Goal: Task Accomplishment & Management: Use online tool/utility

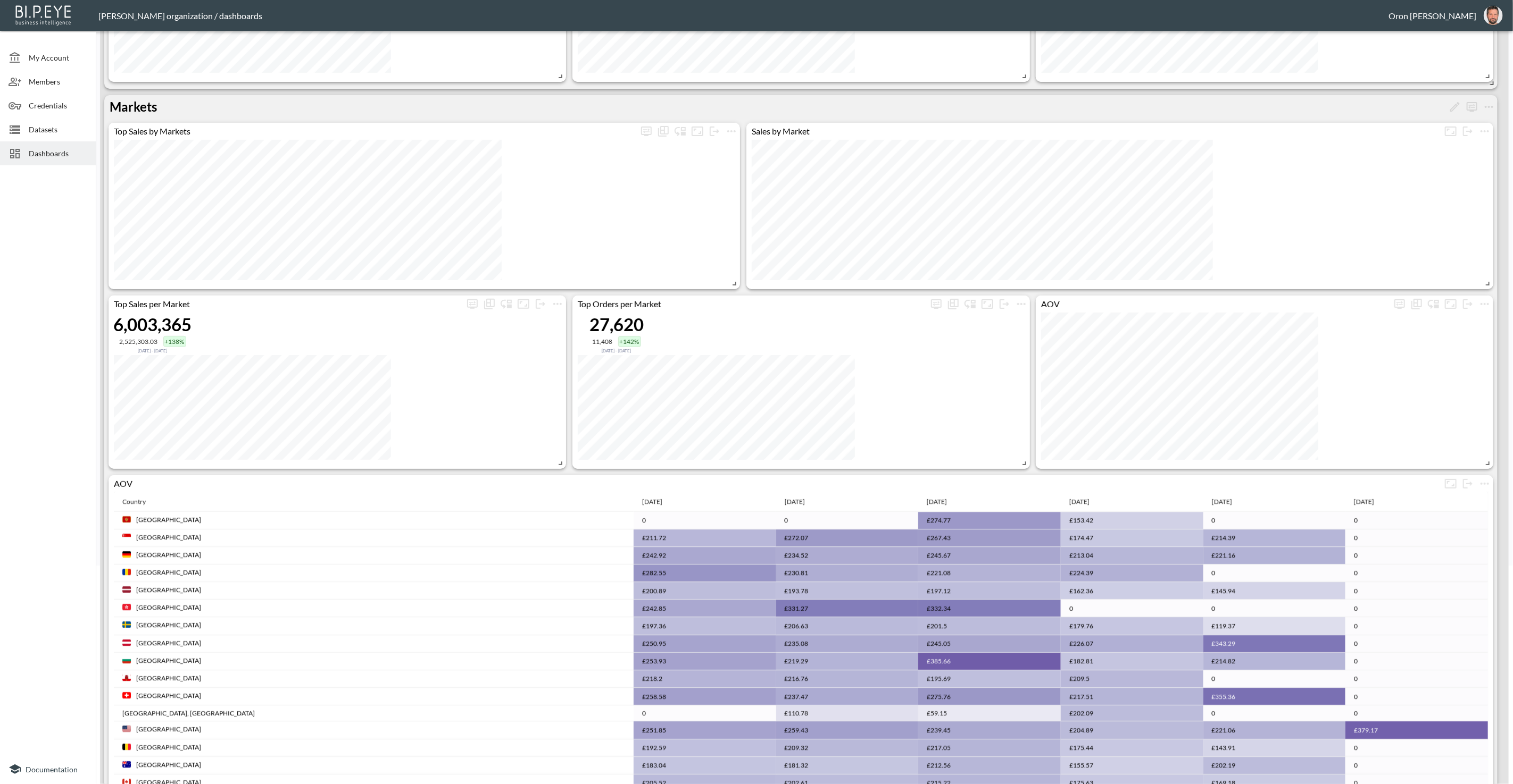
scroll to position [219, 0]
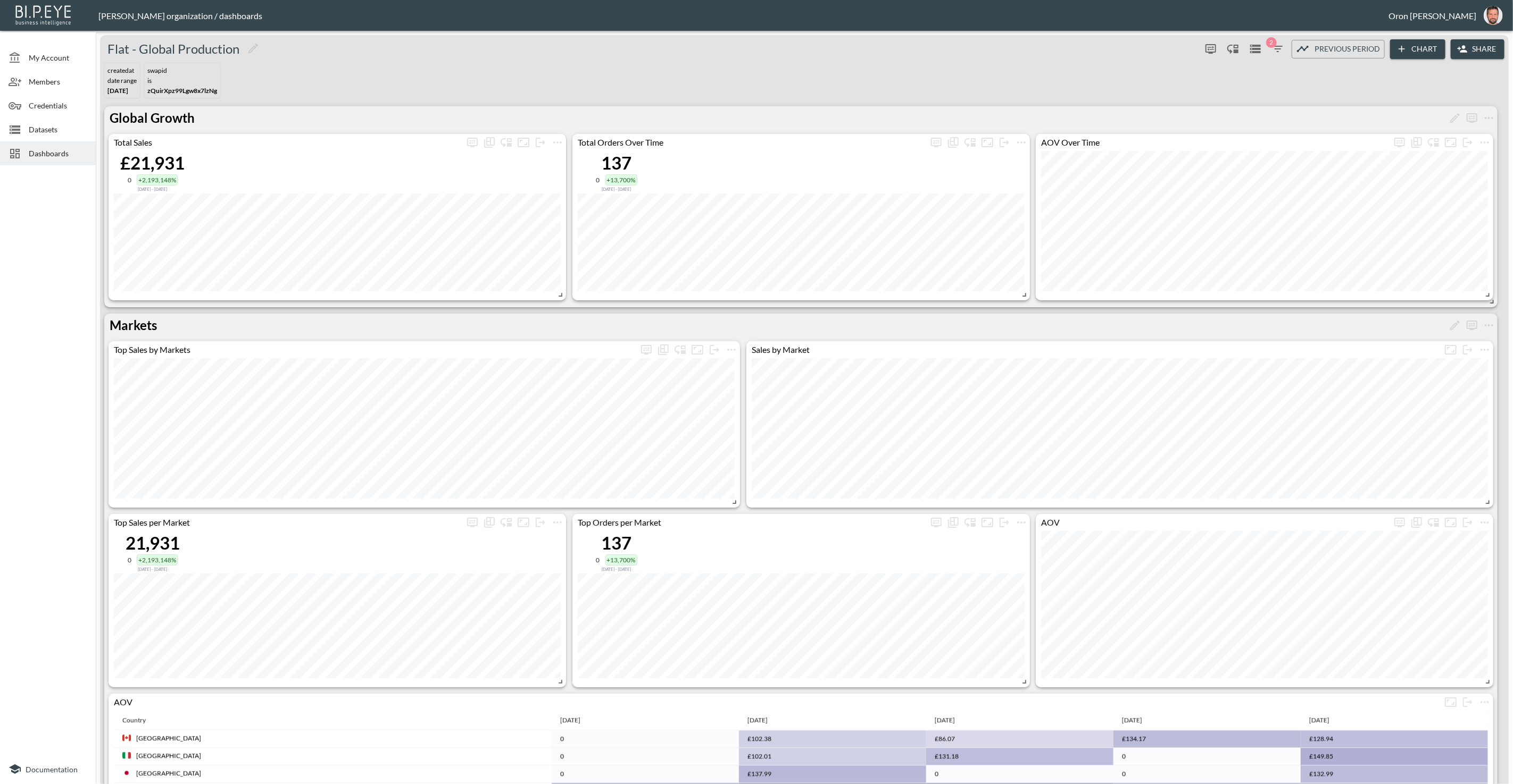
drag, startPoint x: 594, startPoint y: 64, endPoint x: 587, endPoint y: 68, distance: 8.1
click at [592, 64] on div "createdAt DATE RANGE Feb 01, 2025 swapId IS zQuirXpz99Lgw8x7lzNg" at bounding box center [803, 81] width 1408 height 43
click at [28, 152] on span "Dashboards" at bounding box center [58, 153] width 58 height 11
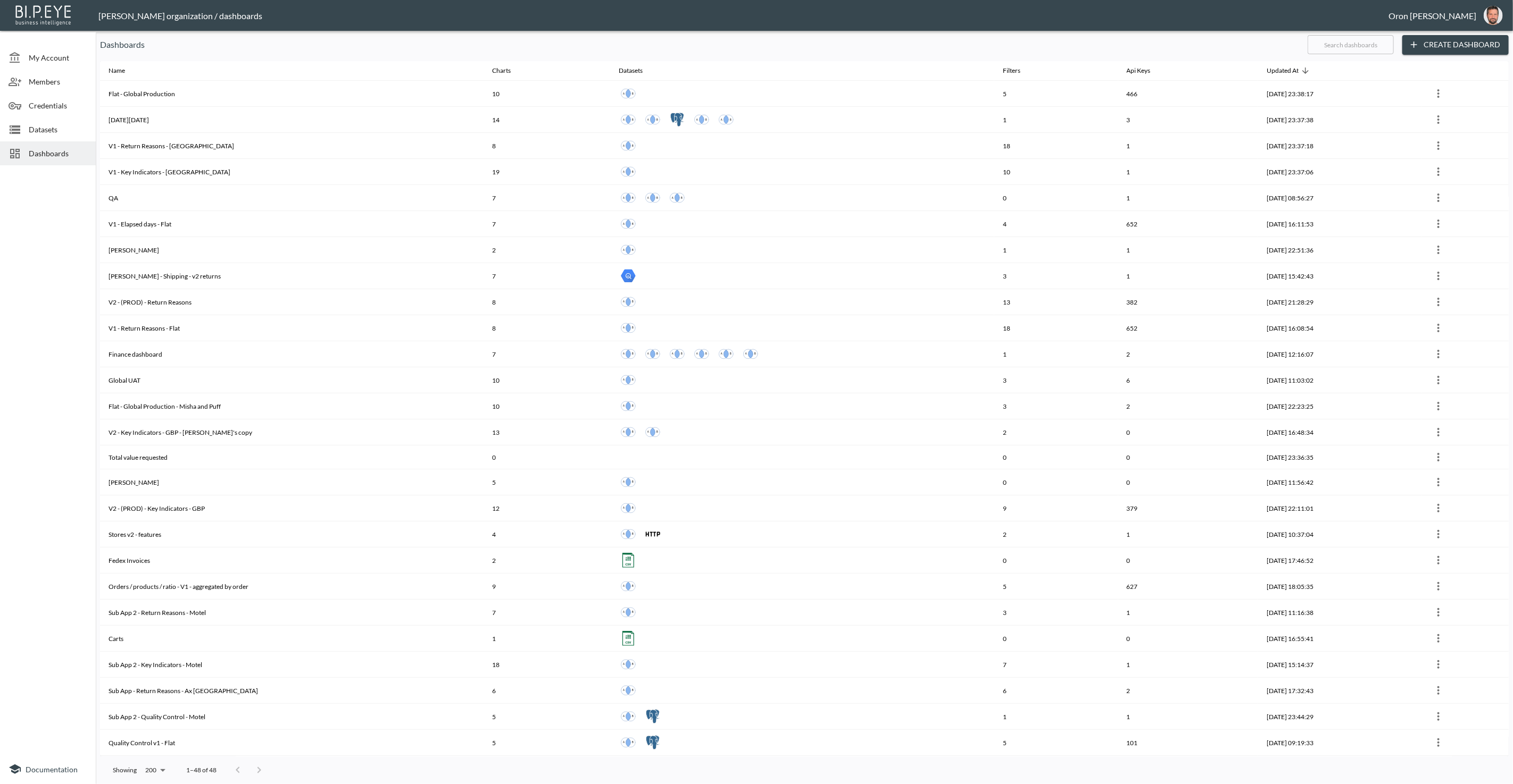
click at [1332, 46] on input "text" at bounding box center [1351, 45] width 86 height 27
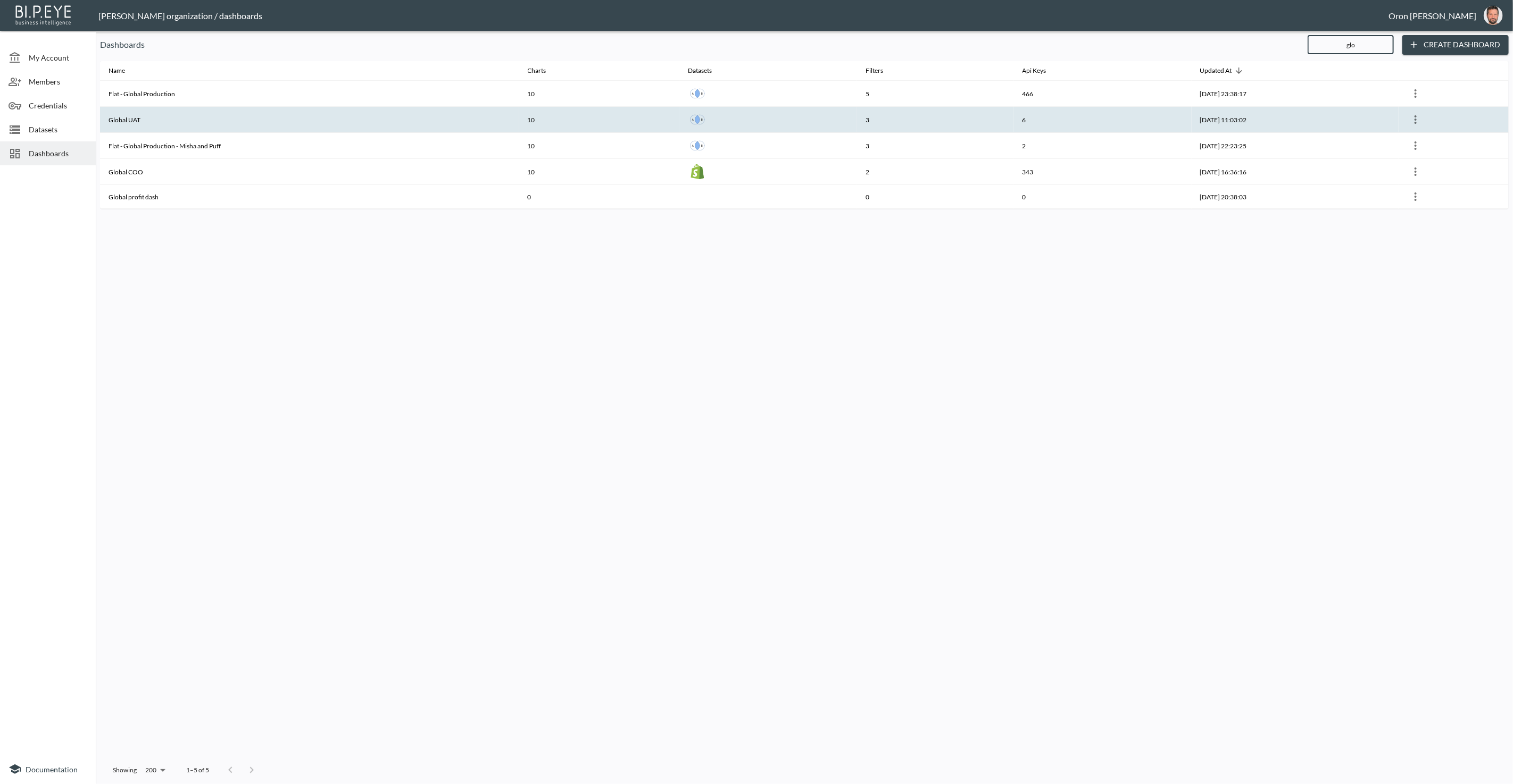
type input "glo"
click at [603, 122] on th "10" at bounding box center [599, 119] width 160 height 26
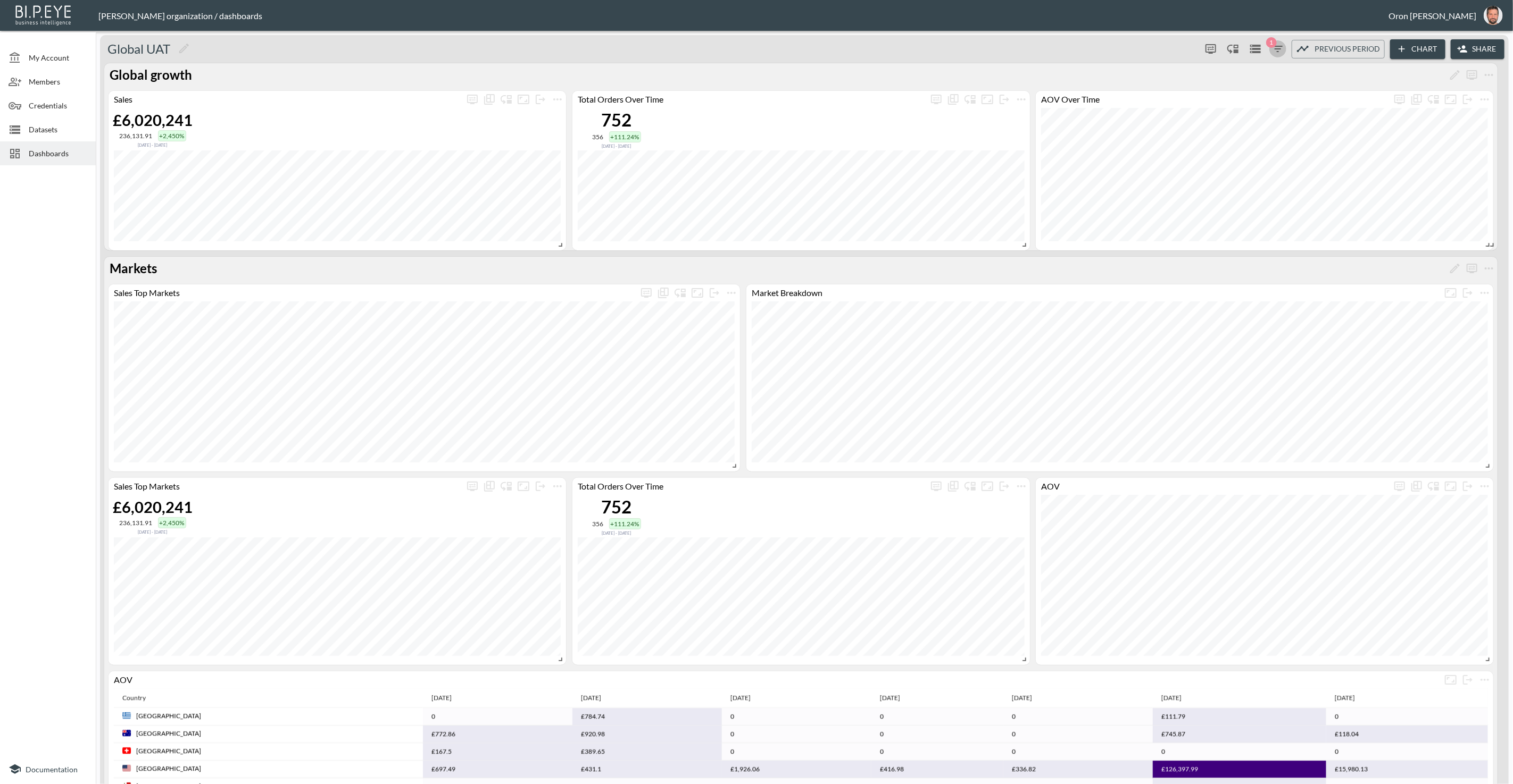
click at [1280, 46] on icon "button" at bounding box center [1278, 49] width 13 height 13
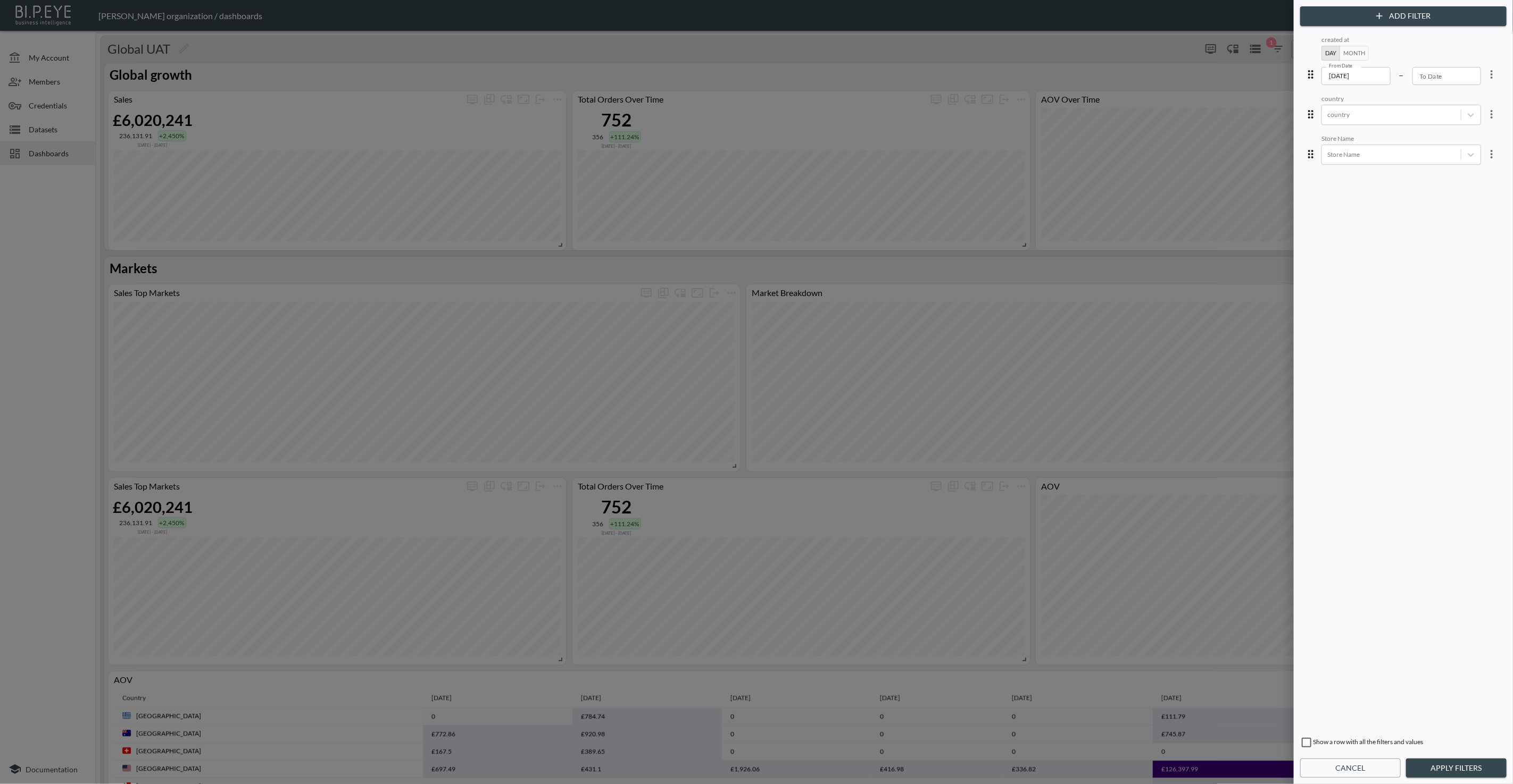
drag, startPoint x: 1360, startPoint y: 771, endPoint x: 1358, endPoint y: 749, distance: 22.1
click at [1361, 770] on button "Cancel" at bounding box center [1350, 768] width 101 height 20
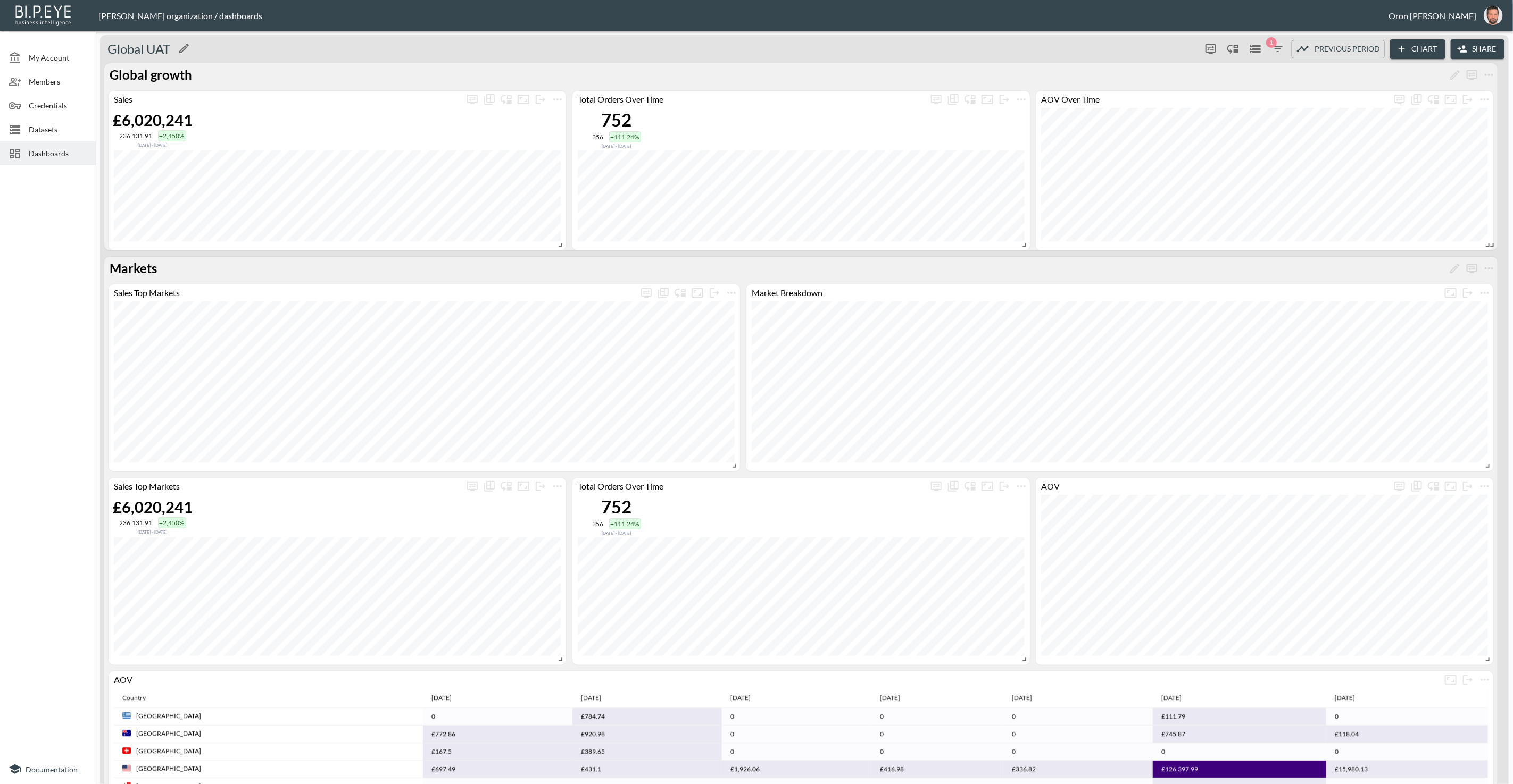
click at [538, 43] on div "Global UAT" at bounding box center [648, 49] width 1097 height 17
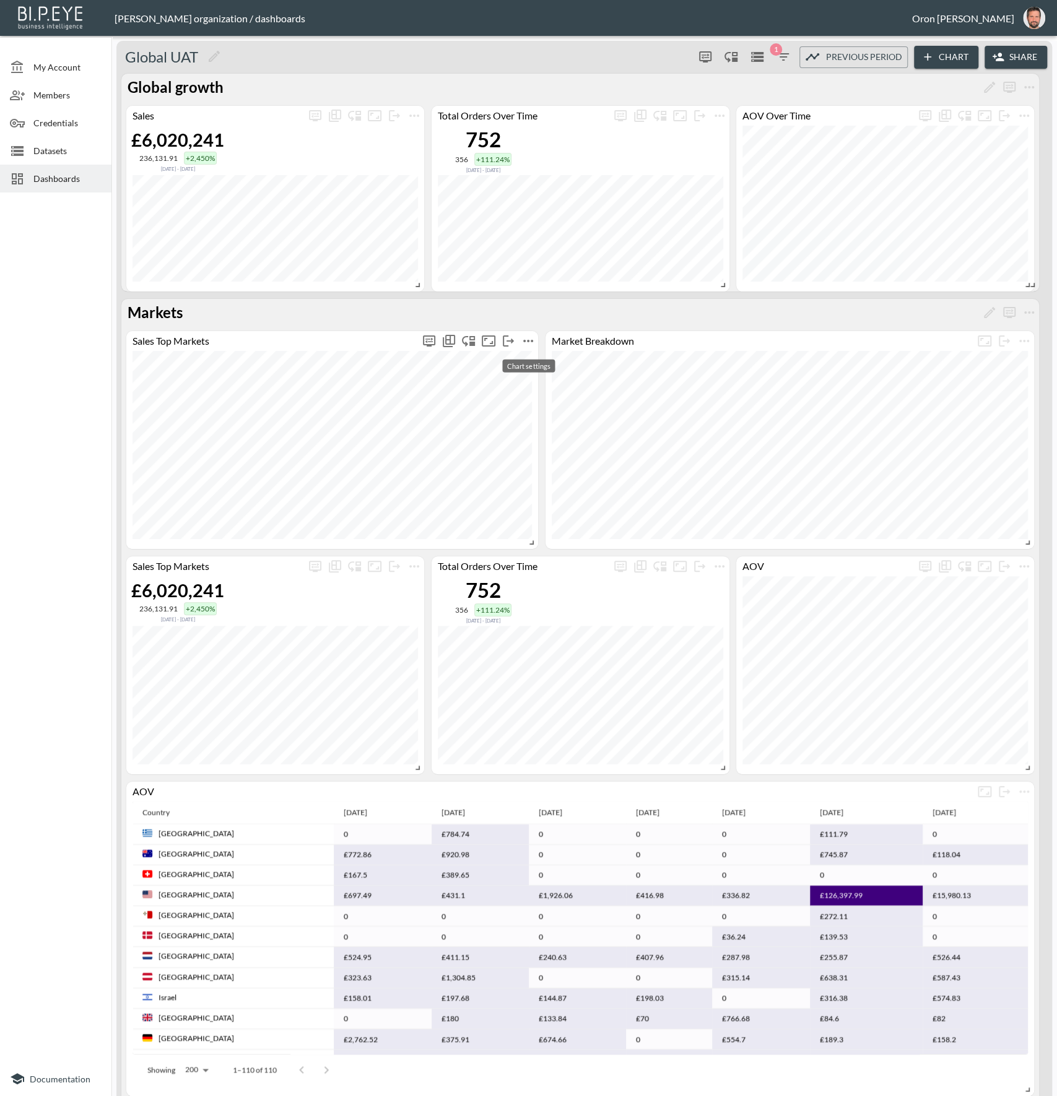
click at [534, 342] on icon "more" at bounding box center [528, 341] width 15 height 15
click at [527, 365] on li "Edit" at bounding box center [528, 365] width 97 height 22
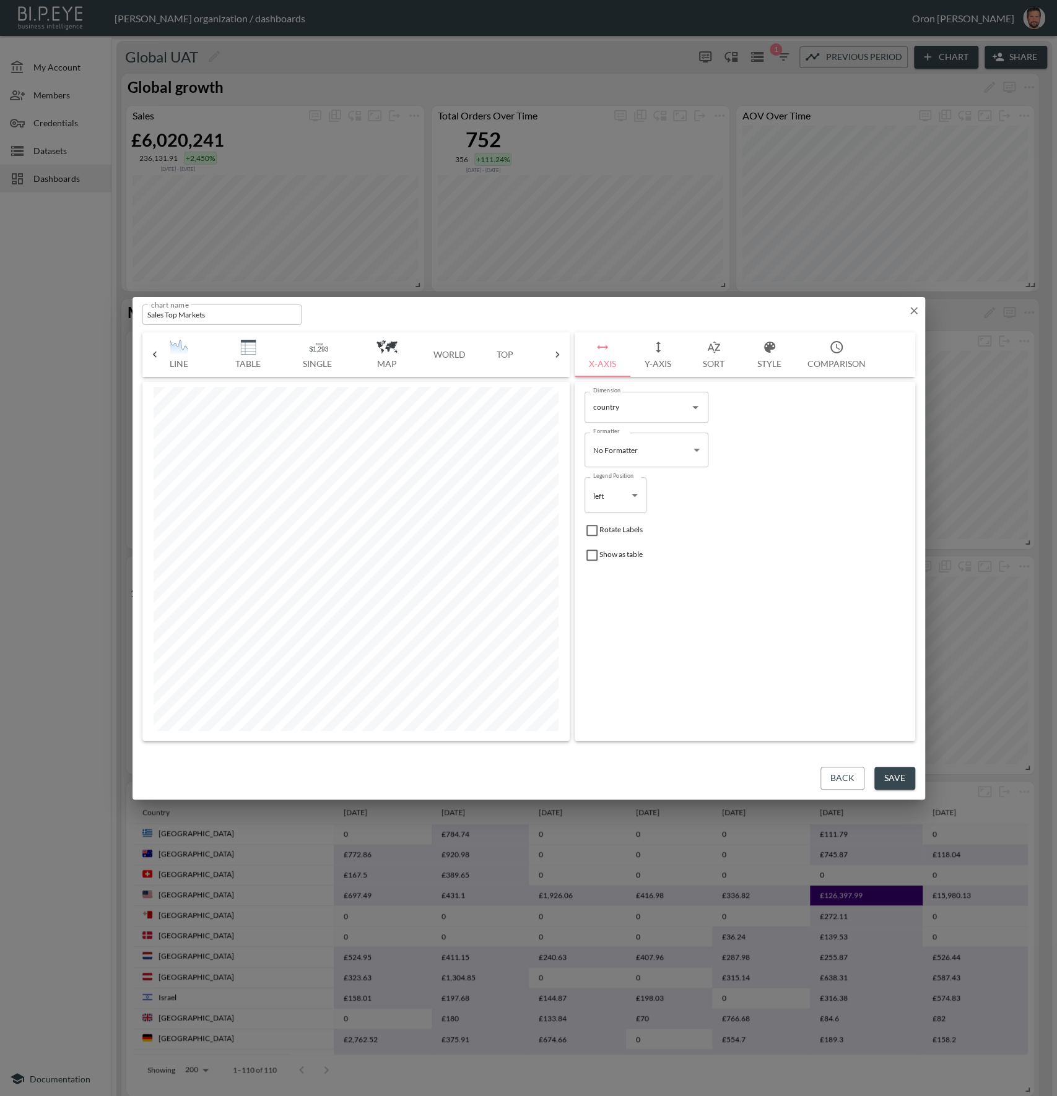
scroll to position [0, 352]
click at [465, 355] on button "Top" at bounding box center [461, 354] width 56 height 45
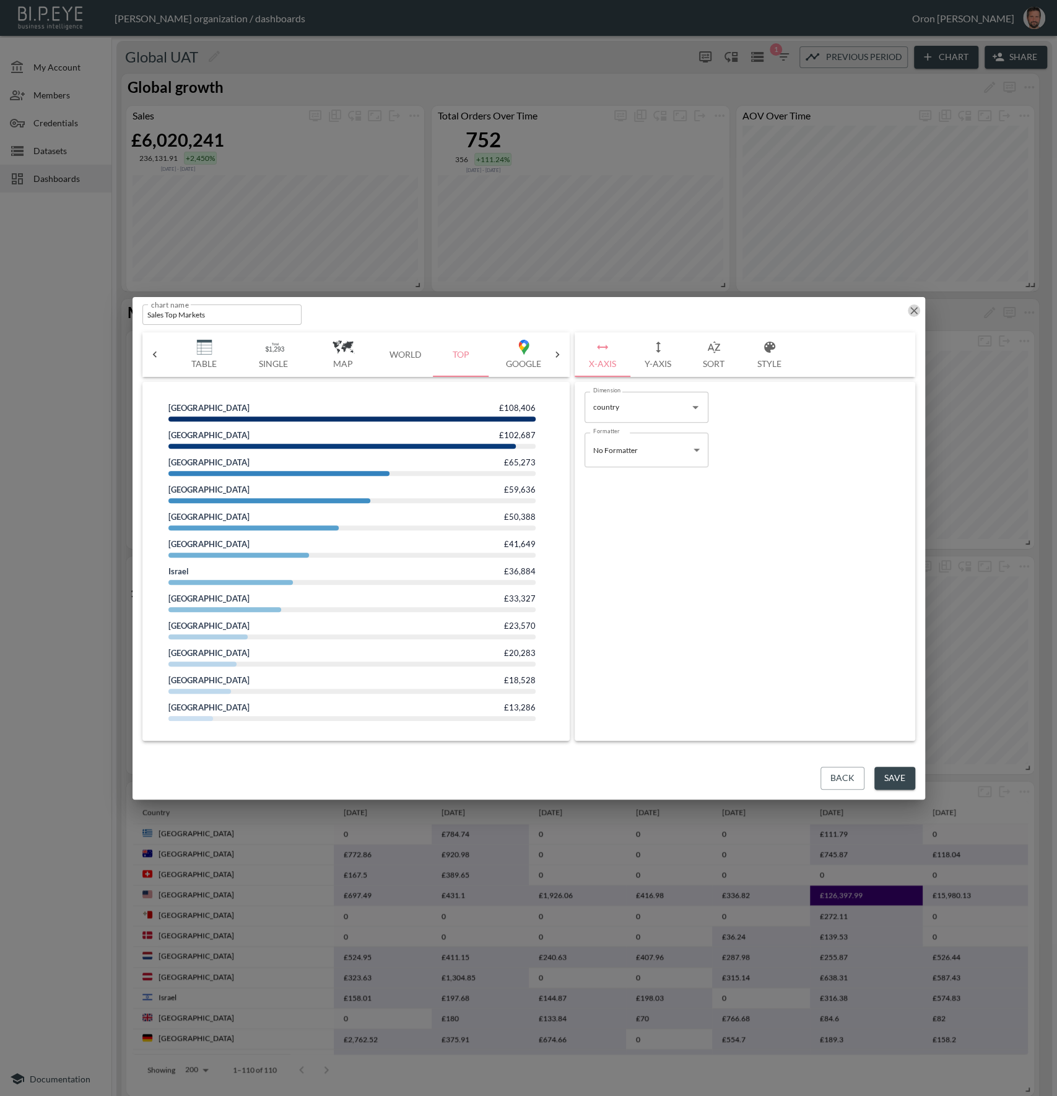
click at [914, 311] on icon "button" at bounding box center [913, 310] width 7 height 7
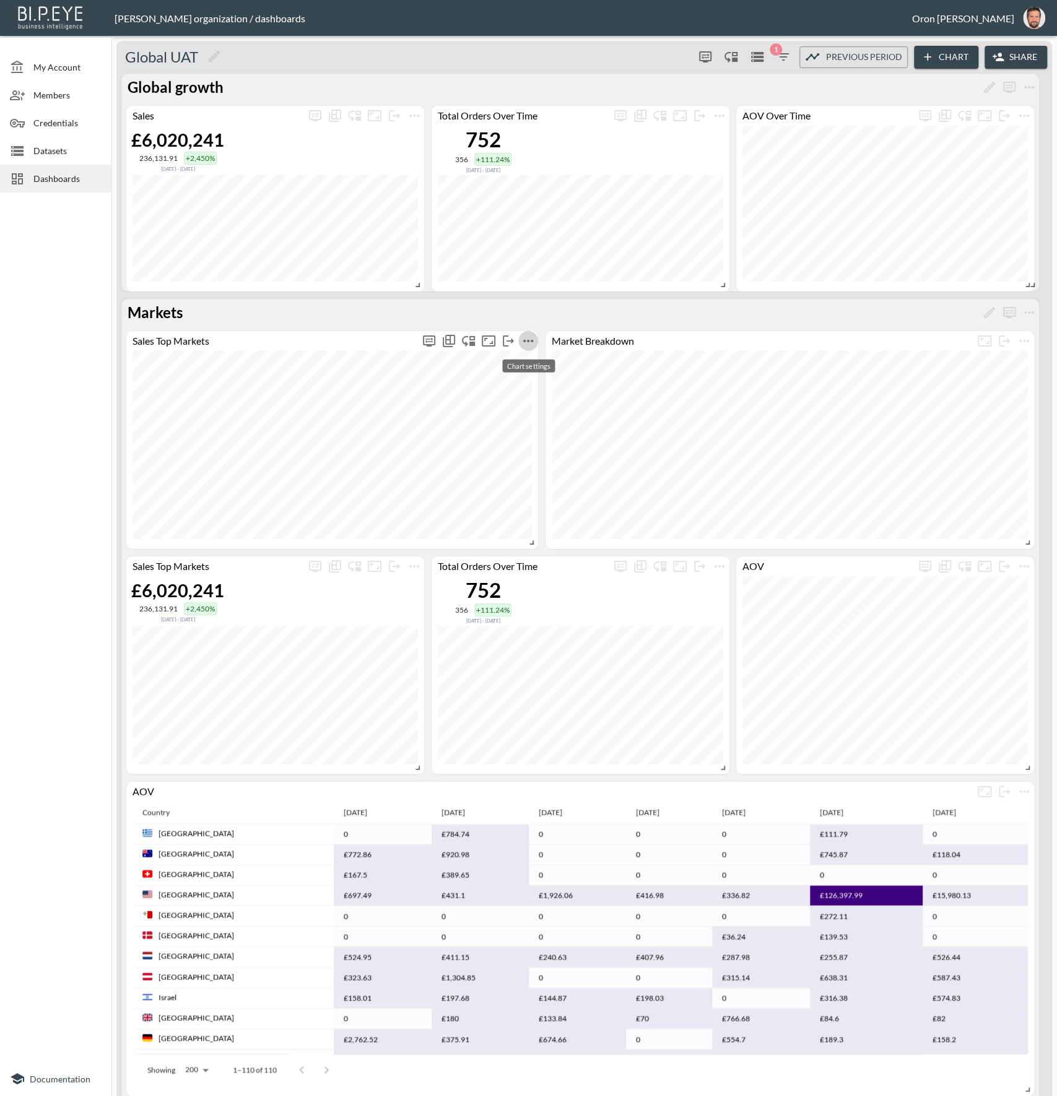
click at [537, 340] on button "more" at bounding box center [528, 341] width 20 height 20
click at [531, 360] on li "Edit" at bounding box center [528, 365] width 97 height 22
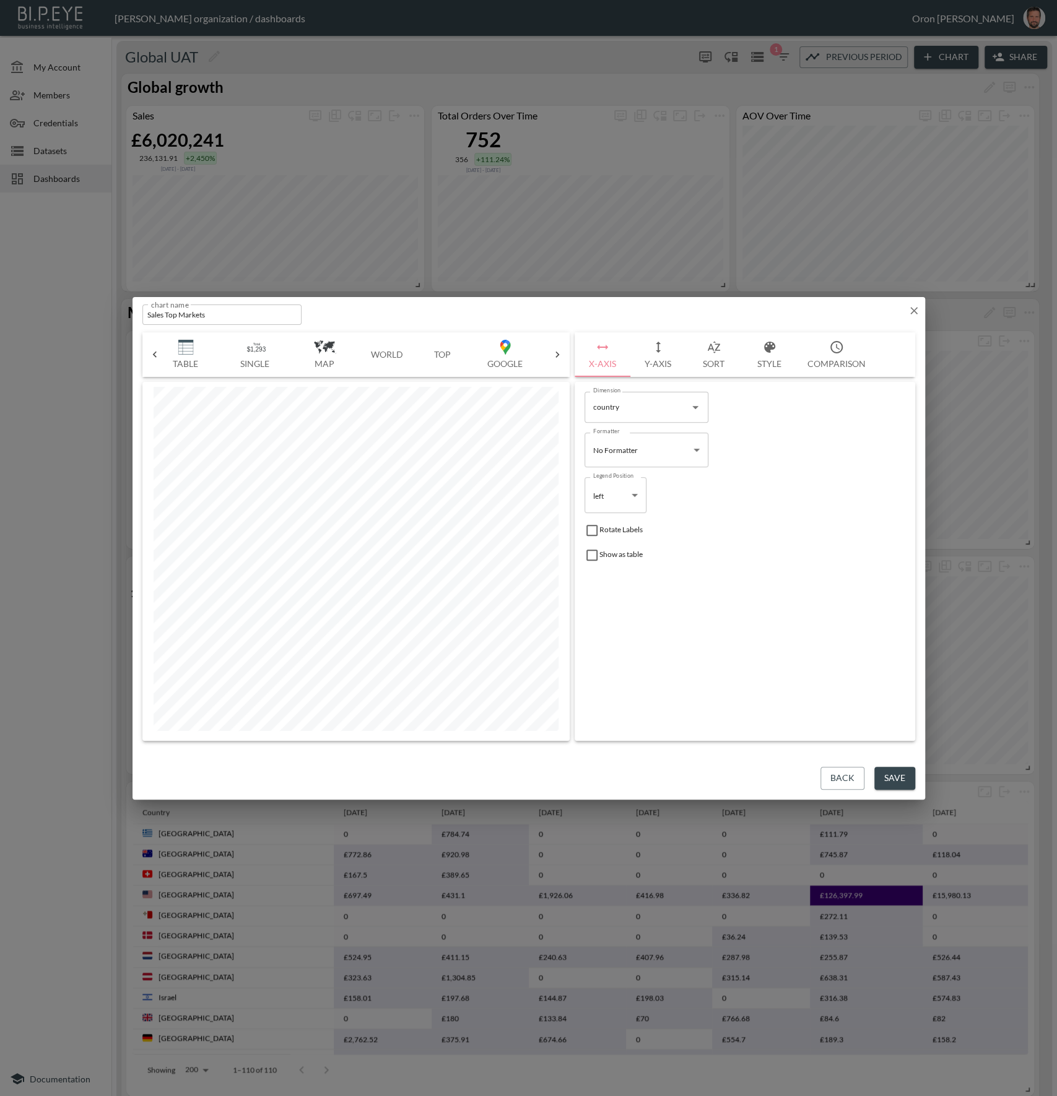
scroll to position [0, 375]
click at [435, 350] on button "Top" at bounding box center [438, 354] width 56 height 45
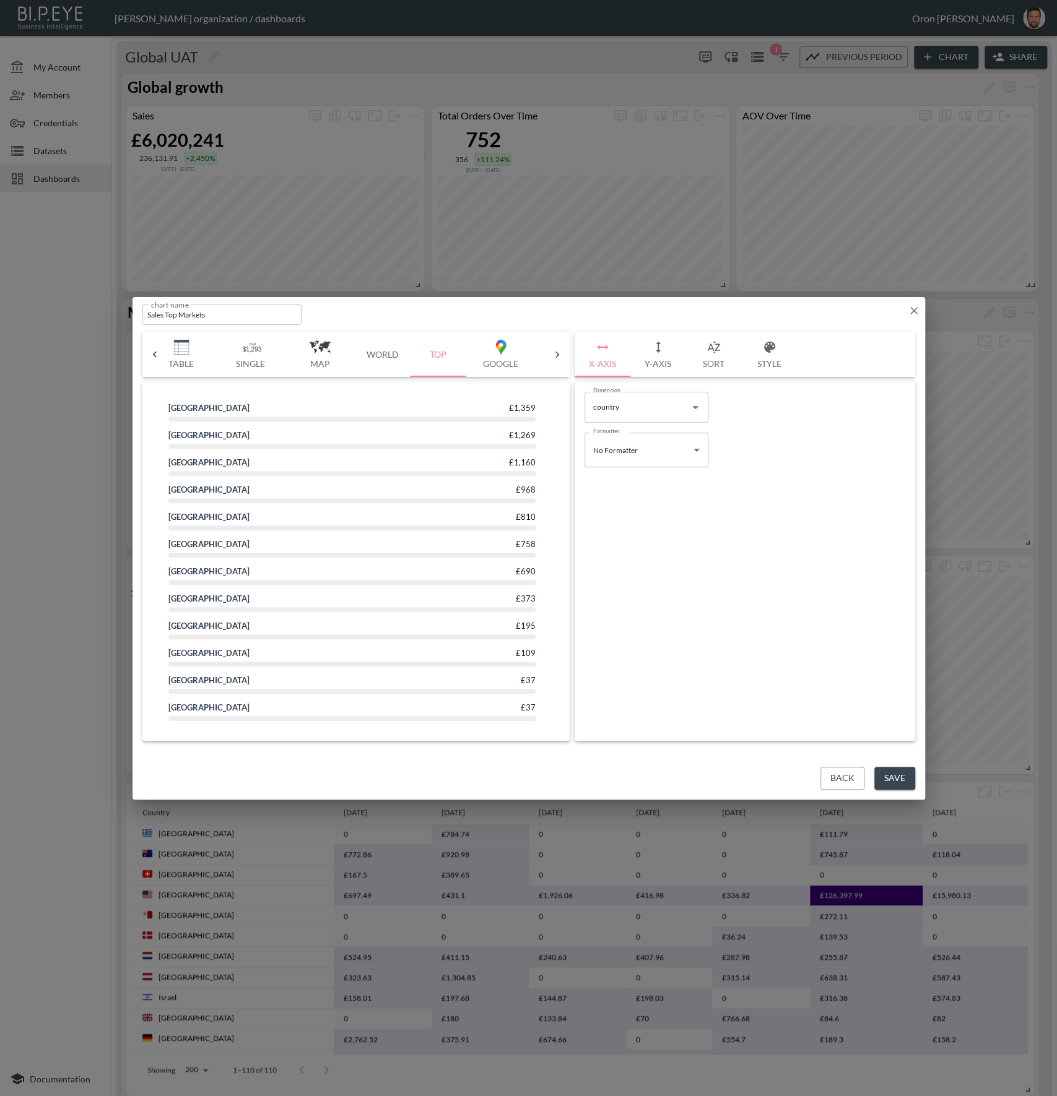
scroll to position [0, 0]
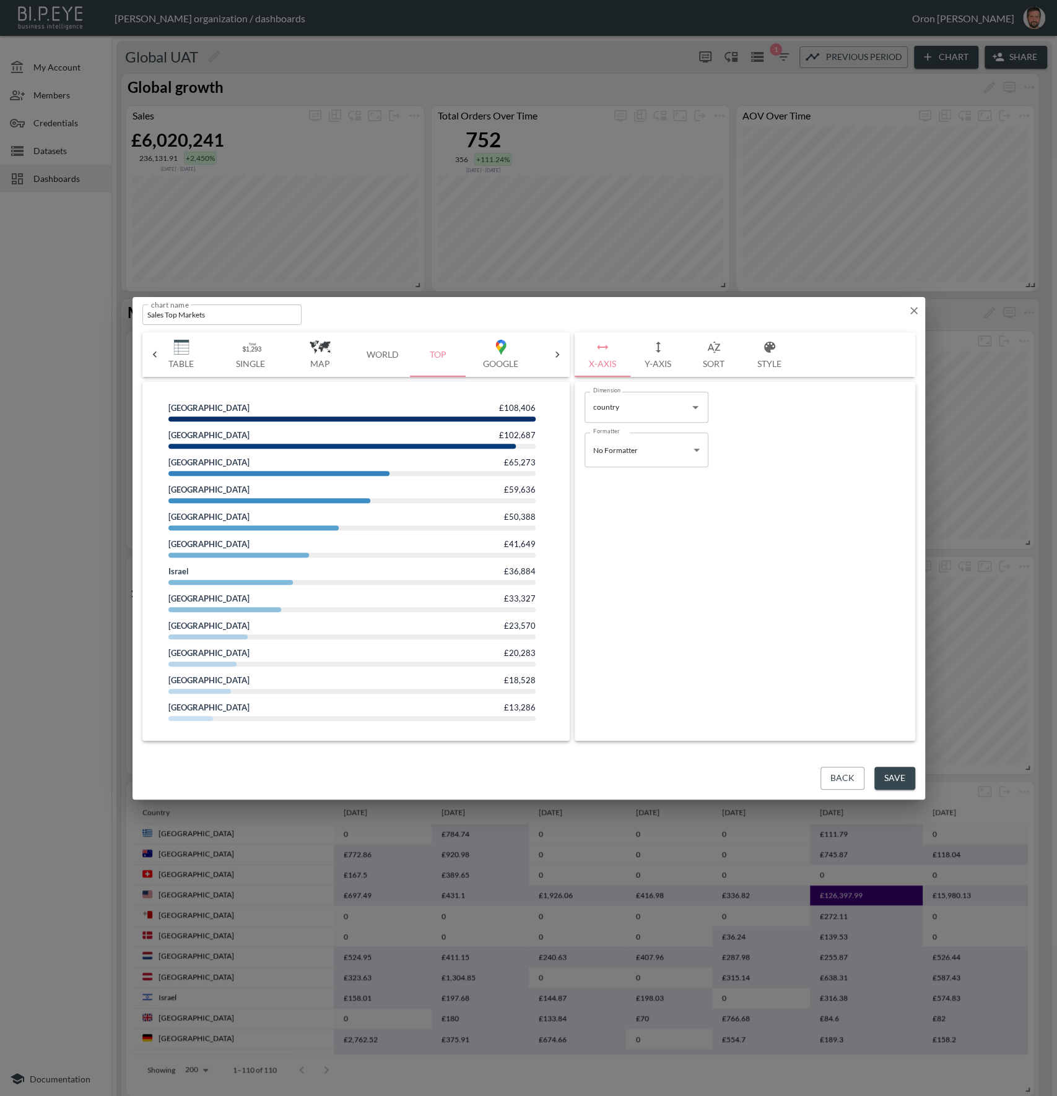
click at [658, 351] on icon "button" at bounding box center [658, 347] width 5 height 11
click at [603, 349] on icon "button" at bounding box center [602, 347] width 15 height 15
drag, startPoint x: 520, startPoint y: 399, endPoint x: 527, endPoint y: 409, distance: 12.0
click at [536, 402] on div "United States £108,406 Germany £102,687 Spain £65,273 France £59,636 United Kin…" at bounding box center [355, 797] width 375 height 800
click at [527, 409] on div "£108,406" at bounding box center [517, 408] width 37 height 10
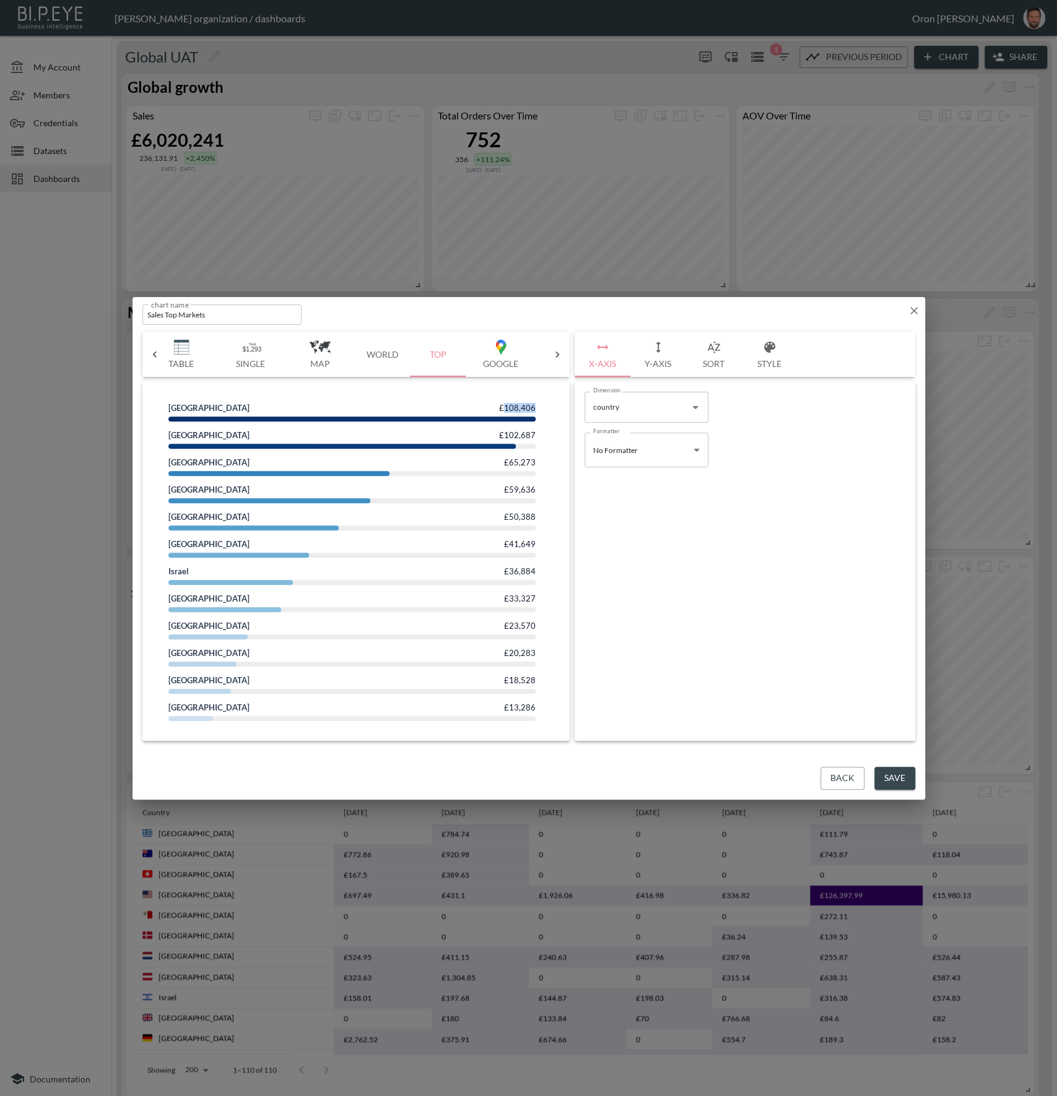
click at [527, 409] on div "£108,406" at bounding box center [517, 408] width 37 height 10
click at [660, 354] on button "Y-Axis" at bounding box center [658, 354] width 56 height 45
click at [718, 496] on input "1" at bounding box center [711, 500] width 37 height 31
type input "0"
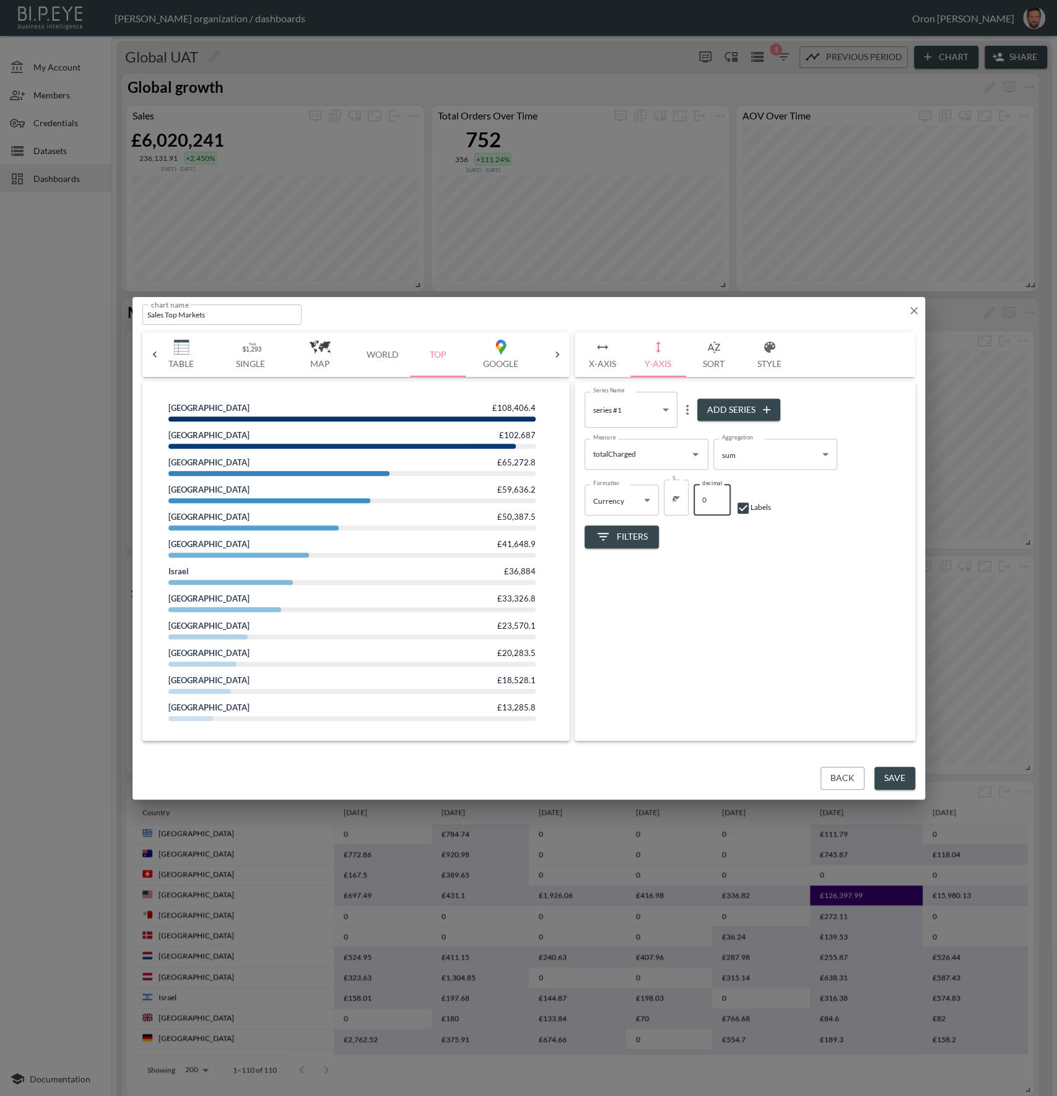
click at [716, 504] on input "0" at bounding box center [711, 500] width 37 height 31
click at [915, 308] on icon "button" at bounding box center [913, 310] width 7 height 7
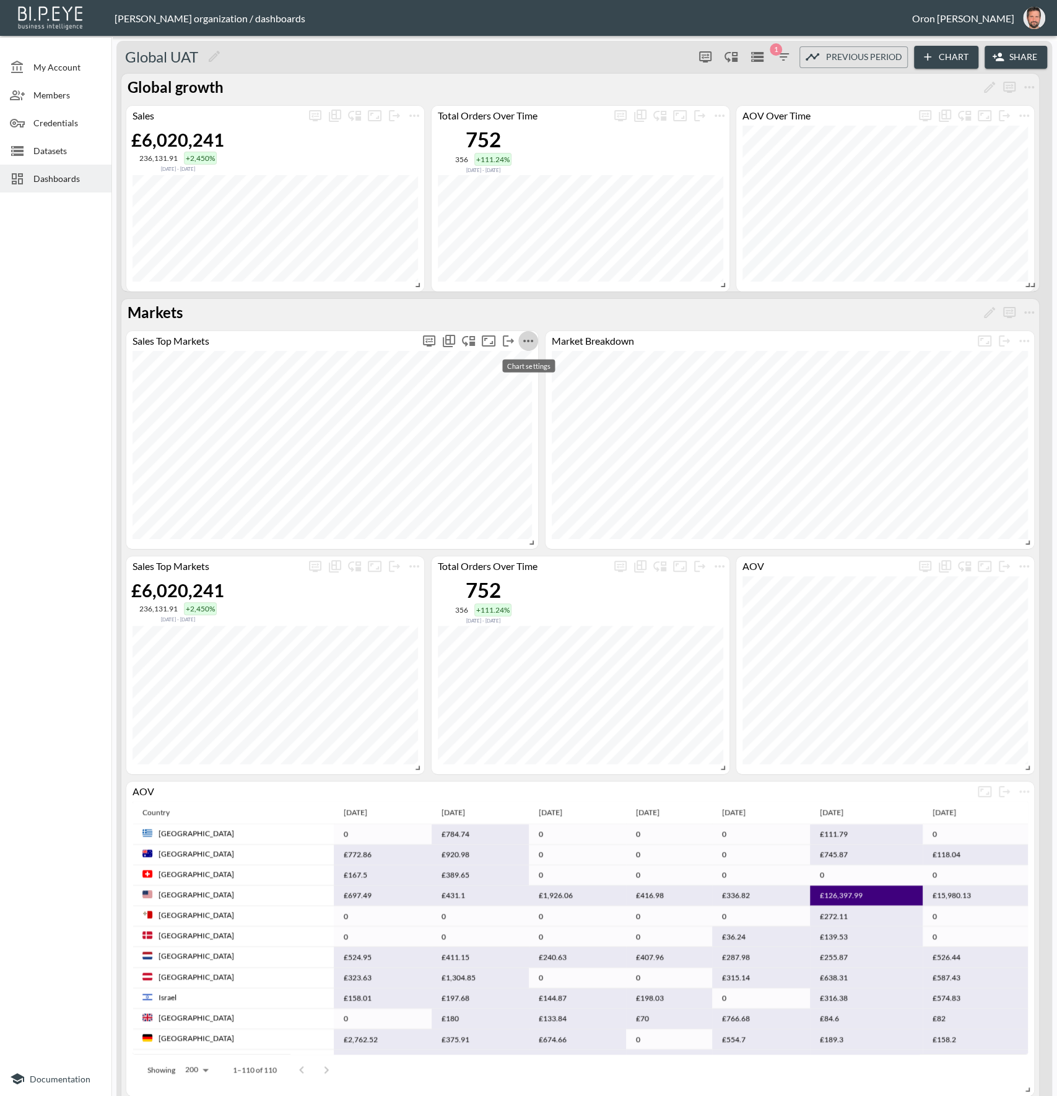
click at [533, 342] on icon "more" at bounding box center [528, 341] width 15 height 15
click at [532, 358] on li "Edit" at bounding box center [528, 365] width 97 height 22
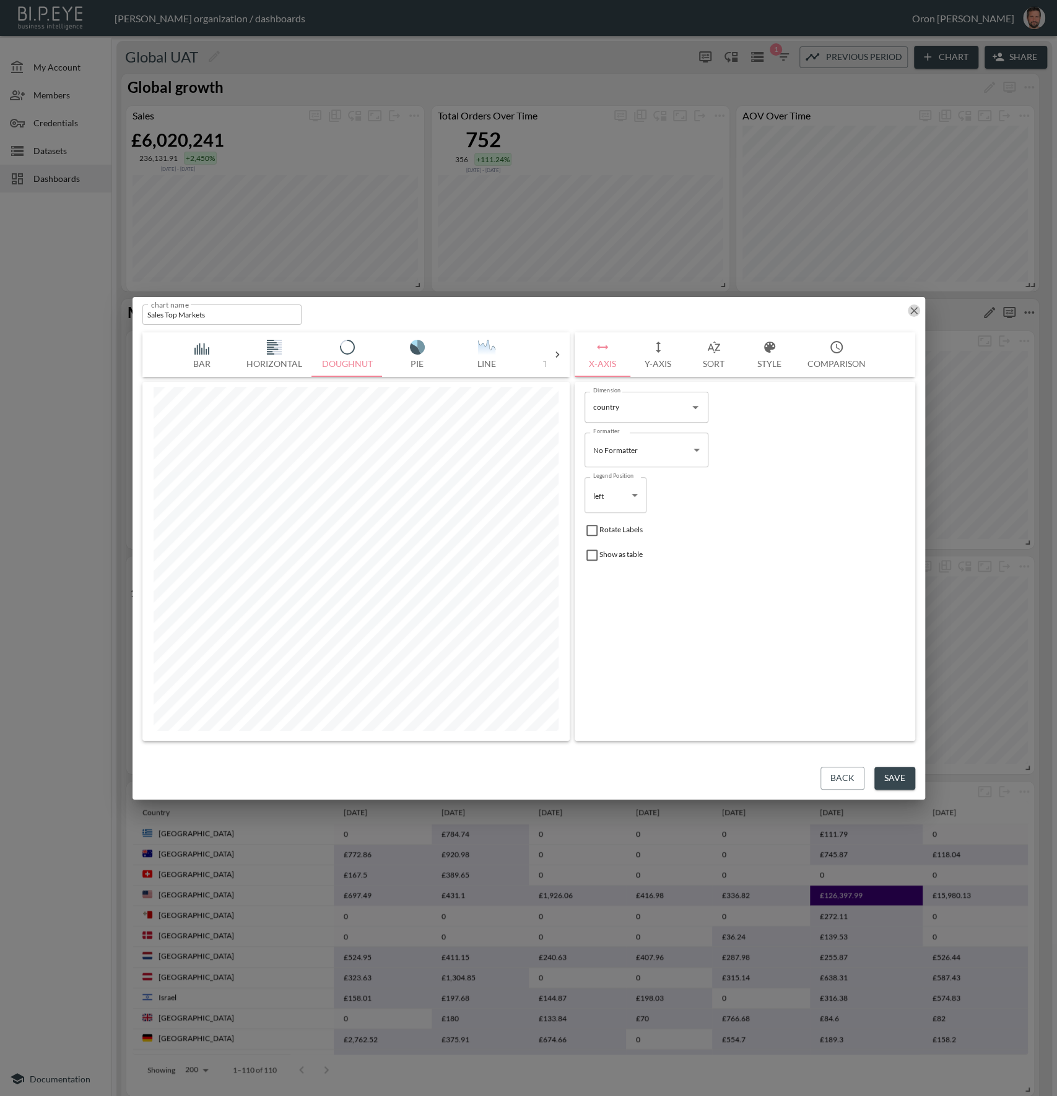
click at [912, 307] on icon "button" at bounding box center [914, 311] width 12 height 12
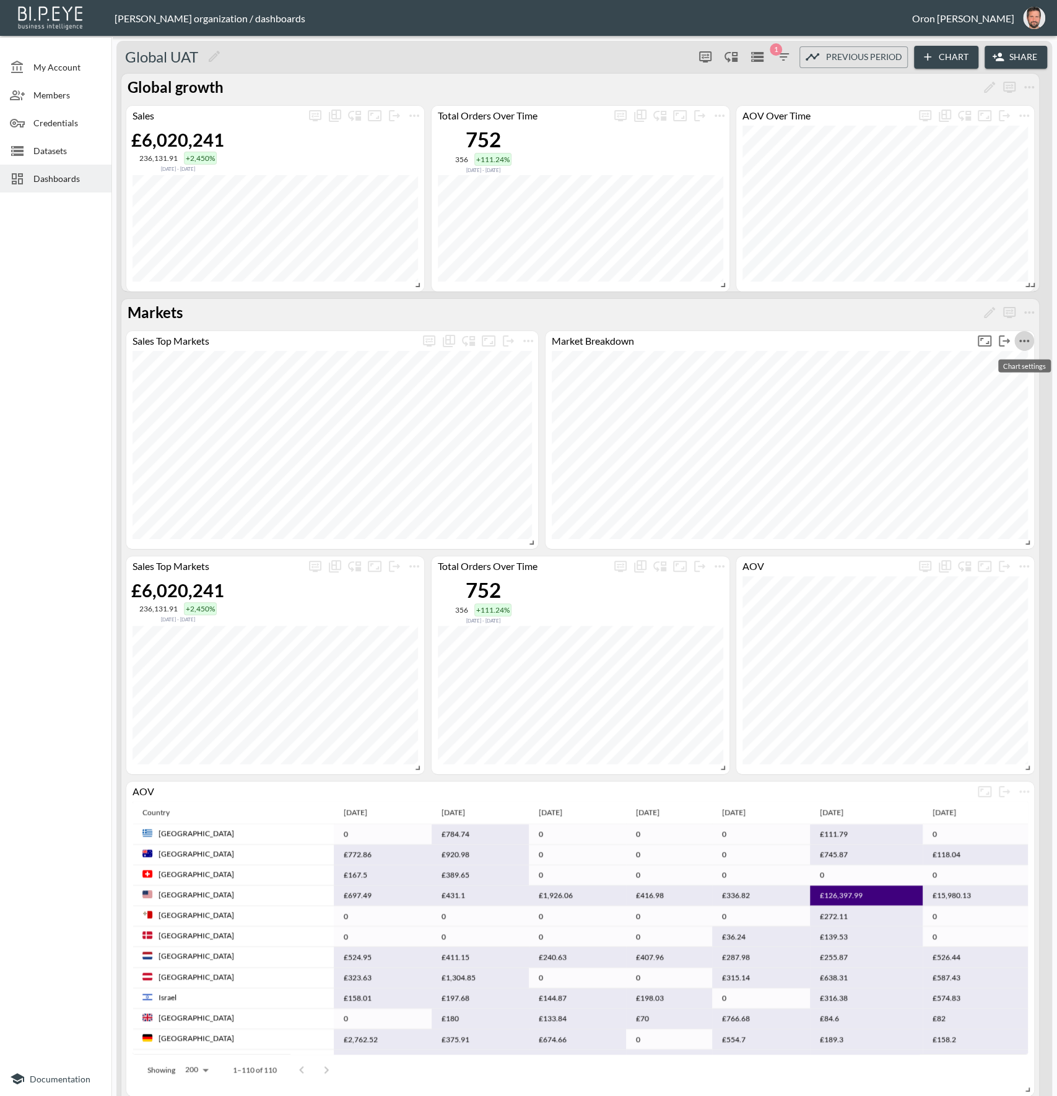
click at [1027, 344] on icon "more" at bounding box center [1024, 341] width 15 height 15
click at [1008, 365] on li "Edit" at bounding box center [995, 365] width 97 height 22
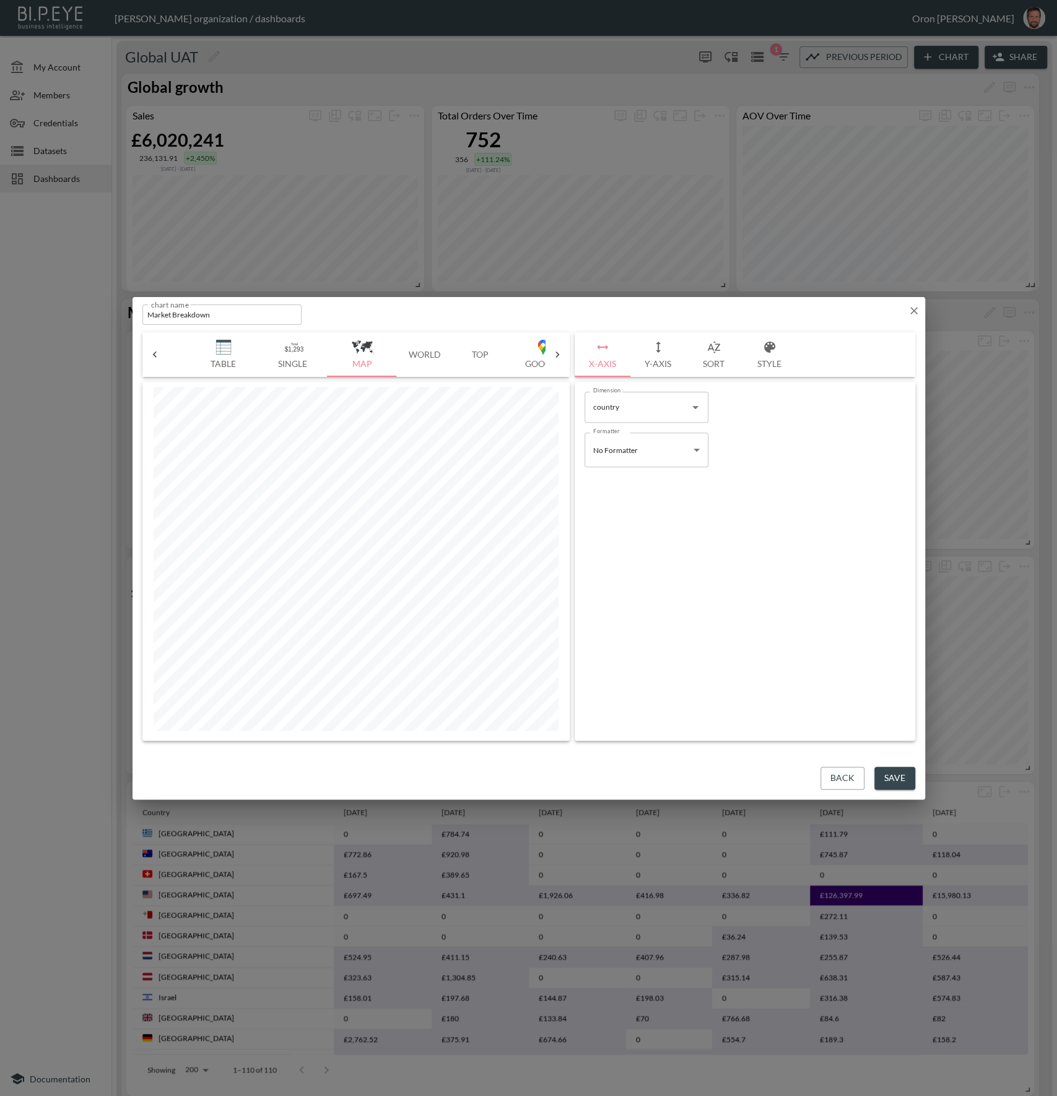
scroll to position [0, 333]
click at [426, 350] on button "World" at bounding box center [424, 354] width 56 height 45
click at [671, 357] on button "Y-Axis" at bounding box center [658, 354] width 56 height 45
click at [703, 351] on button "Sort" at bounding box center [714, 354] width 56 height 45
drag, startPoint x: 682, startPoint y: 511, endPoint x: 640, endPoint y: 511, distance: 42.7
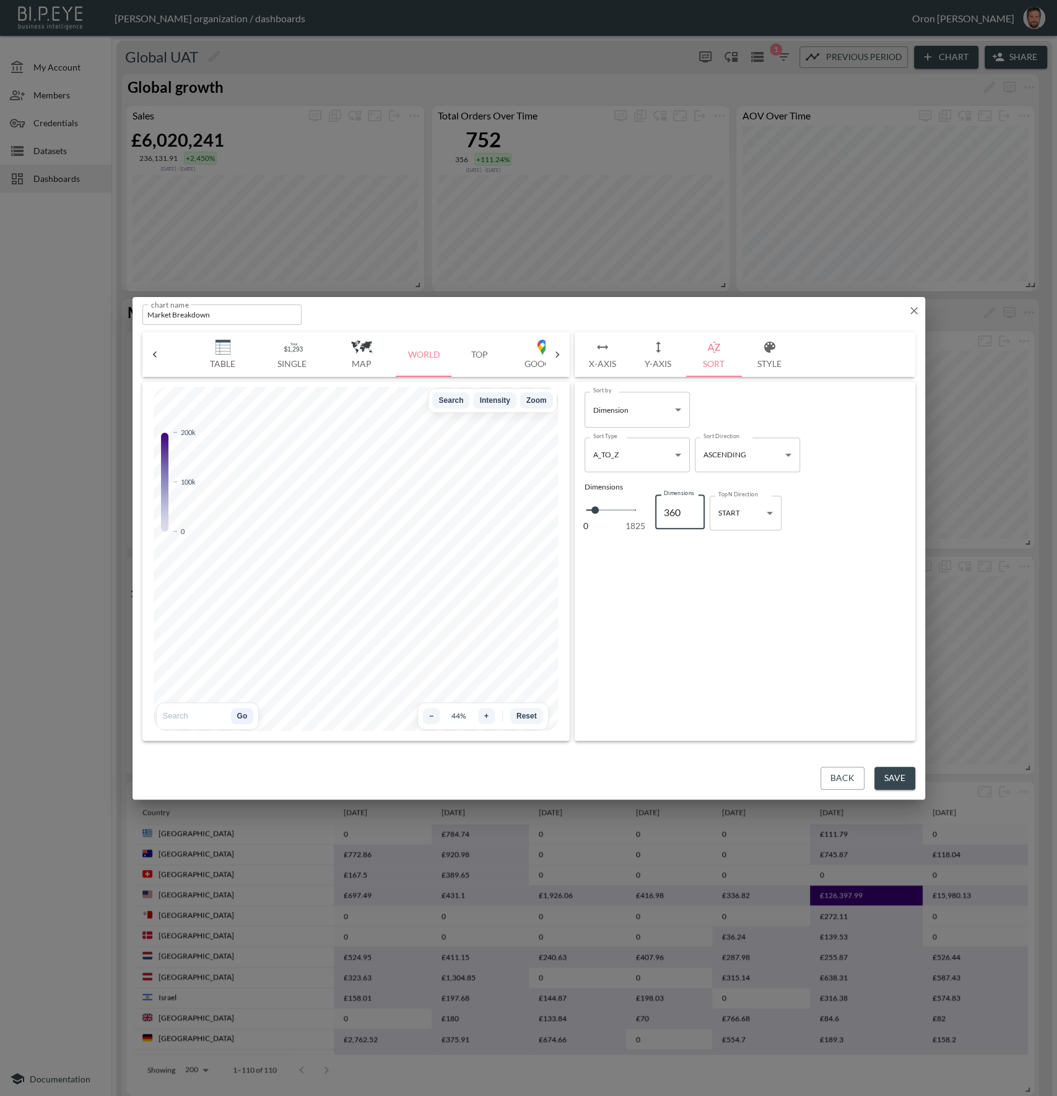
click at [640, 511] on div "0 1825 Dimensions 360 Dimensions" at bounding box center [644, 512] width 120 height 41
type input "1"
type input "10"
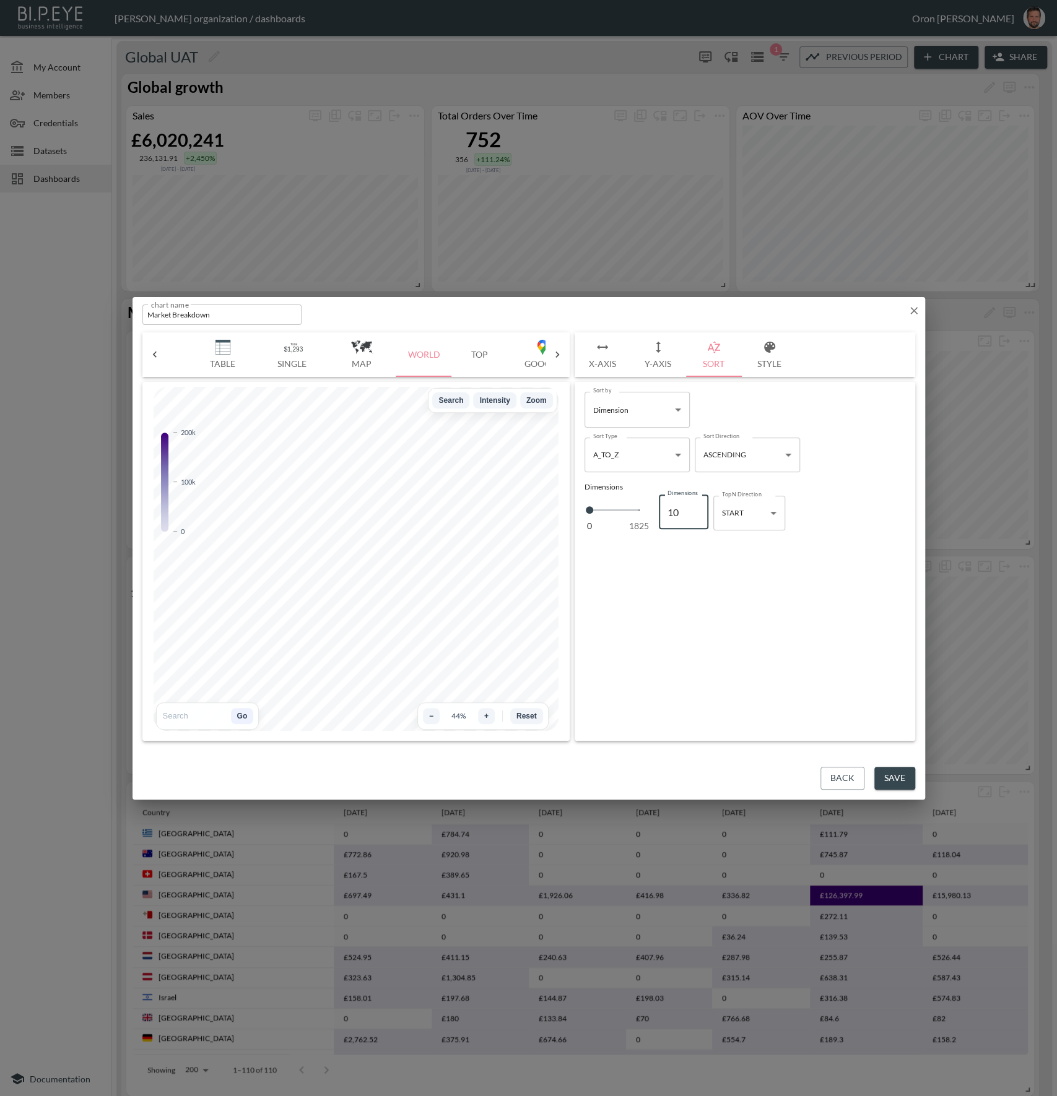
type input "100"
type input "1000"
click at [673, 511] on input "1000" at bounding box center [680, 512] width 50 height 35
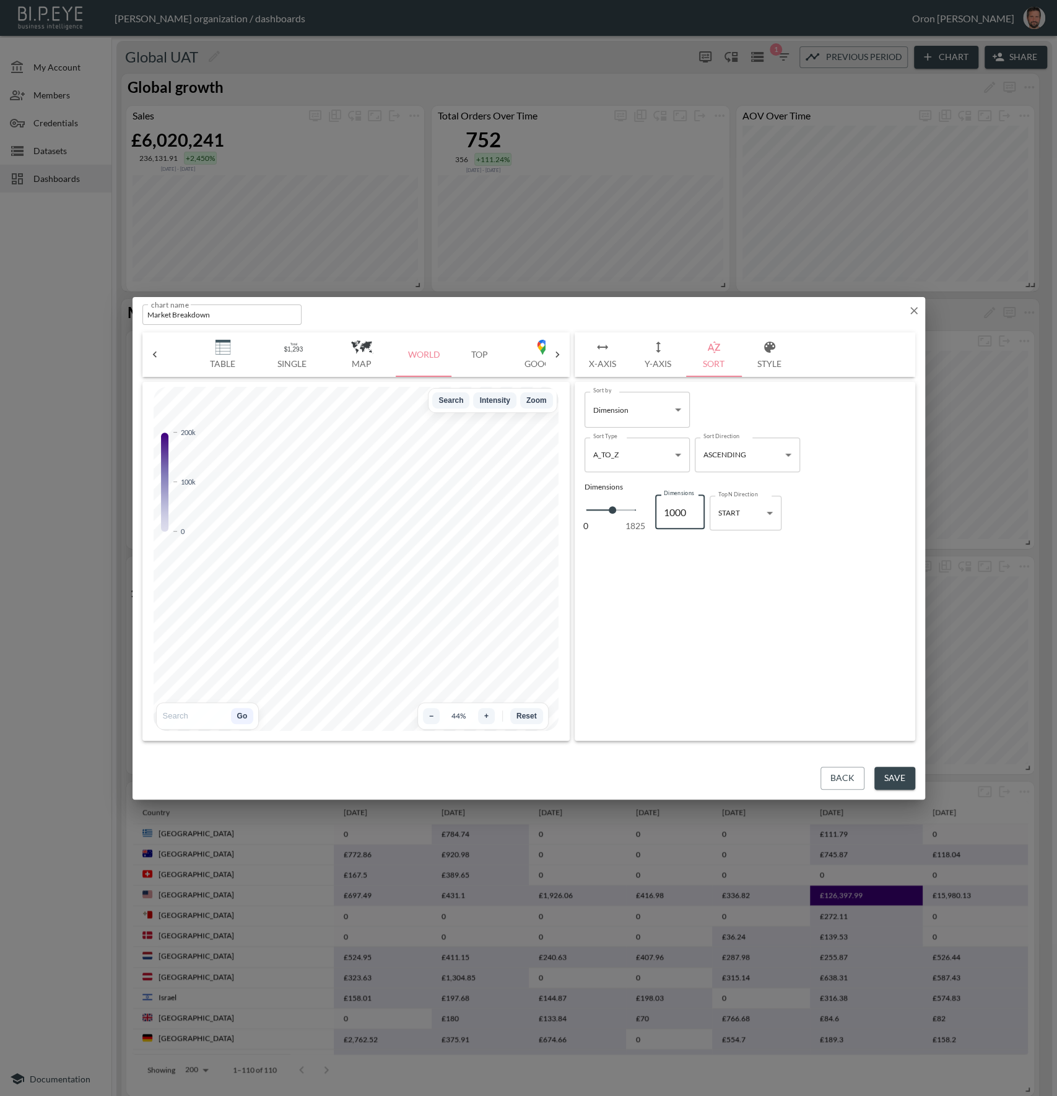
click at [673, 511] on input "1000" at bounding box center [680, 512] width 50 height 35
type input "3"
click at [910, 311] on icon "button" at bounding box center [914, 311] width 12 height 12
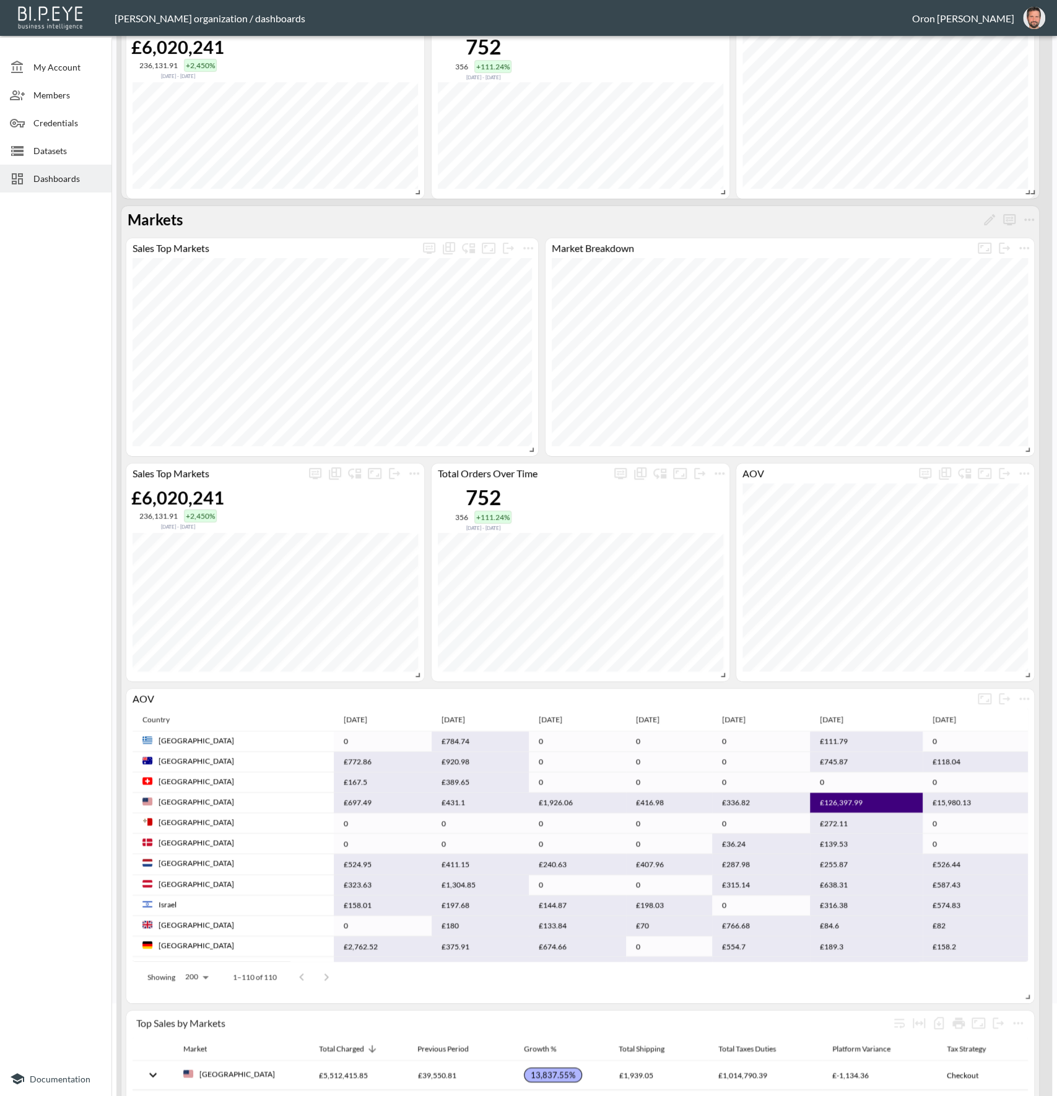
scroll to position [94, 0]
click at [638, 224] on div at bounding box center [612, 219] width 853 height 20
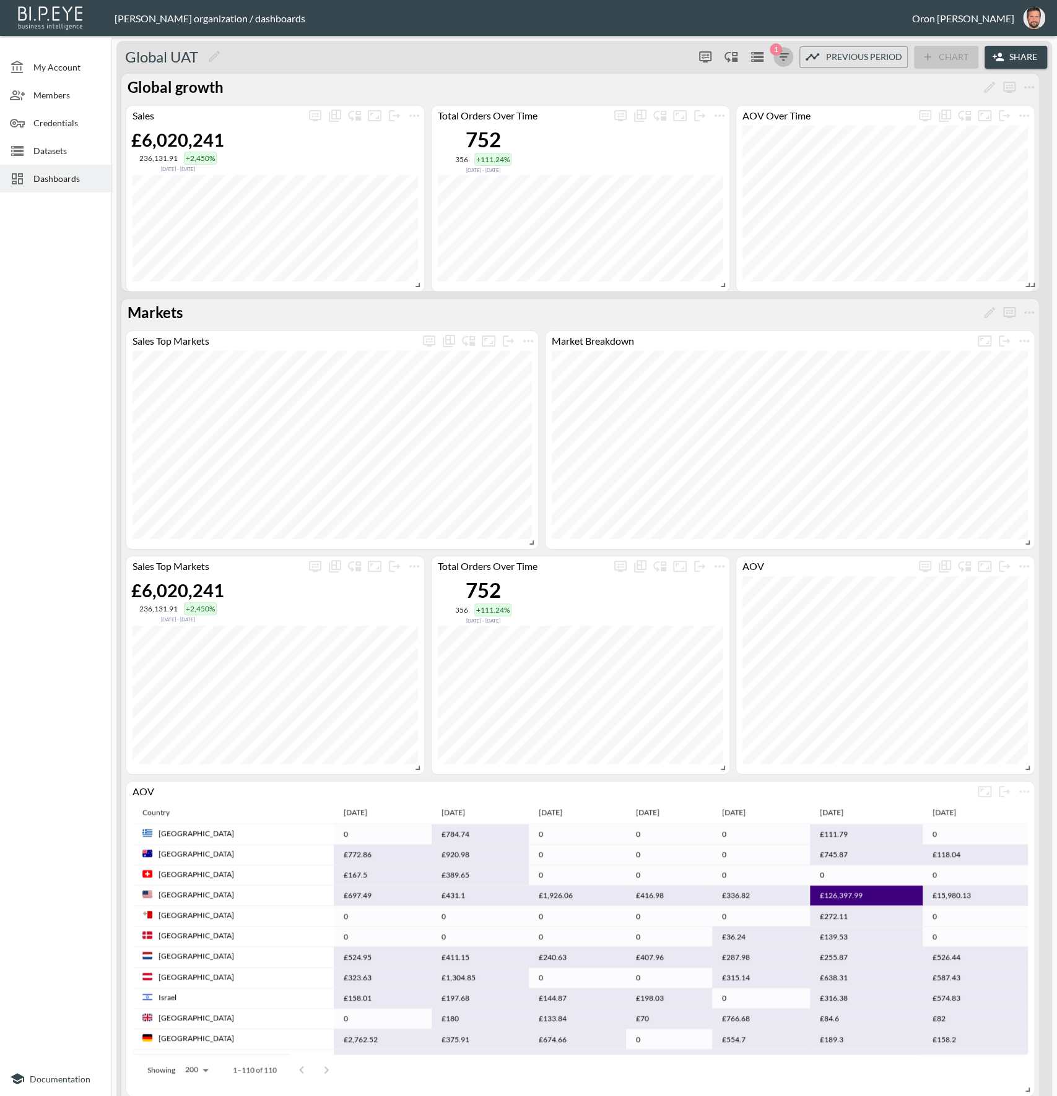
click at [784, 56] on icon "button" at bounding box center [783, 57] width 15 height 15
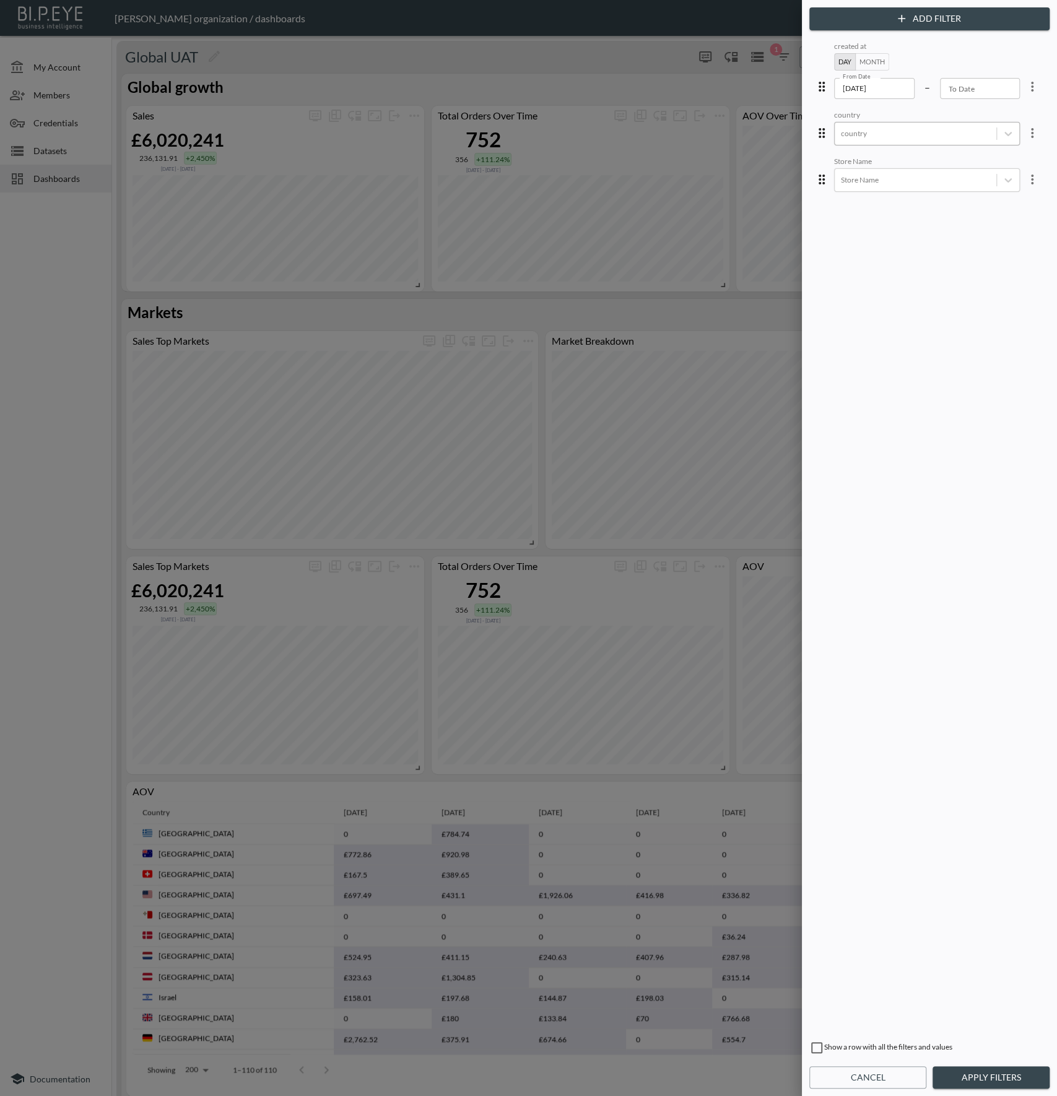
click at [892, 131] on div at bounding box center [915, 134] width 149 height 12
drag, startPoint x: 911, startPoint y: 196, endPoint x: 903, endPoint y: 205, distance: 11.9
click at [903, 205] on div "[GEOGRAPHIC_DATA]" at bounding box center [898, 209] width 93 height 21
type input "uni"
drag, startPoint x: 936, startPoint y: 905, endPoint x: 942, endPoint y: 971, distance: 66.5
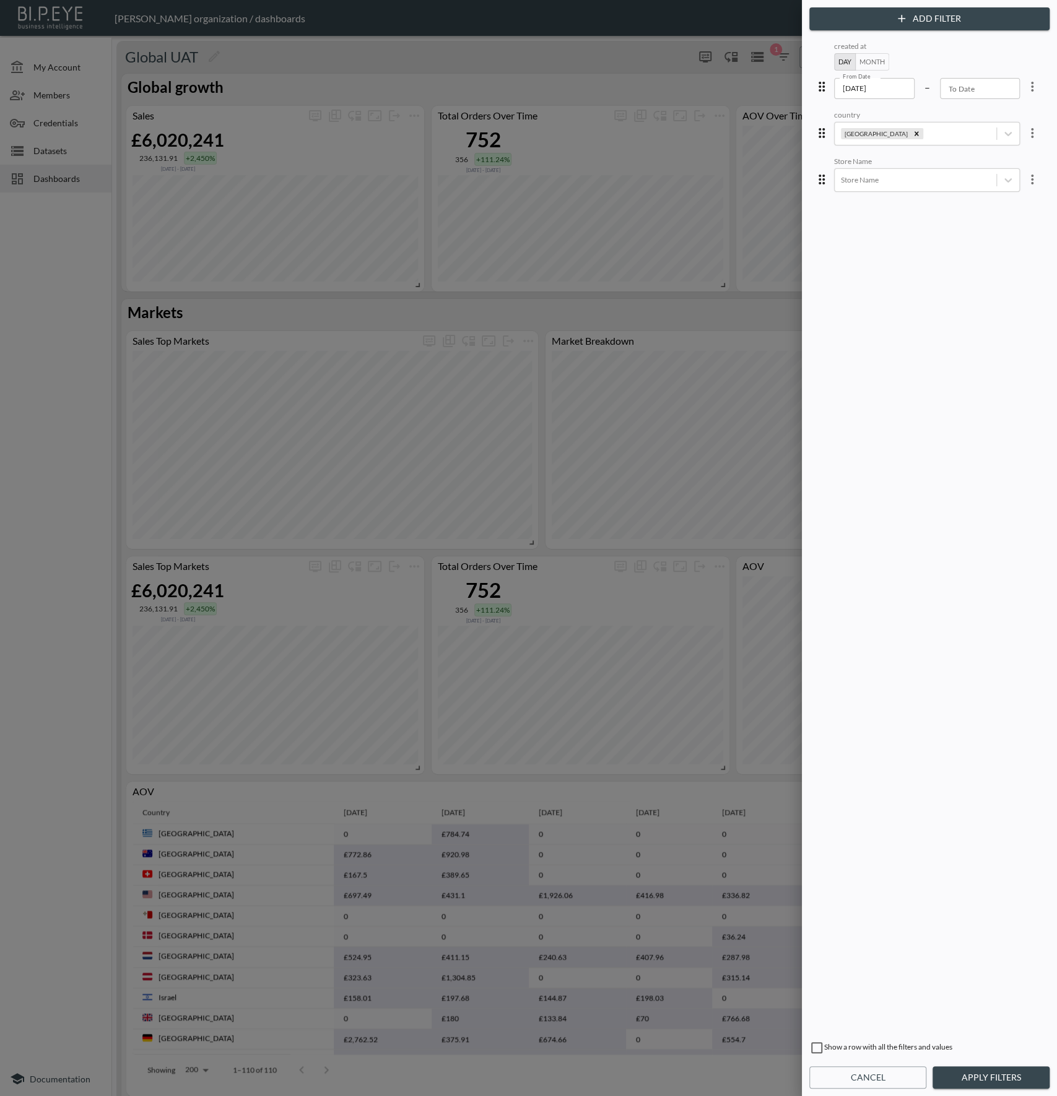
click at [938, 909] on div "created at Day Month From Date [DATE] From Date – To Date To Date country [GEOG…" at bounding box center [929, 535] width 235 height 993
click at [987, 1070] on button "Apply Filters" at bounding box center [990, 1078] width 117 height 23
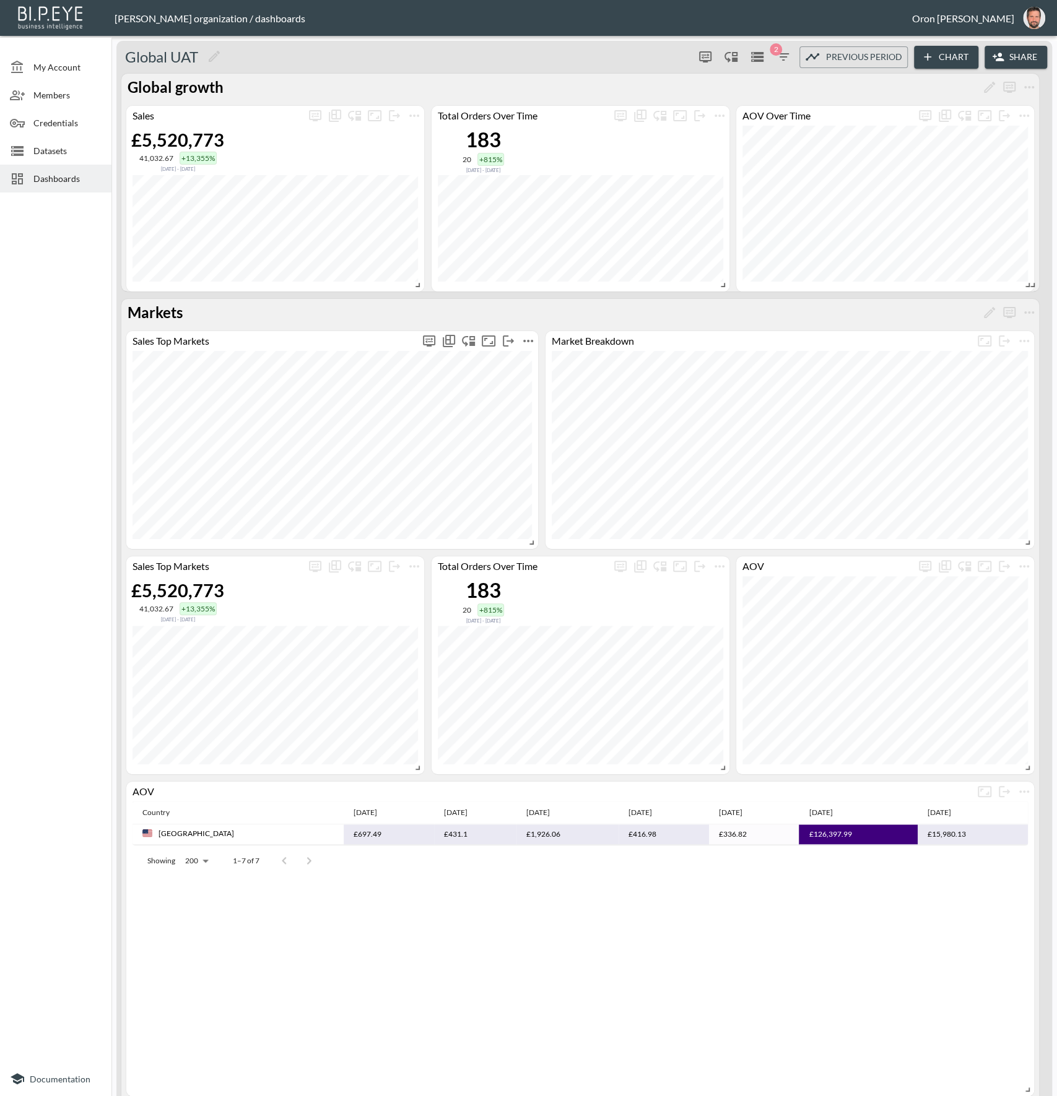
click at [528, 341] on icon "more" at bounding box center [528, 341] width 10 height 2
click at [532, 358] on li "Edit" at bounding box center [528, 365] width 97 height 22
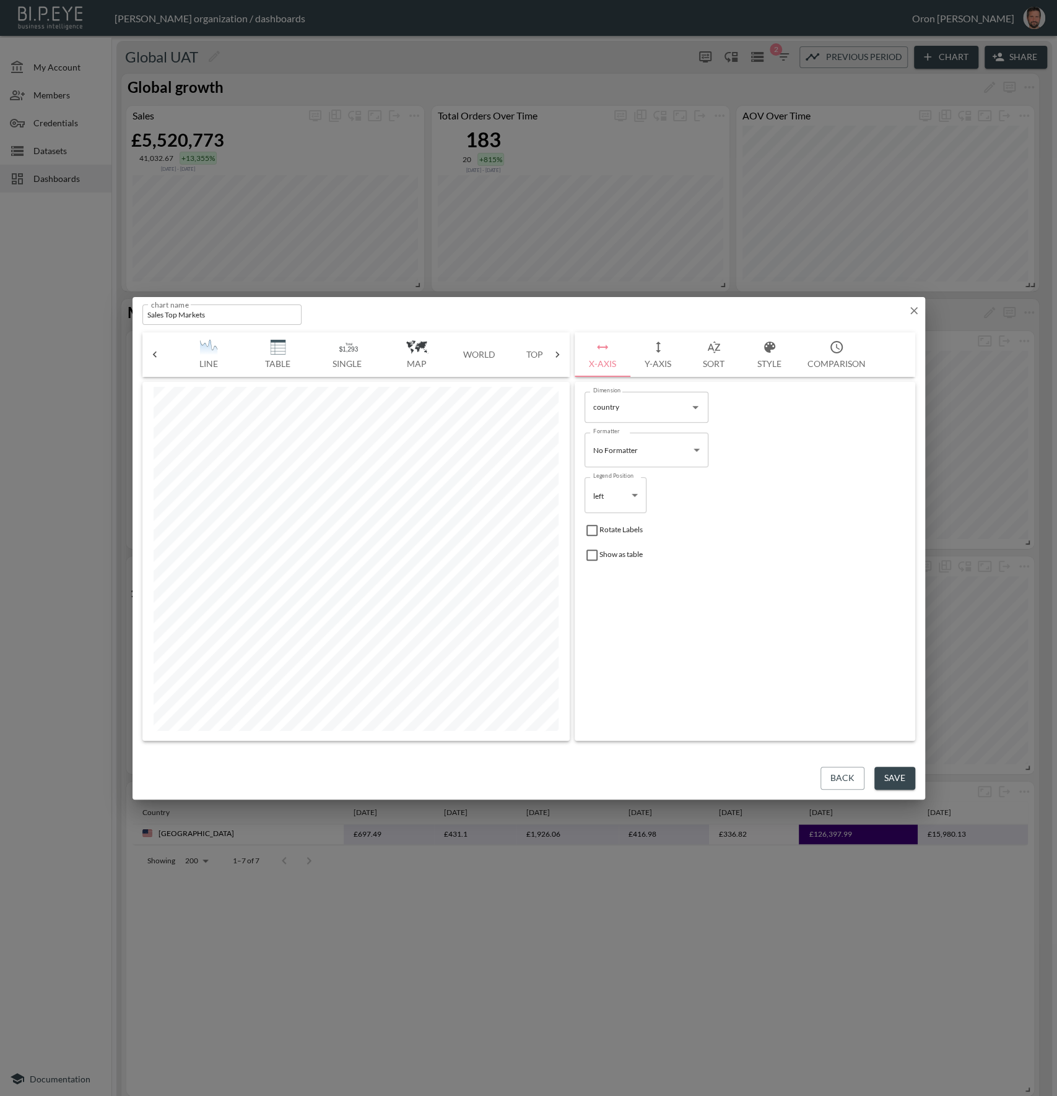
scroll to position [0, 275]
click at [487, 347] on button "World" at bounding box center [482, 354] width 56 height 45
click at [650, 357] on button "Y-Axis" at bounding box center [658, 354] width 56 height 45
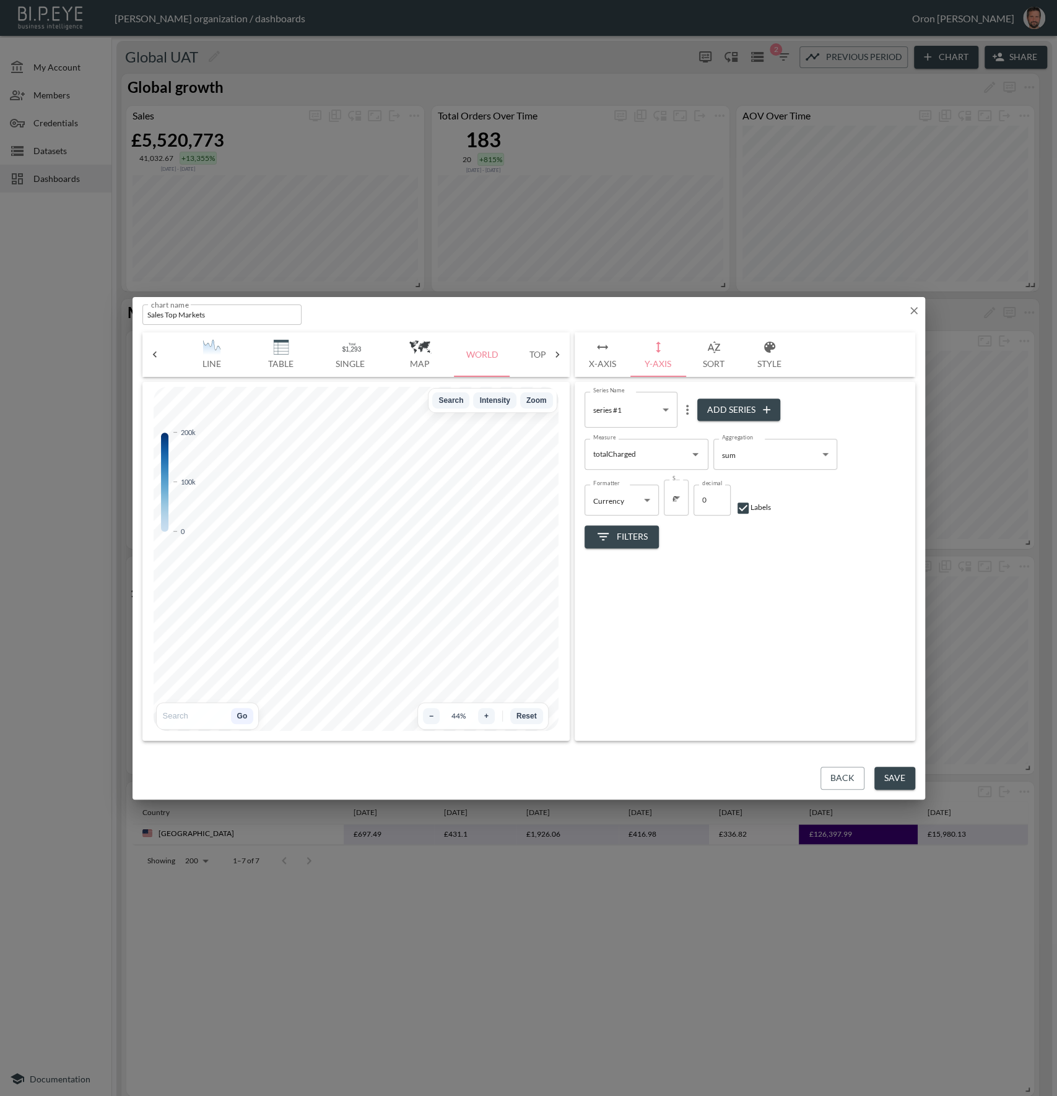
click at [649, 500] on body "BI.P.EYE, Interactive Analytics Dashboards - app [PERSON_NAME] organization / d…" at bounding box center [528, 548] width 1057 height 1096
click at [625, 565] on li "Number" at bounding box center [621, 566] width 74 height 19
type input "Number"
click at [713, 342] on icon "button" at bounding box center [713, 347] width 12 height 12
drag, startPoint x: 684, startPoint y: 513, endPoint x: 649, endPoint y: 512, distance: 34.7
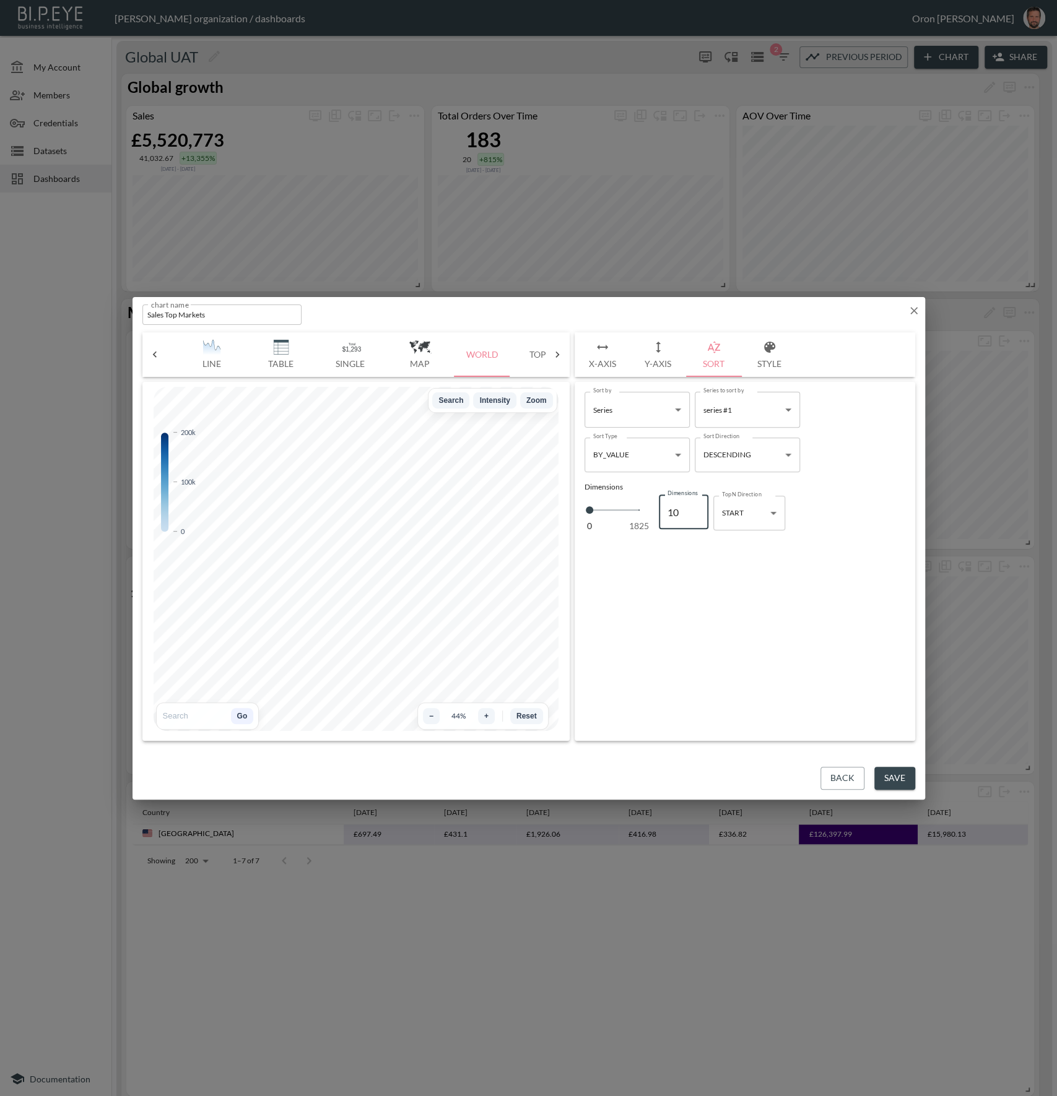
click at [649, 512] on div "0 1825 Dimensions 10 Dimensions" at bounding box center [646, 512] width 124 height 41
type input "1"
type input "10"
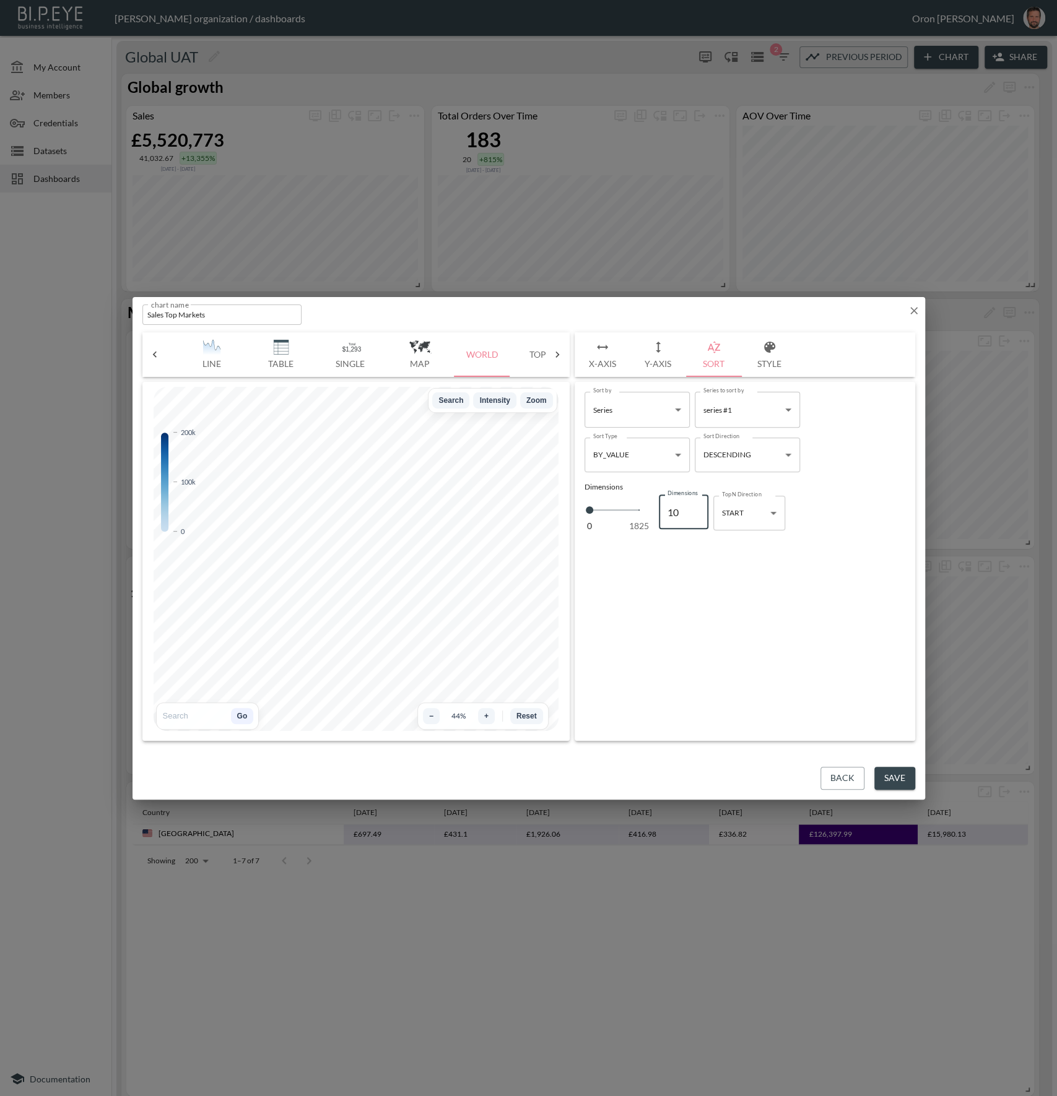
type input "100"
type input "1000"
drag, startPoint x: 754, startPoint y: 583, endPoint x: 565, endPoint y: 557, distance: 190.6
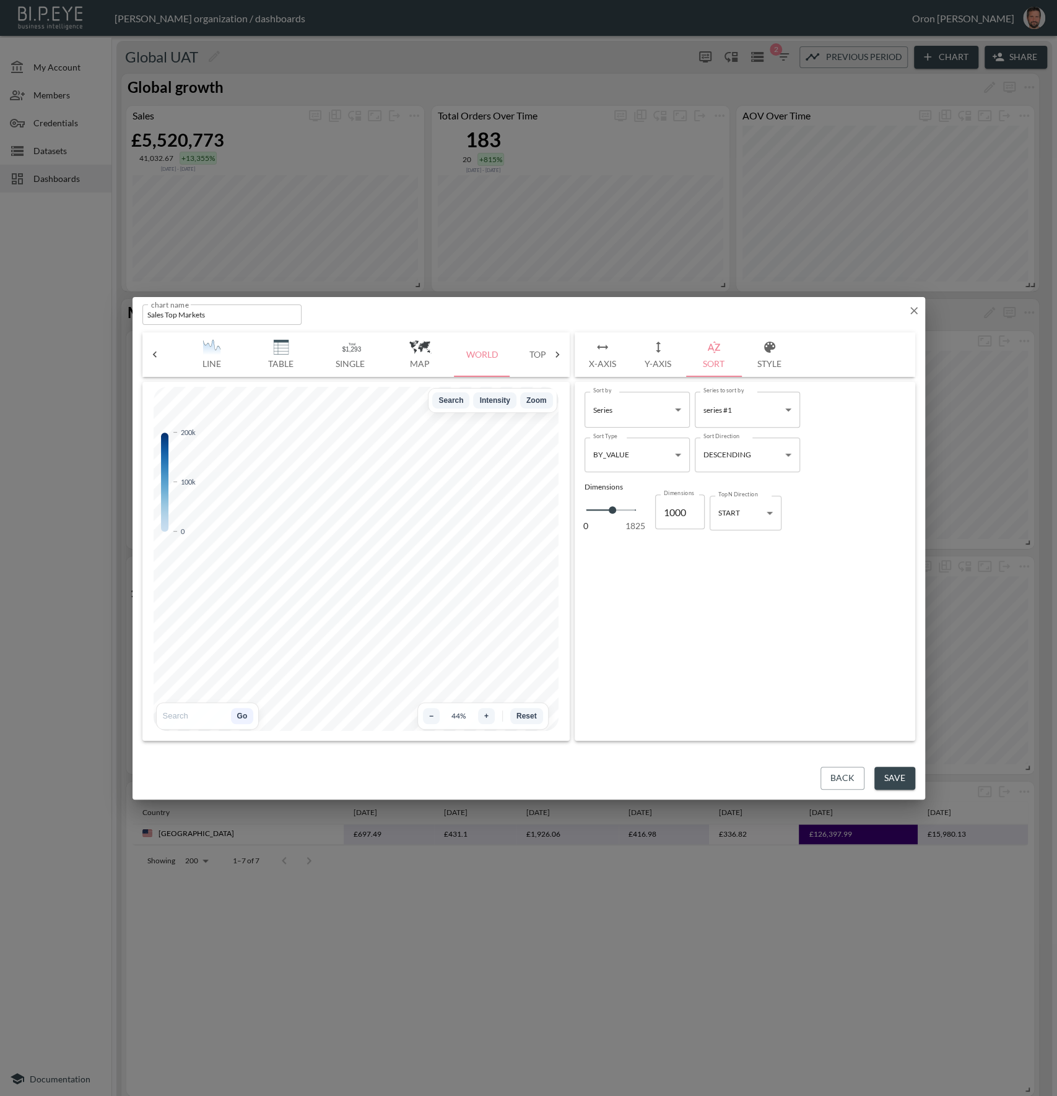
click at [751, 581] on div "Sort by Series Series Sort by Series to sort by series #1 81a61b33-bd12-4d69-91…" at bounding box center [745, 561] width 341 height 359
type input "996"
type input "951"
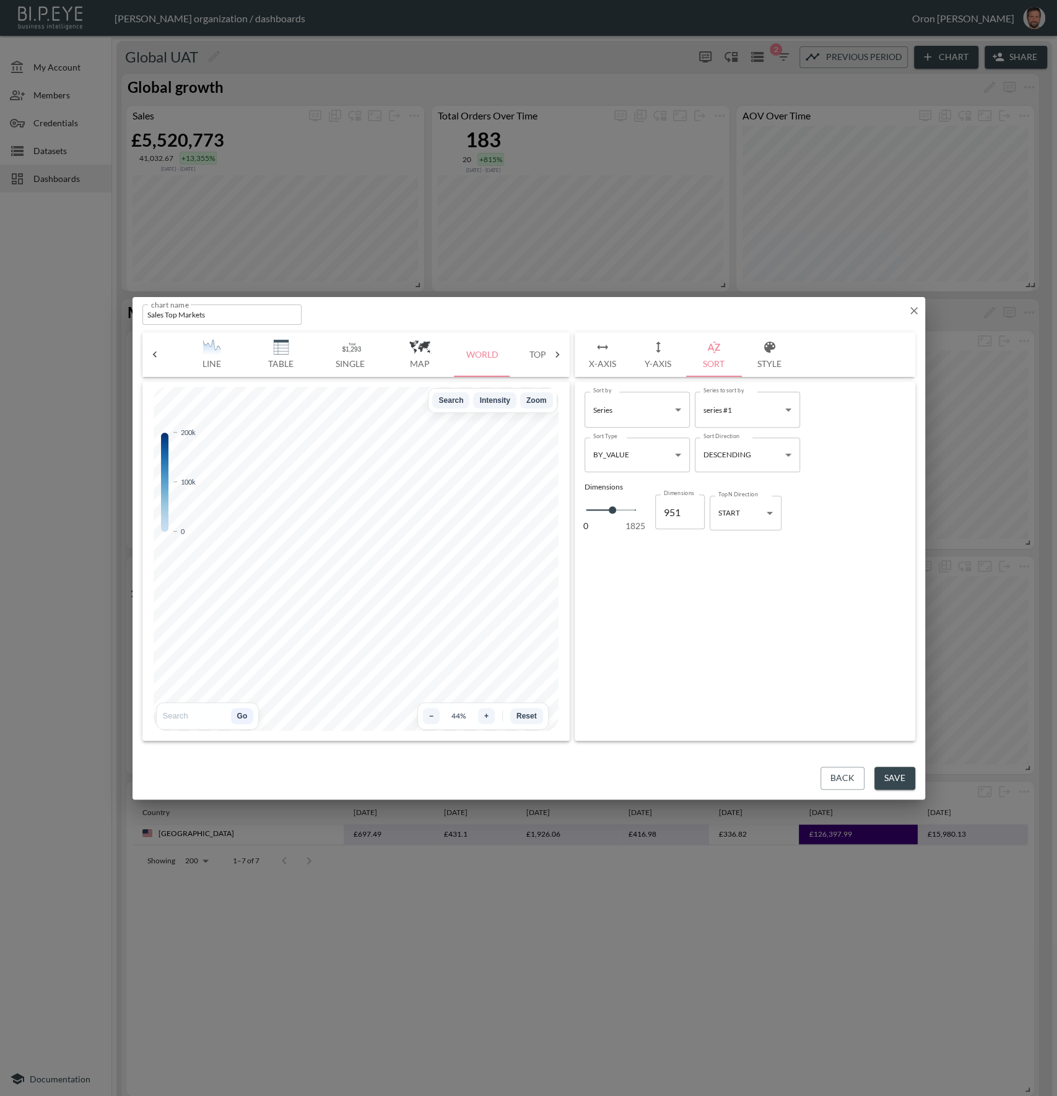
type input "882"
type input "814"
type input "722"
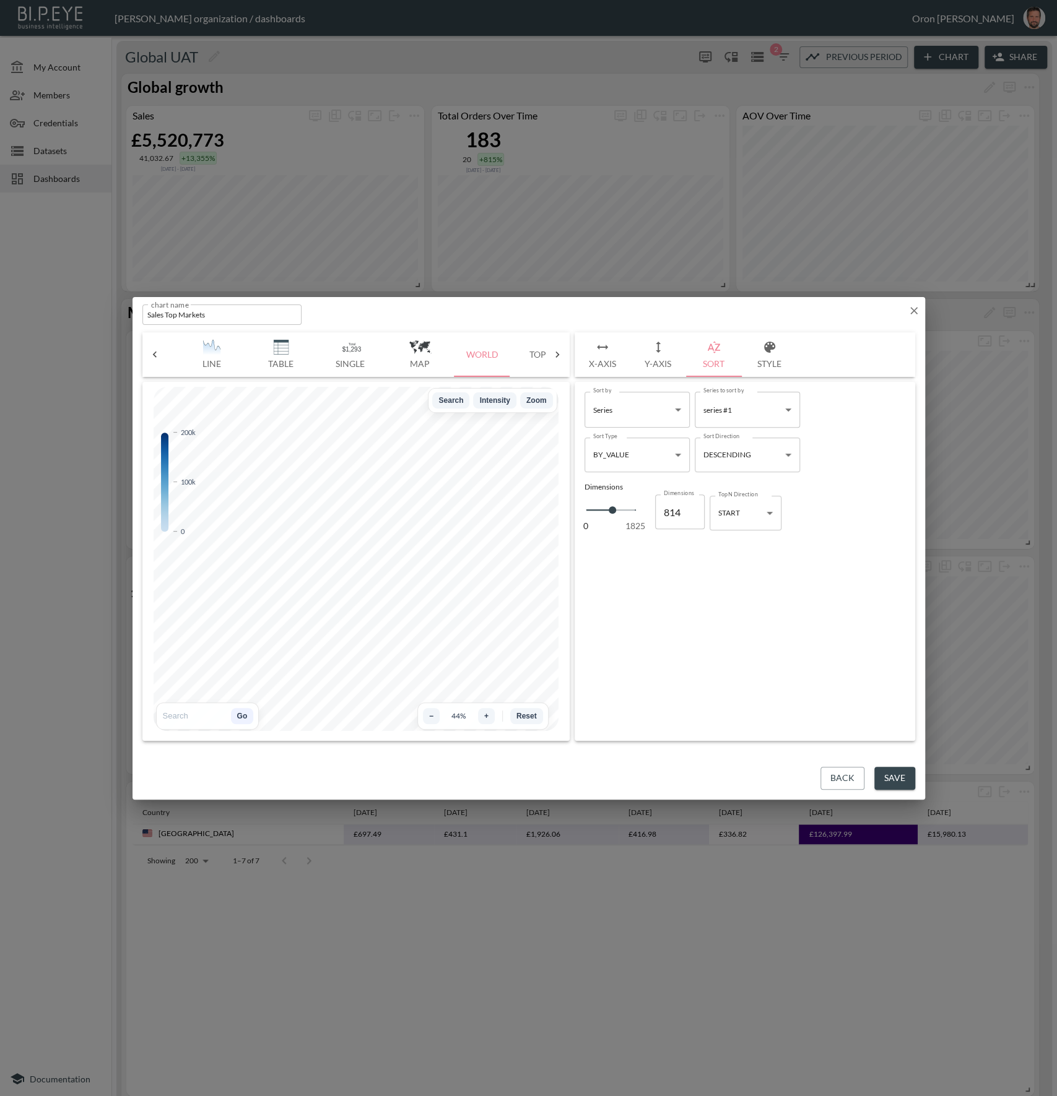
type input "722"
type input "654"
type input "540"
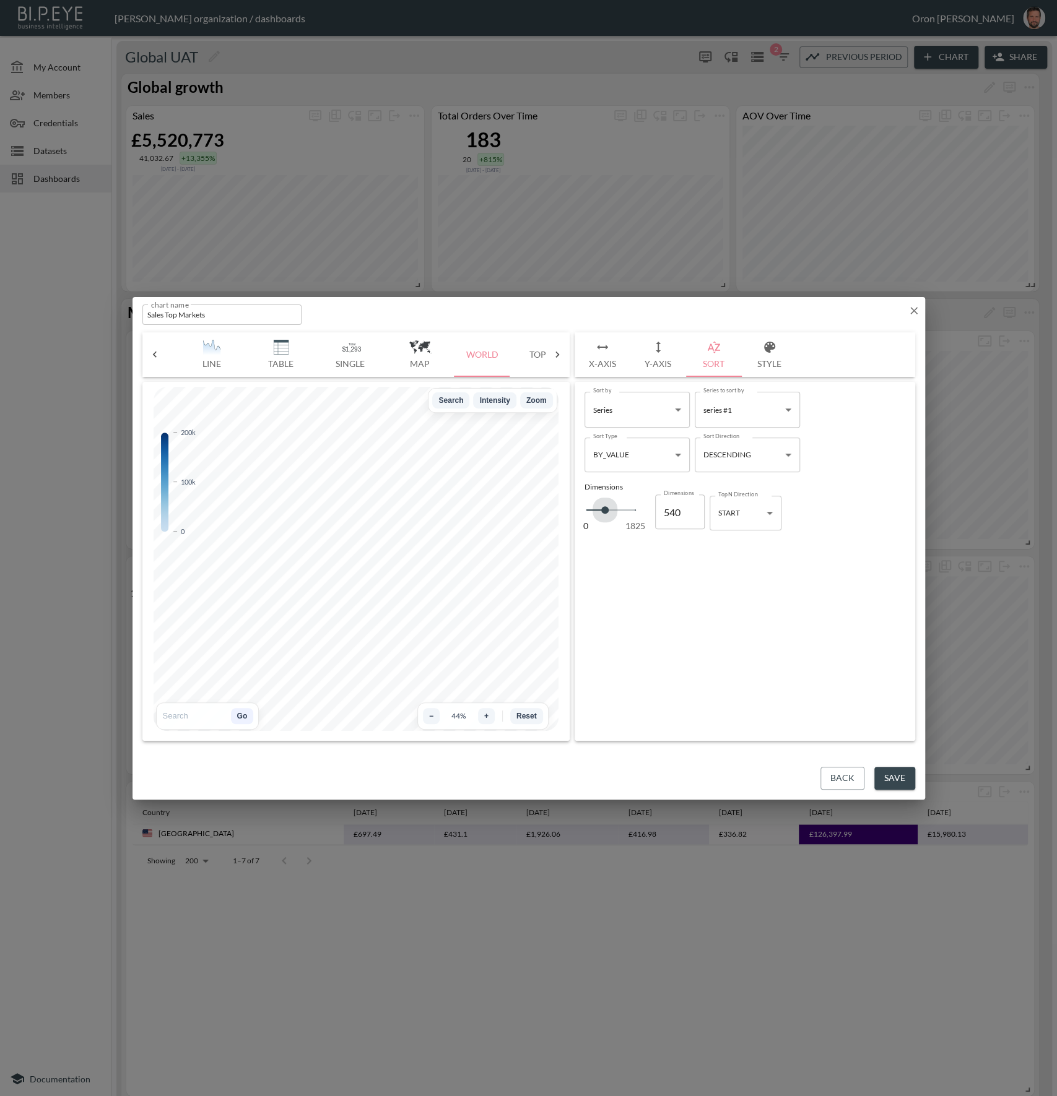
type input "426"
type input "312"
type input "221"
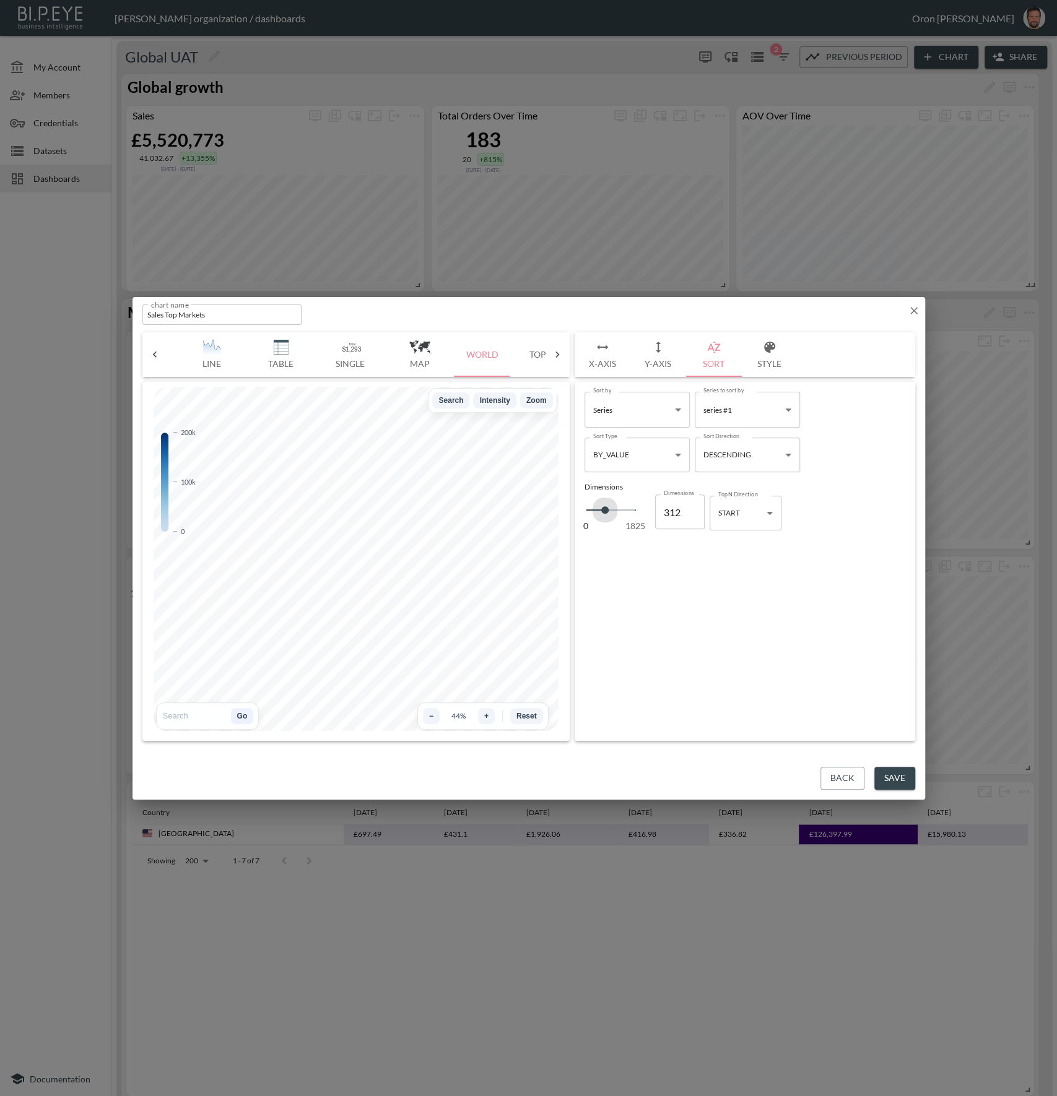
type input "221"
type input "152"
type input "0"
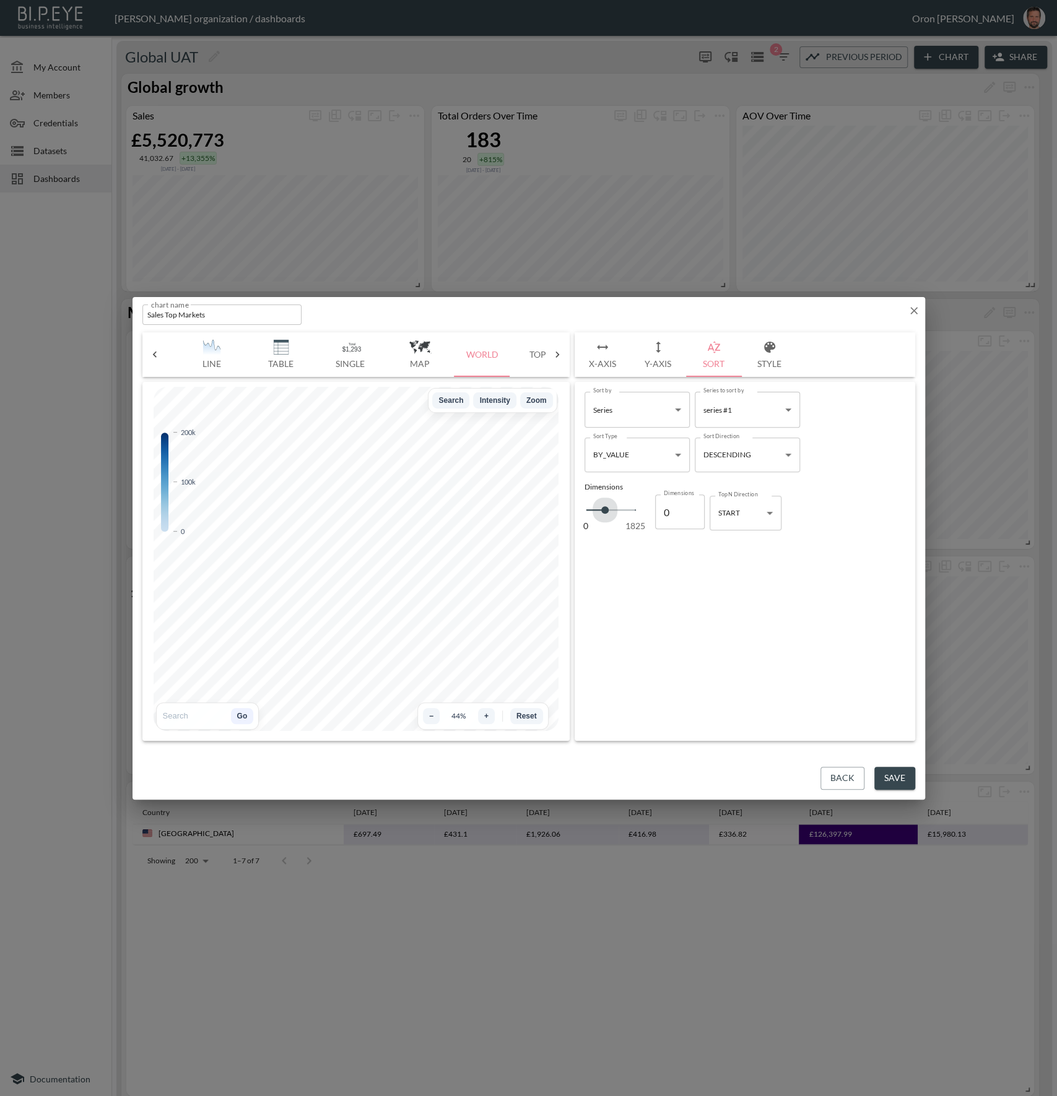
drag, startPoint x: 612, startPoint y: 511, endPoint x: 578, endPoint y: 511, distance: 34.7
click at [601, 511] on span at bounding box center [604, 509] width 7 height 7
type input "905"
drag, startPoint x: 614, startPoint y: 508, endPoint x: 627, endPoint y: 508, distance: 13.6
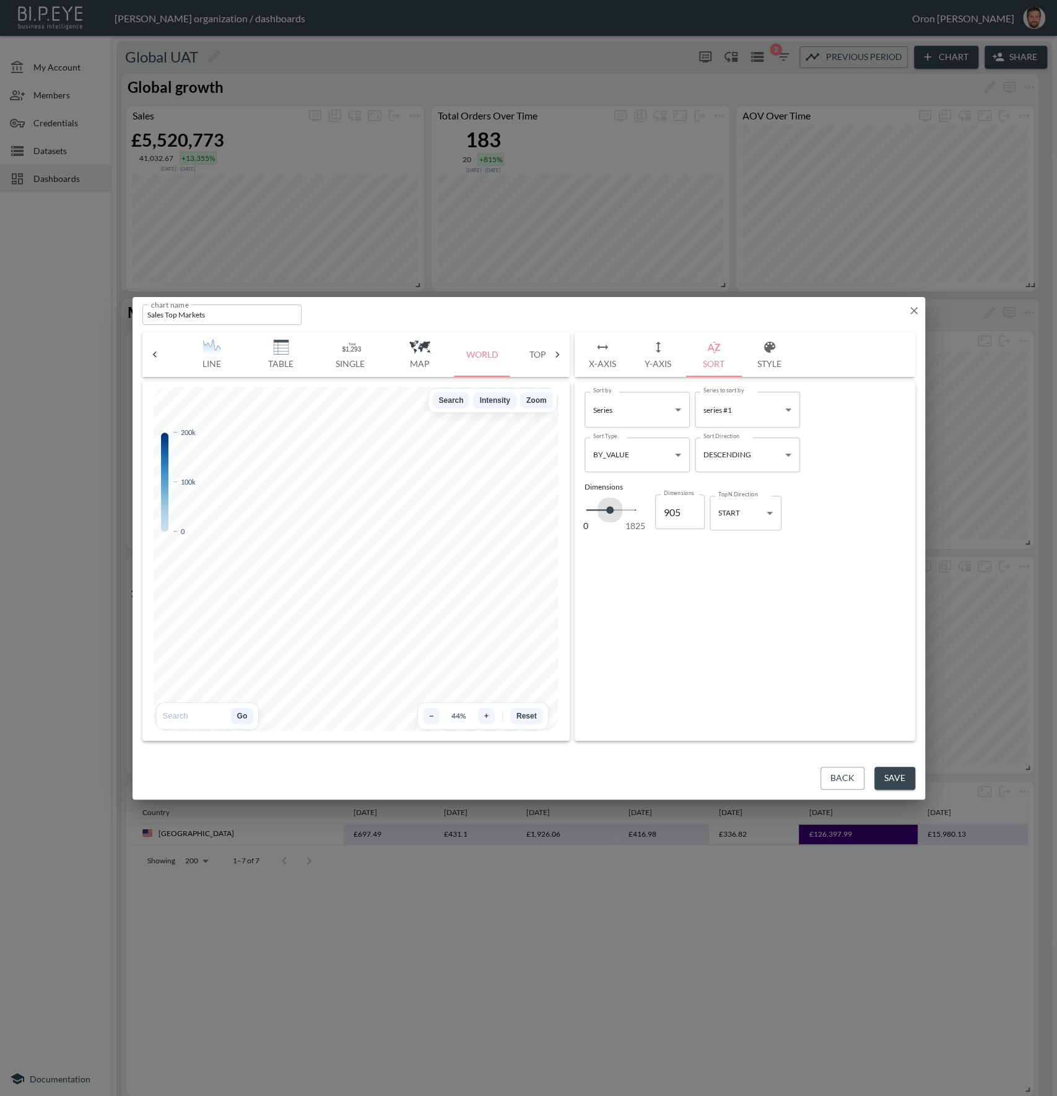
click at [614, 508] on span "0 1825" at bounding box center [611, 509] width 50 height 17
type input "1042"
type input "1635"
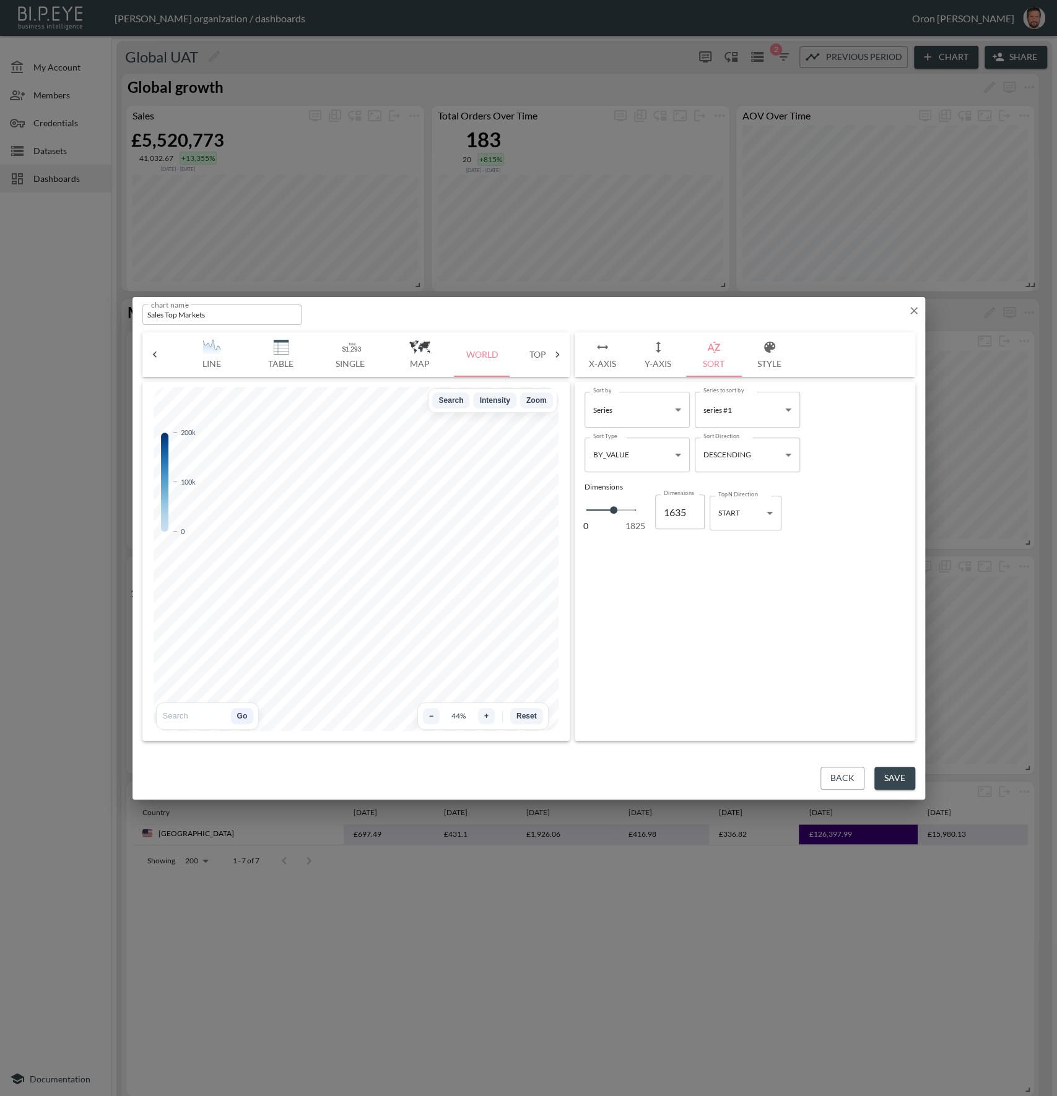
click at [630, 508] on span "0 1825" at bounding box center [611, 509] width 50 height 17
click at [666, 343] on button "Y-Axis" at bounding box center [658, 354] width 56 height 45
click at [699, 347] on button "Sort" at bounding box center [714, 354] width 56 height 45
click at [727, 459] on body "BI.P.EYE, Interactive Analytics Dashboards - app [PERSON_NAME] organization / d…" at bounding box center [528, 548] width 1057 height 1096
click at [720, 479] on li "ASCENDING" at bounding box center [746, 486] width 105 height 19
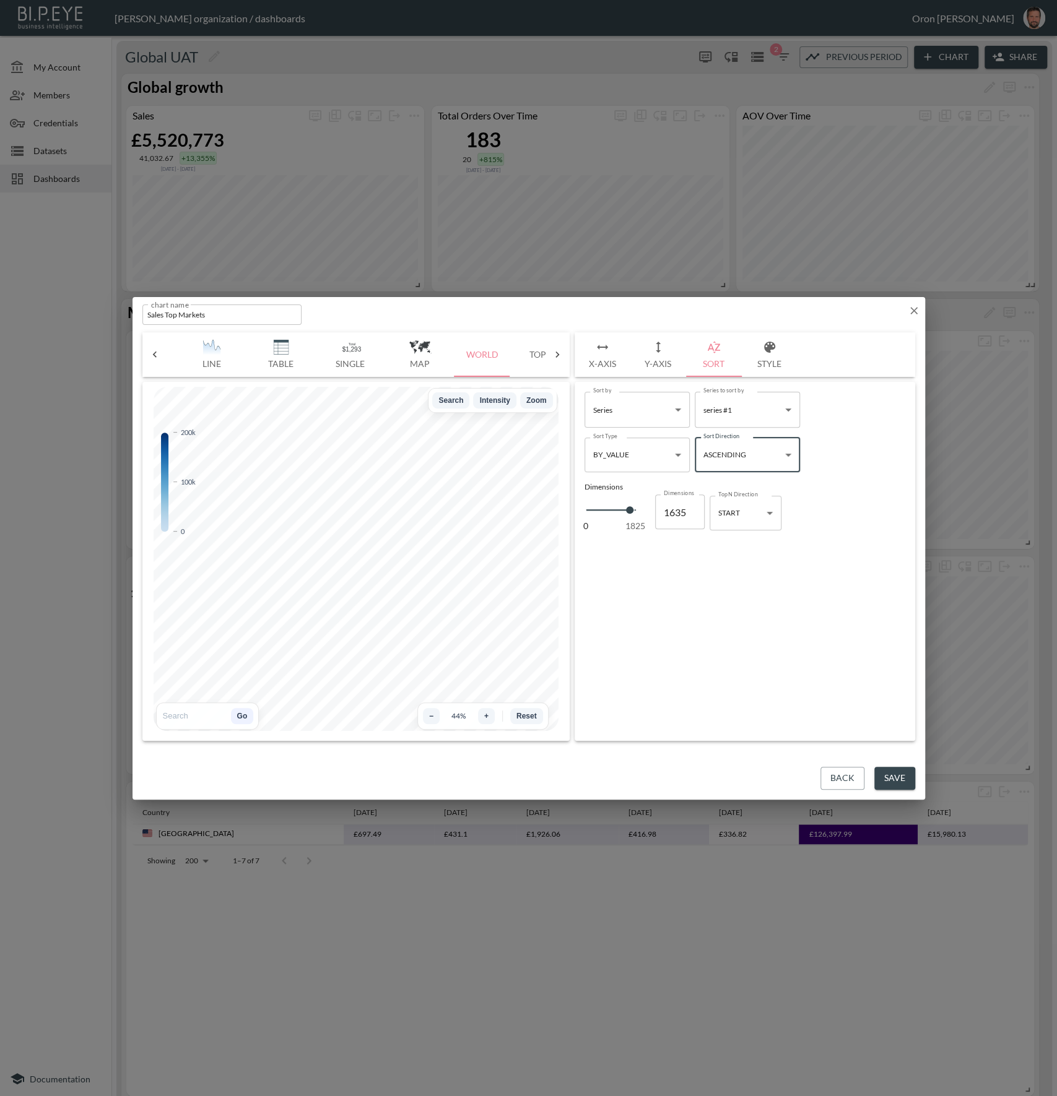
click at [769, 458] on body "BI.P.EYE, Interactive Analytics Dashboards - app [PERSON_NAME] organization / d…" at bounding box center [528, 548] width 1057 height 1096
click at [752, 498] on li "DESCENDING" at bounding box center [746, 504] width 105 height 19
type input "Descending"
click at [293, 357] on button "Table" at bounding box center [280, 354] width 69 height 45
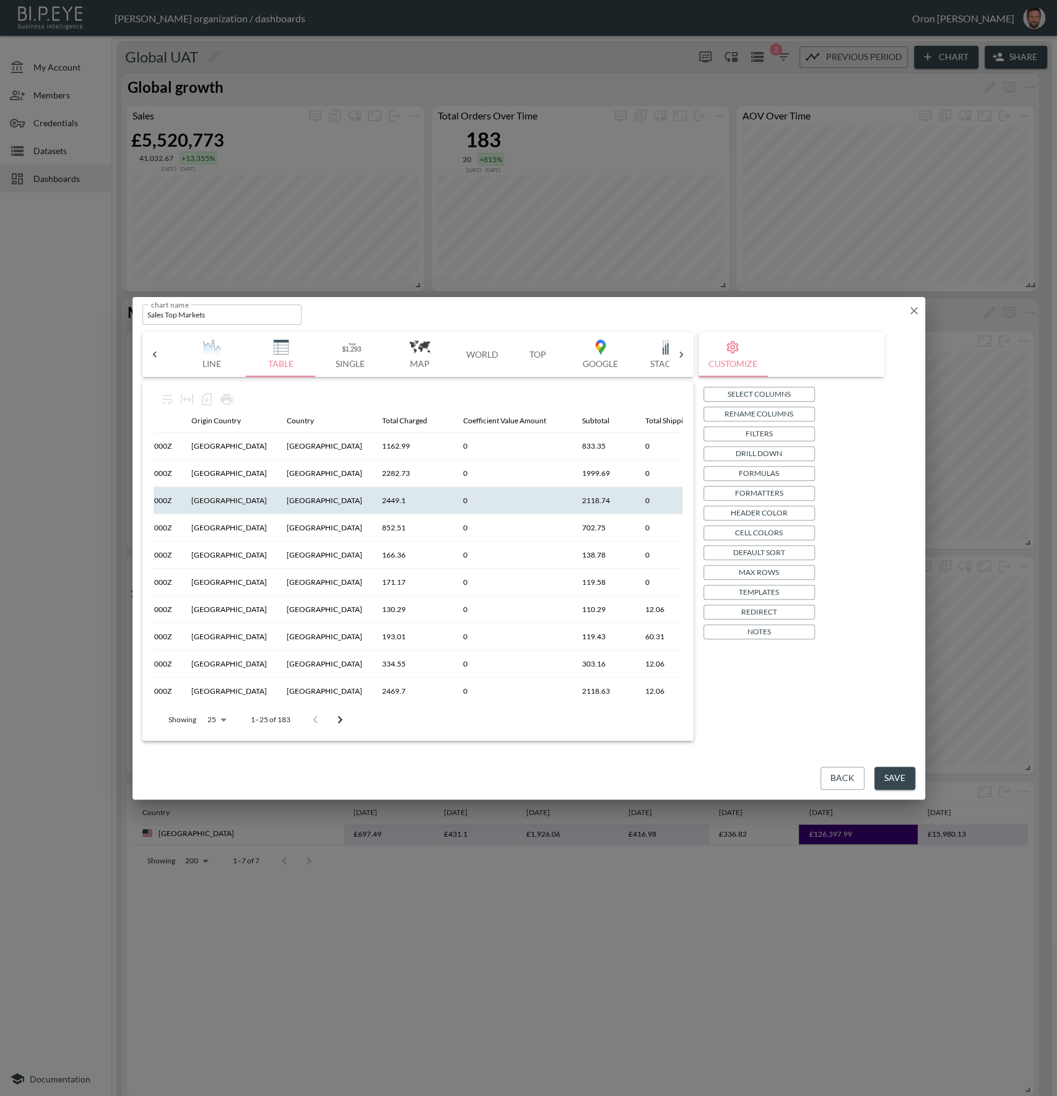
scroll to position [0, 539]
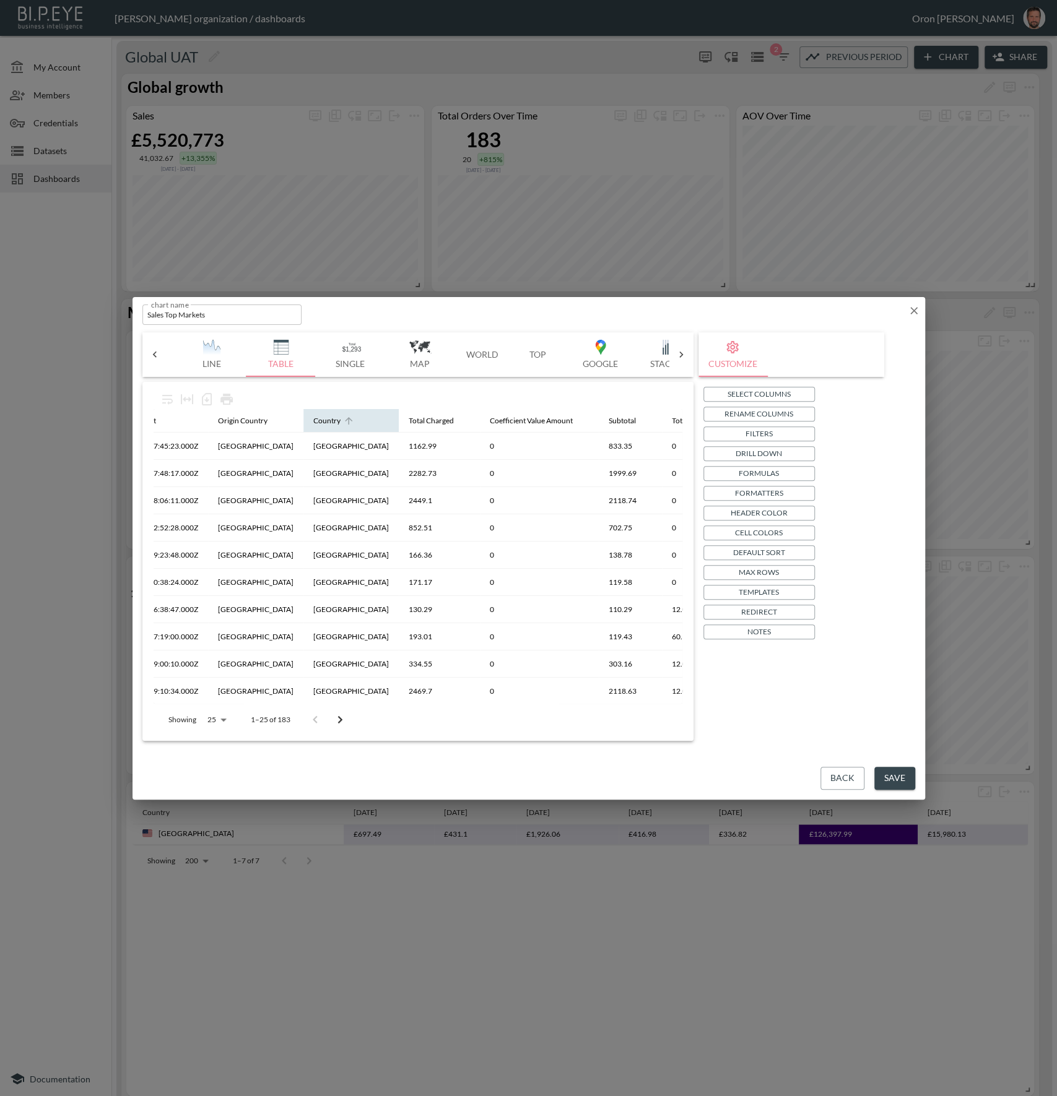
click at [341, 424] on div "Country" at bounding box center [326, 421] width 27 height 15
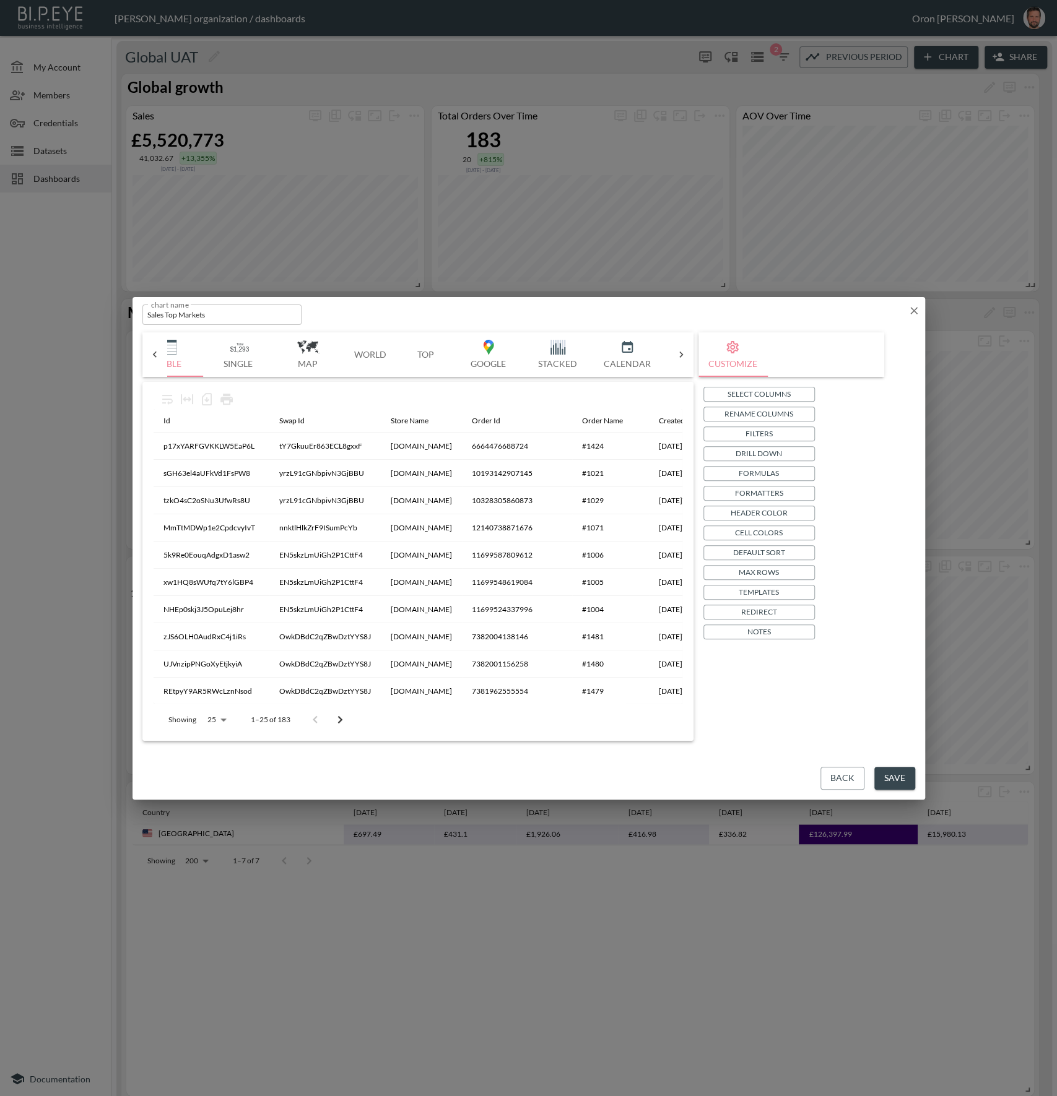
scroll to position [0, 400]
click at [404, 345] on button "Top" at bounding box center [413, 354] width 56 height 45
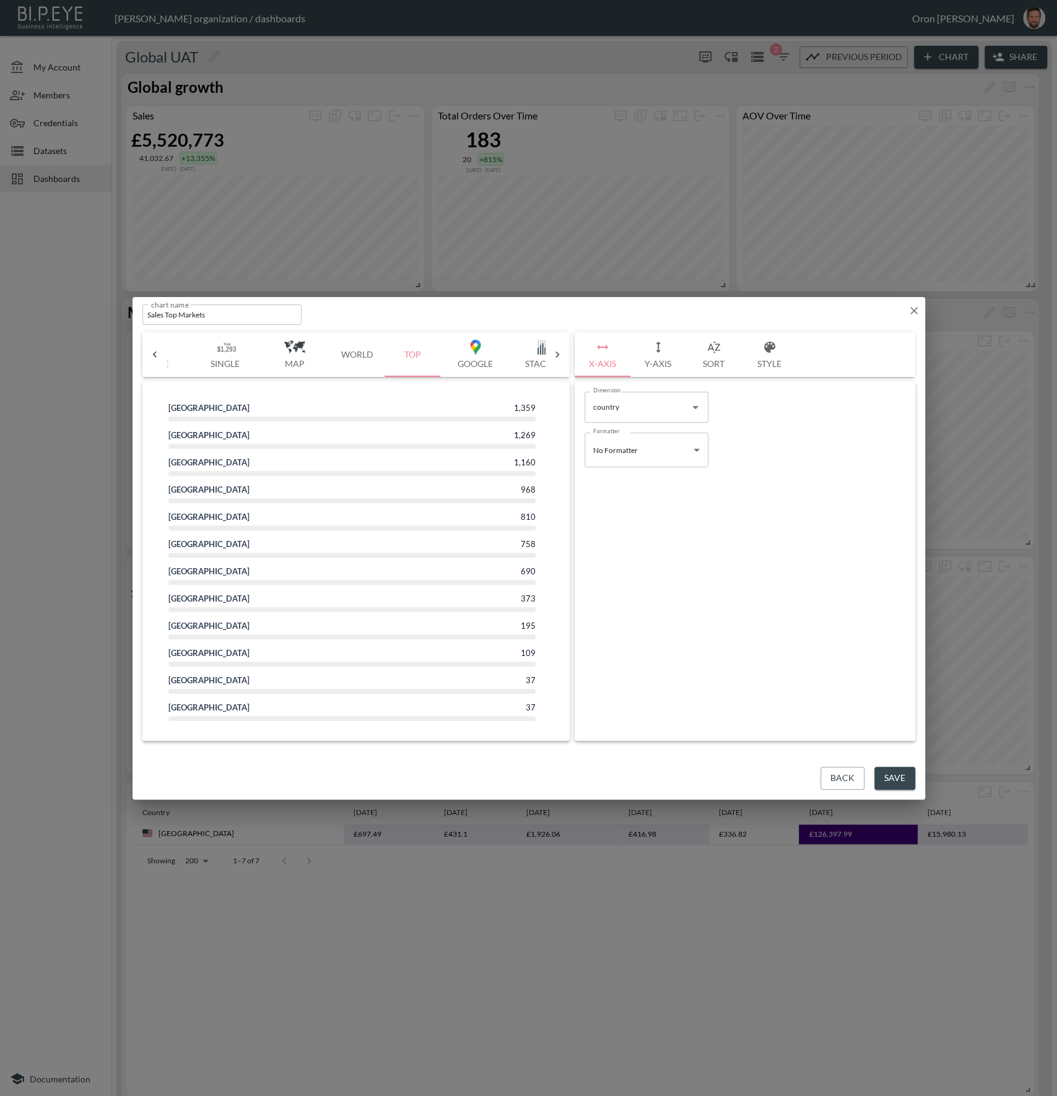
scroll to position [0, 0]
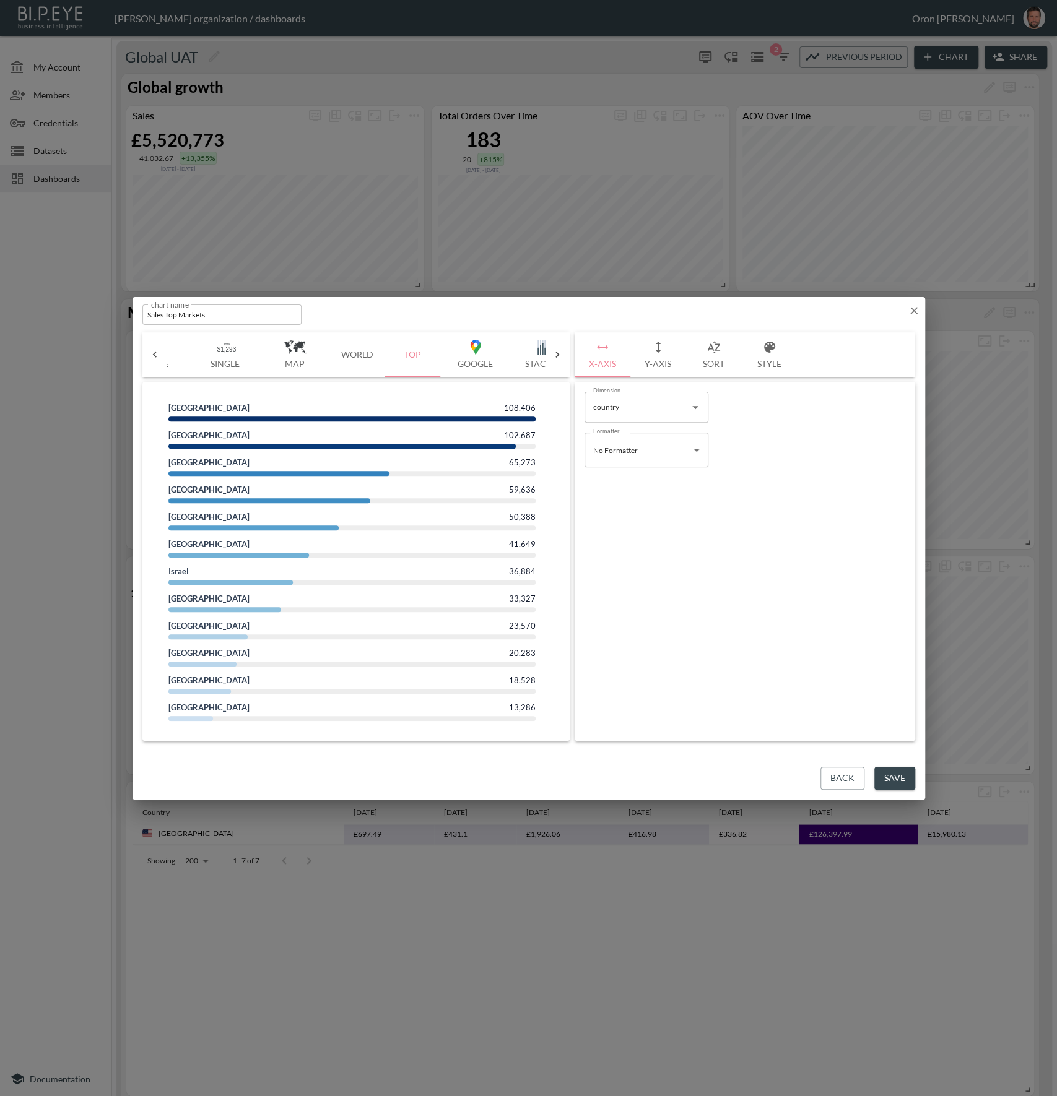
click at [849, 782] on button "Back" at bounding box center [842, 778] width 44 height 23
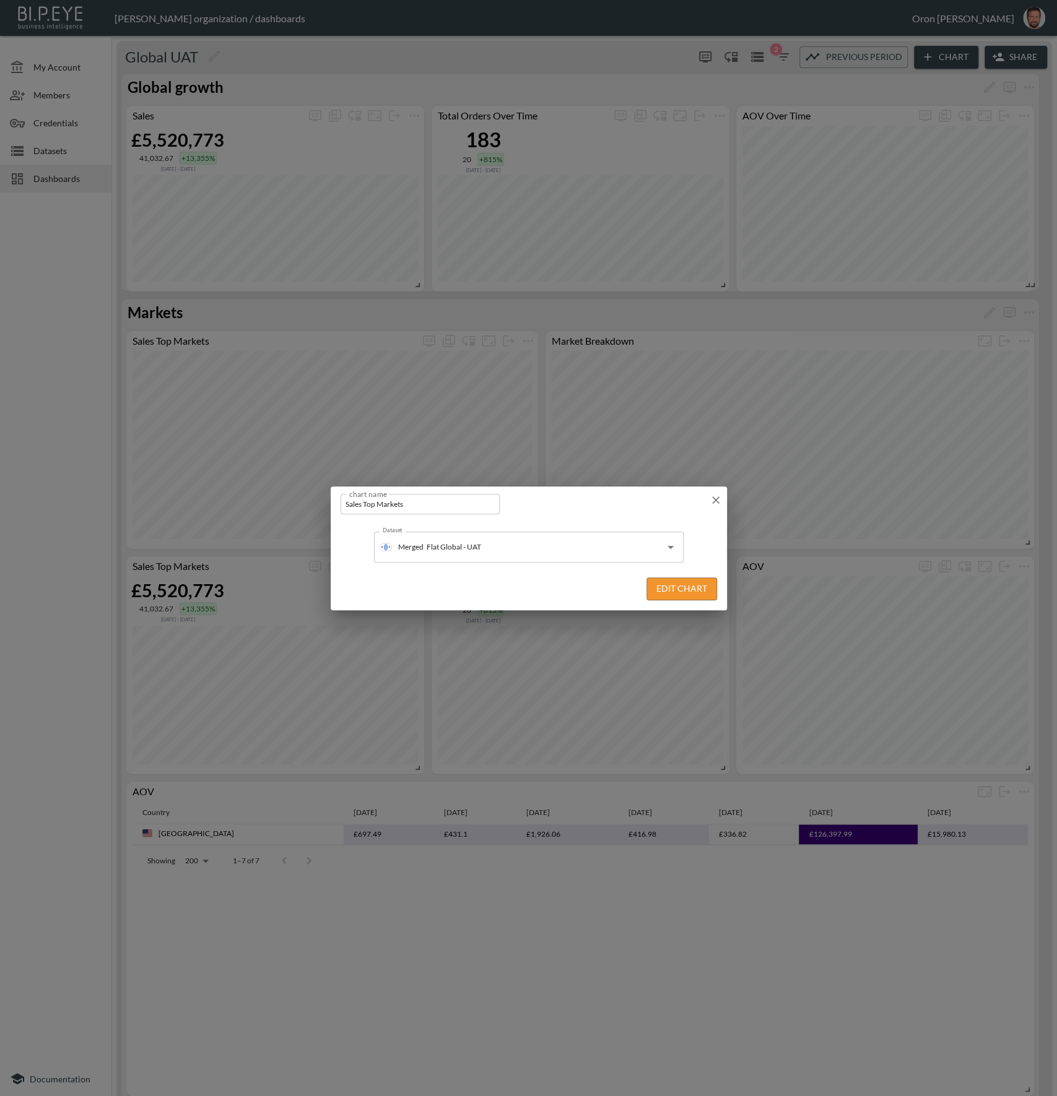
click at [700, 591] on button "Edit Chart" at bounding box center [681, 589] width 71 height 23
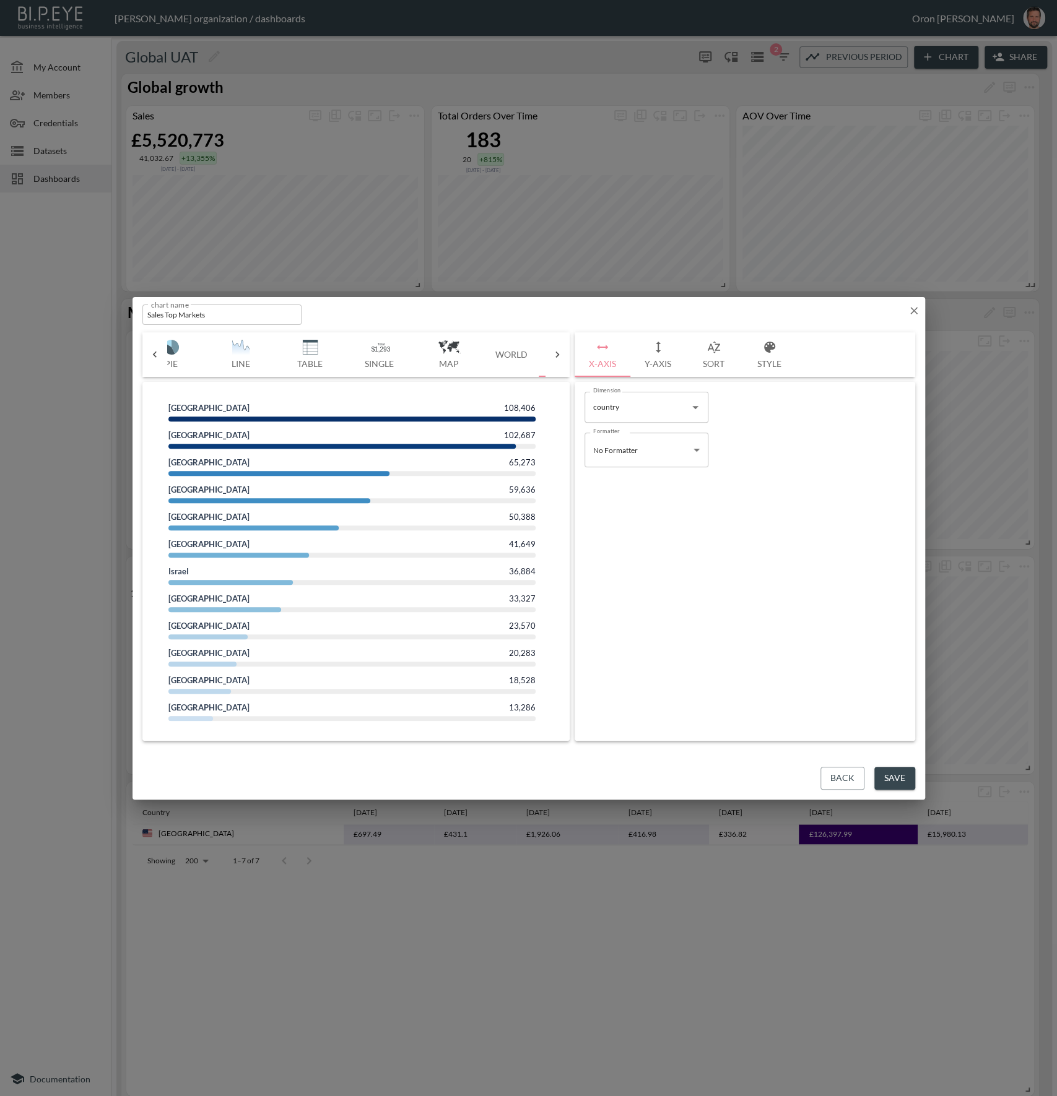
click at [913, 308] on icon "button" at bounding box center [914, 311] width 12 height 12
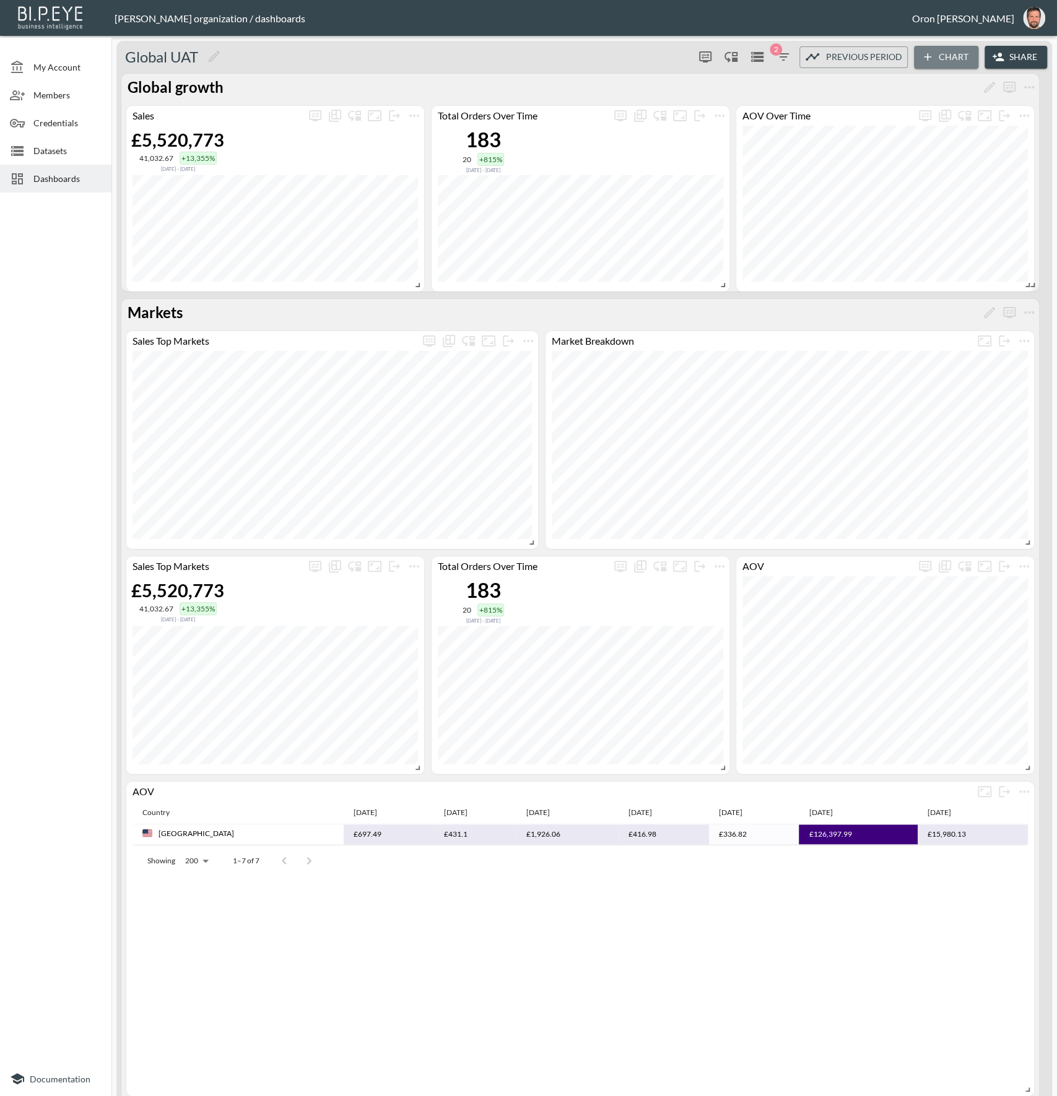
click at [929, 54] on icon "button" at bounding box center [927, 57] width 12 height 12
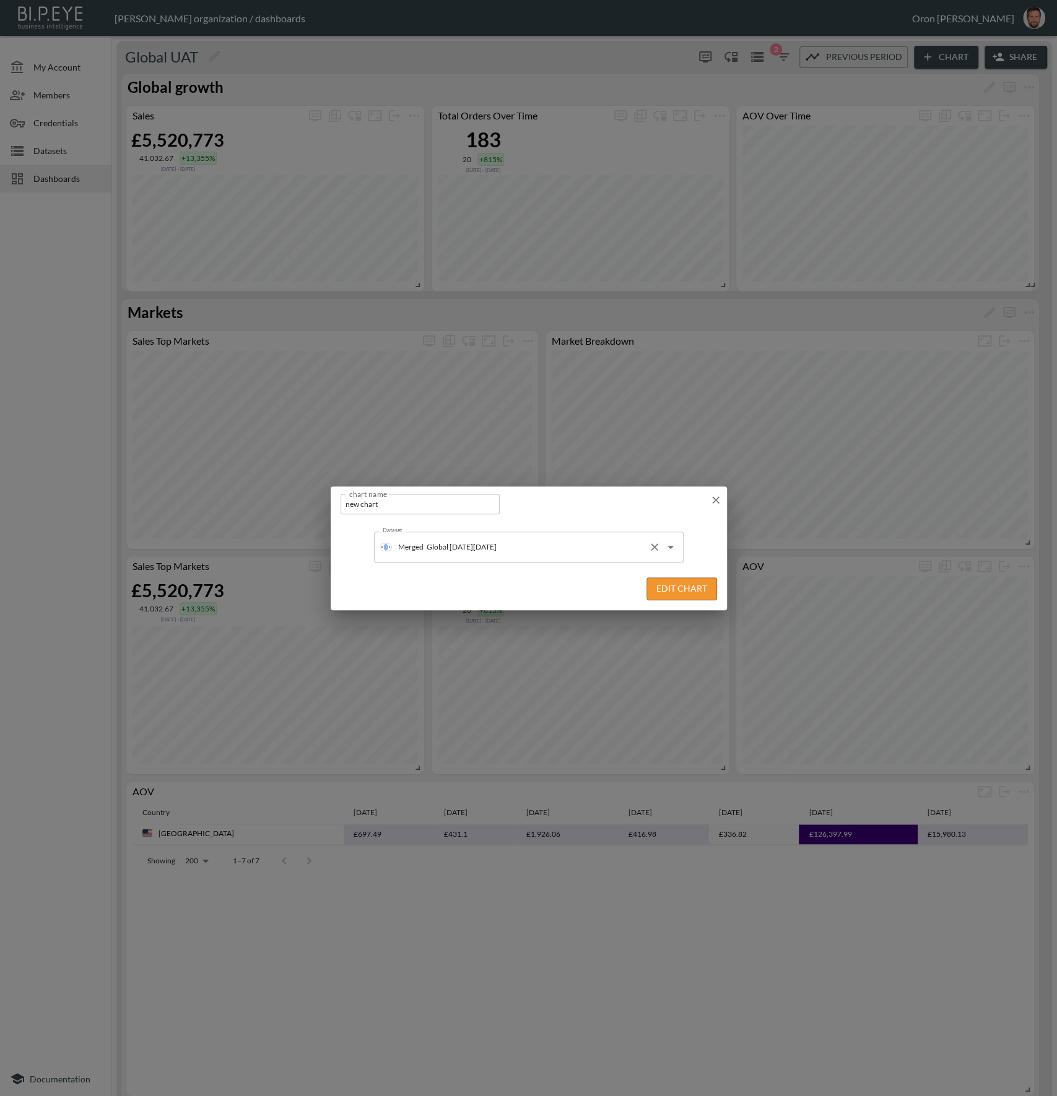
click at [527, 545] on input "Global [DATE][DATE]" at bounding box center [533, 547] width 220 height 20
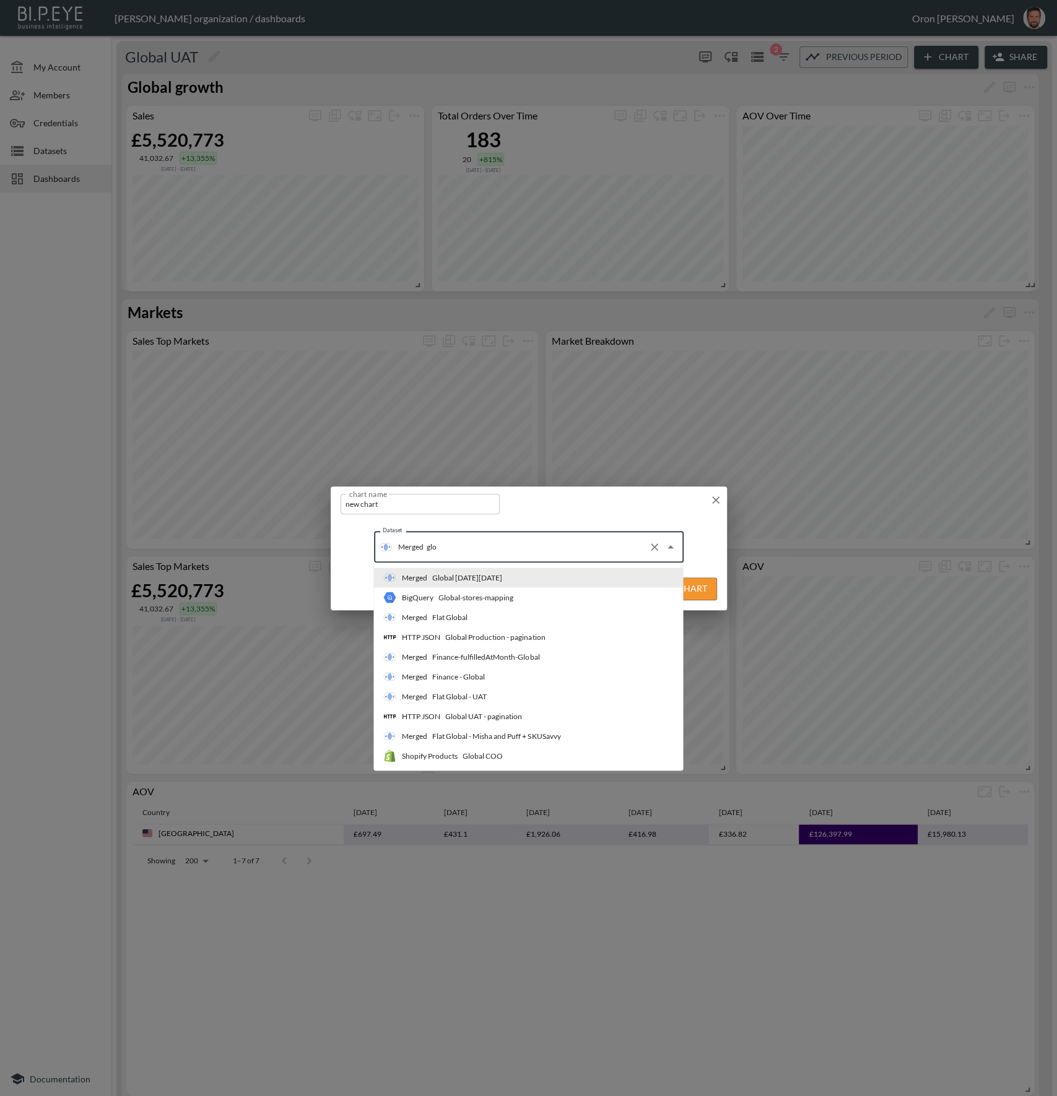
type input "glob"
drag, startPoint x: 484, startPoint y: 698, endPoint x: 604, endPoint y: 594, distance: 159.8
click at [484, 698] on div "Flat Global - UAT" at bounding box center [459, 696] width 54 height 11
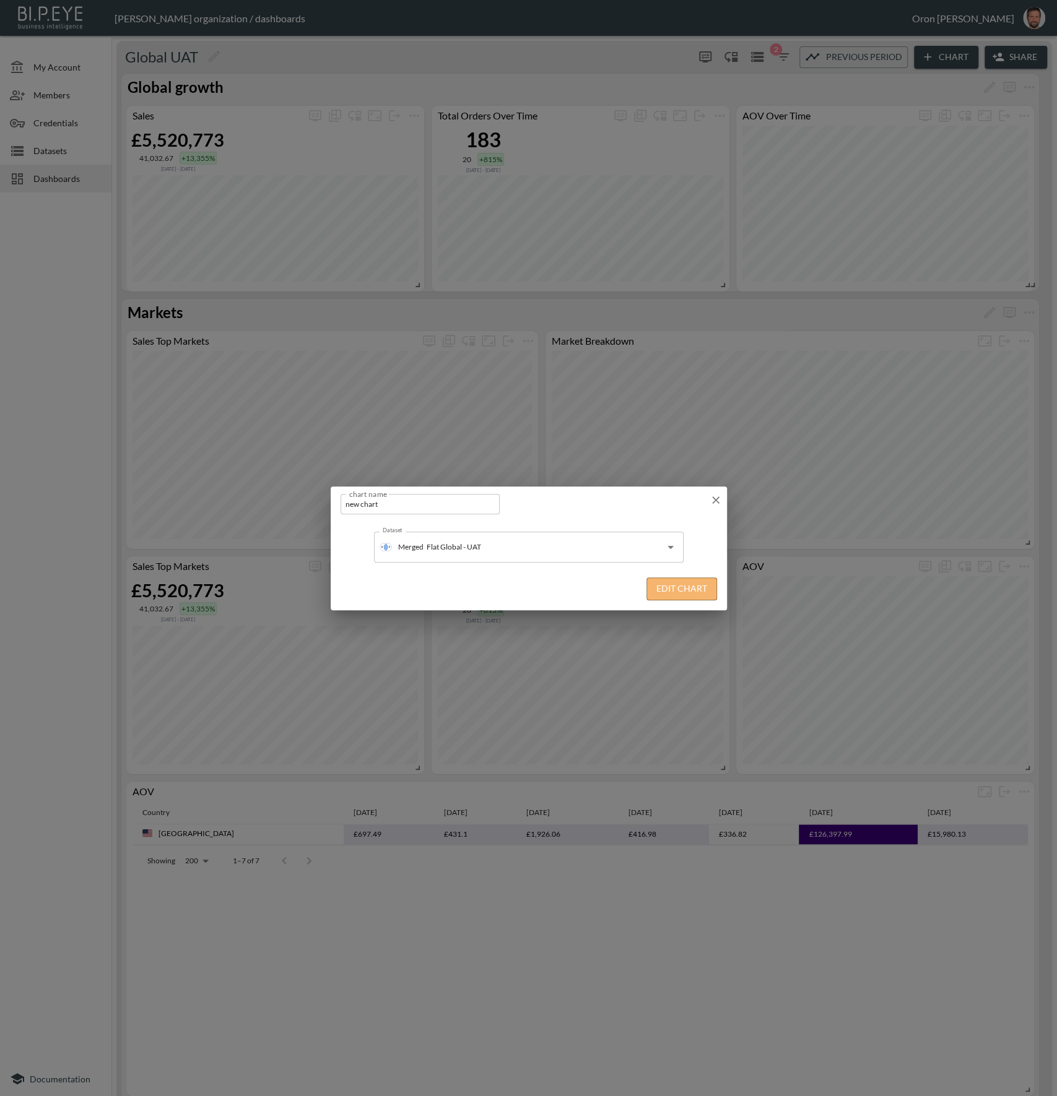
click at [656, 587] on button "Edit Chart" at bounding box center [681, 589] width 71 height 23
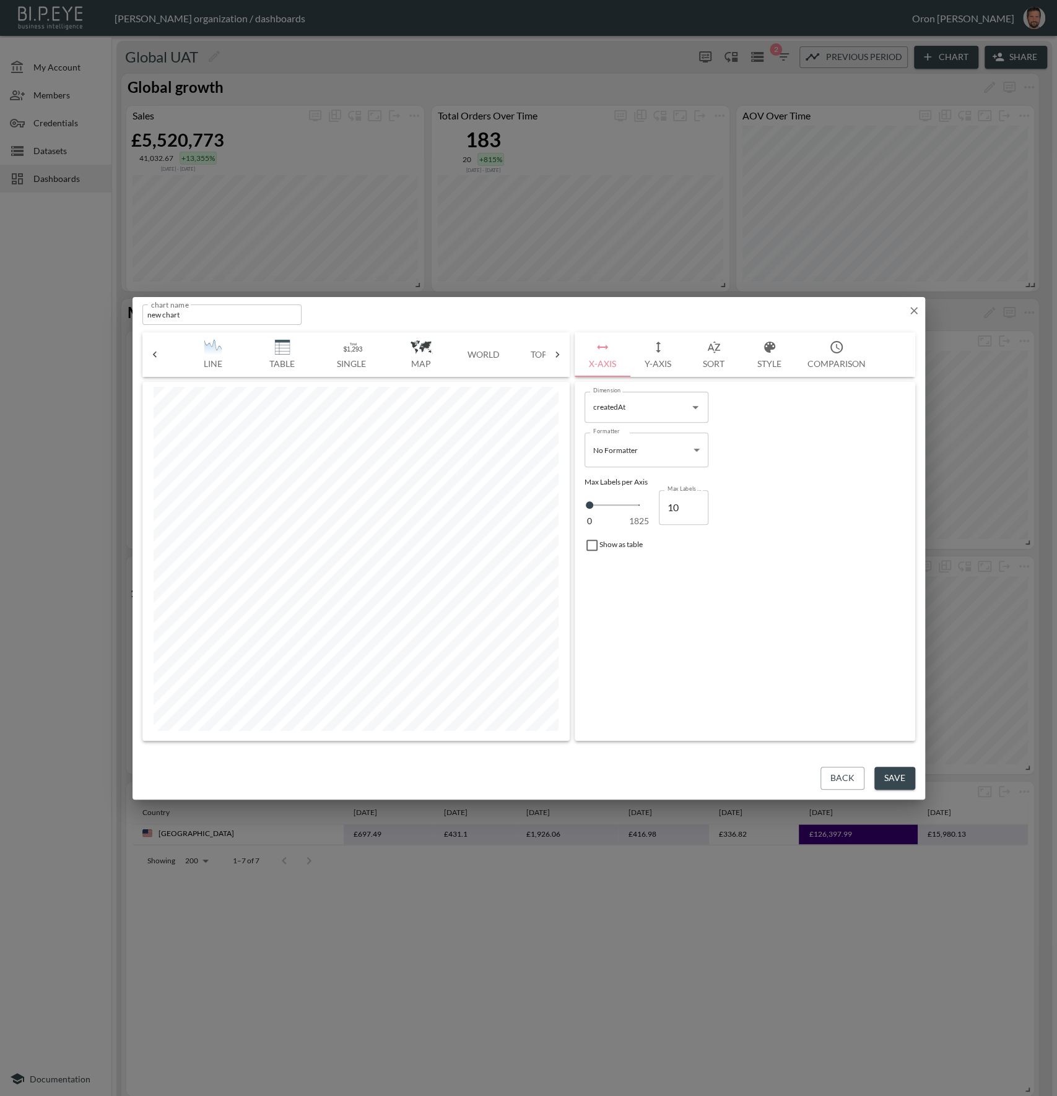
scroll to position [0, 412]
click at [409, 349] on button "Top" at bounding box center [401, 354] width 56 height 45
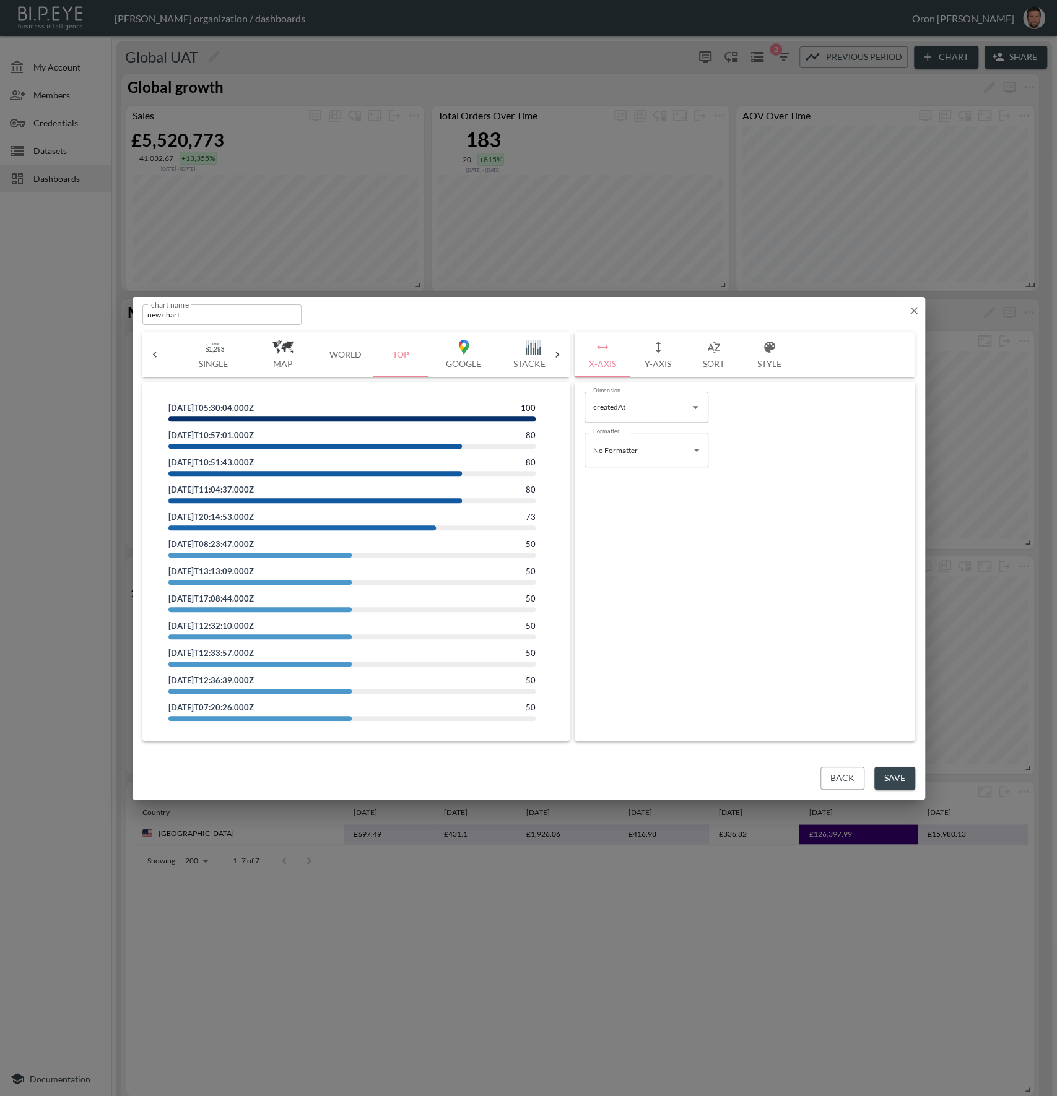
click at [613, 397] on input "createdAt" at bounding box center [637, 407] width 94 height 20
click at [612, 433] on li "country" at bounding box center [646, 437] width 124 height 19
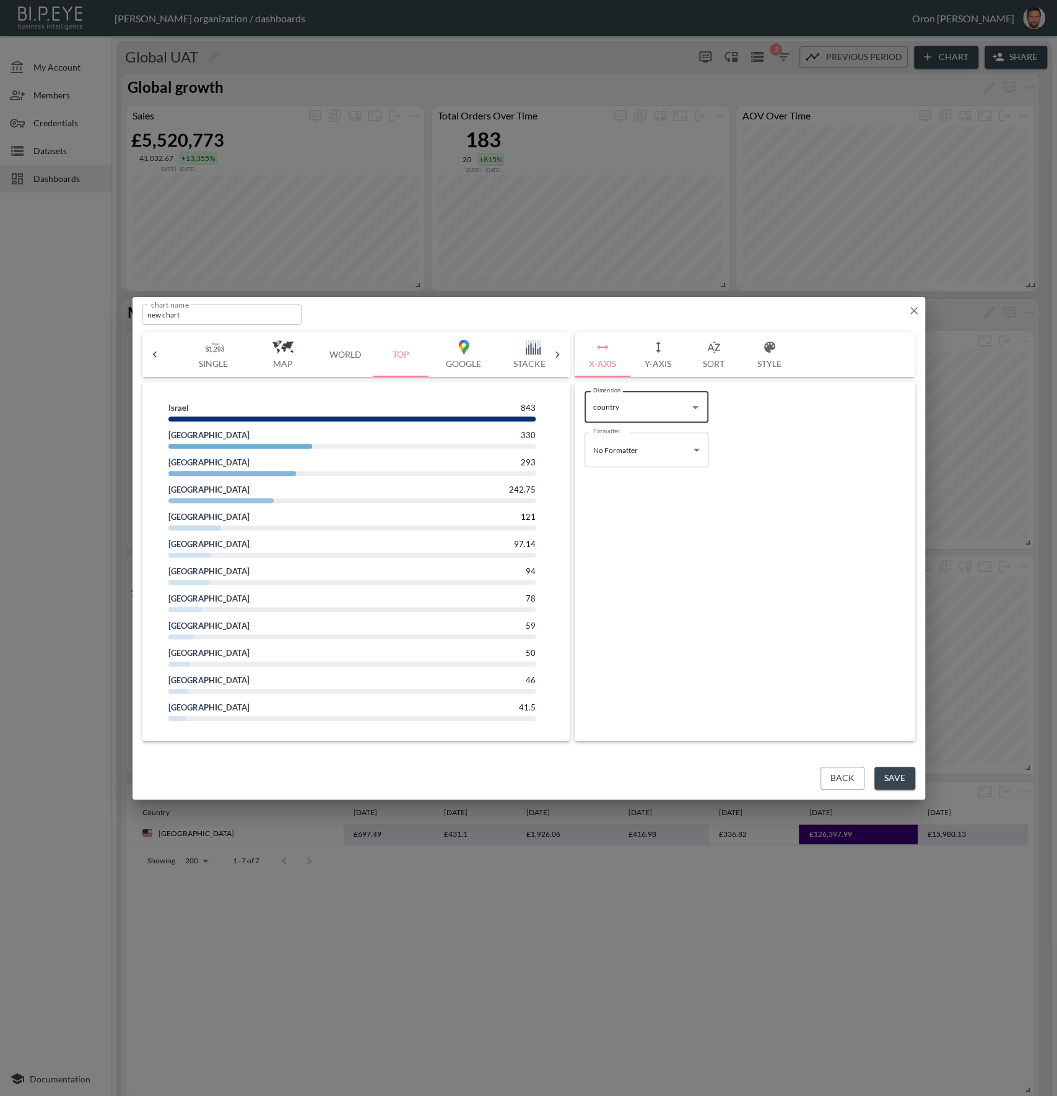
type input "country"
click at [654, 354] on icon "button" at bounding box center [658, 347] width 15 height 15
click at [643, 466] on div "coefficient percent Measure" at bounding box center [646, 454] width 124 height 31
click at [646, 502] on div "subtotal" at bounding box center [645, 507] width 35 height 13
click at [616, 501] on li "totalCharged" at bounding box center [646, 502] width 124 height 19
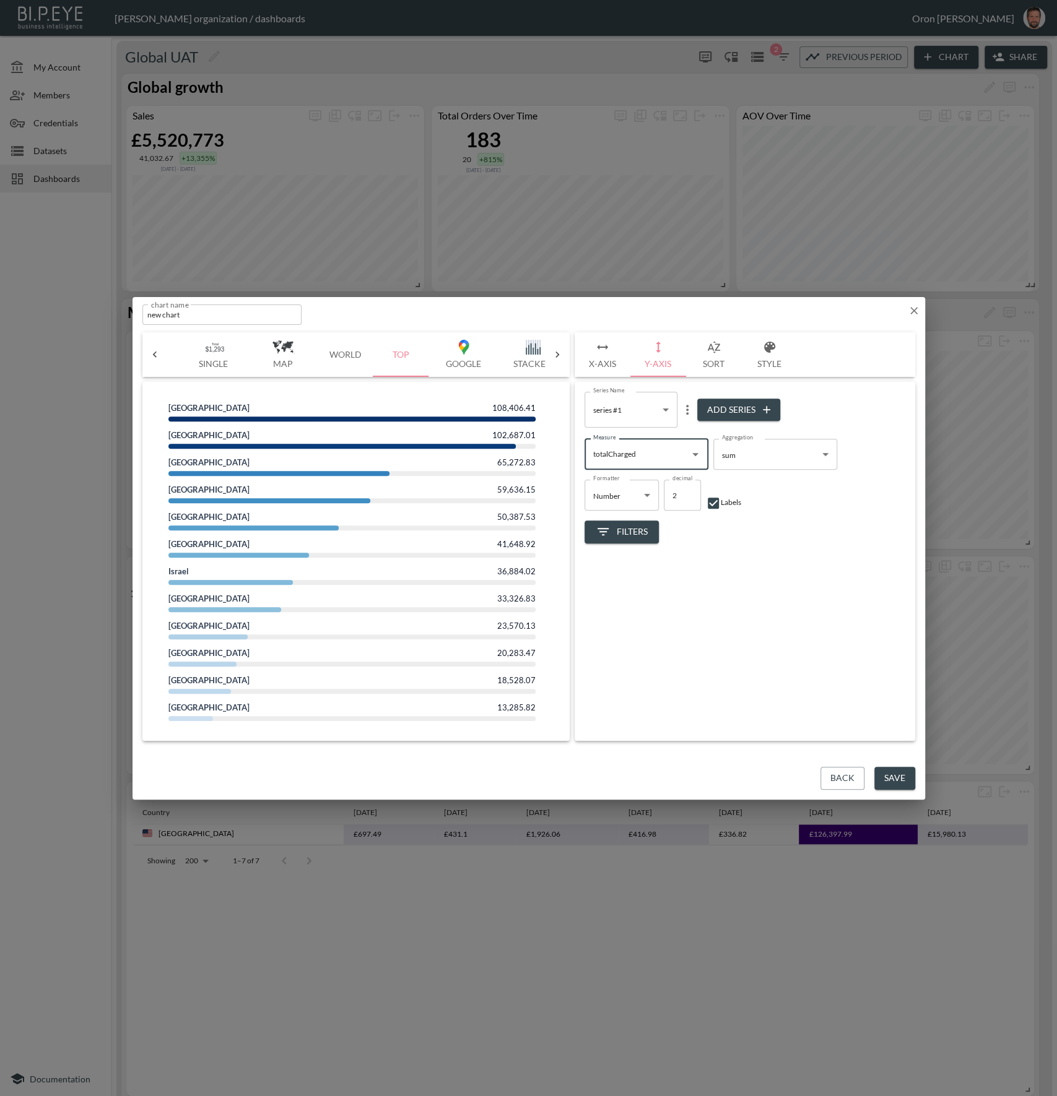
type input "totalCharged"
click at [785, 456] on body "BI.P.EYE, Interactive Analytics Dashboards - app [PERSON_NAME] organization / d…" at bounding box center [528, 548] width 1057 height 1096
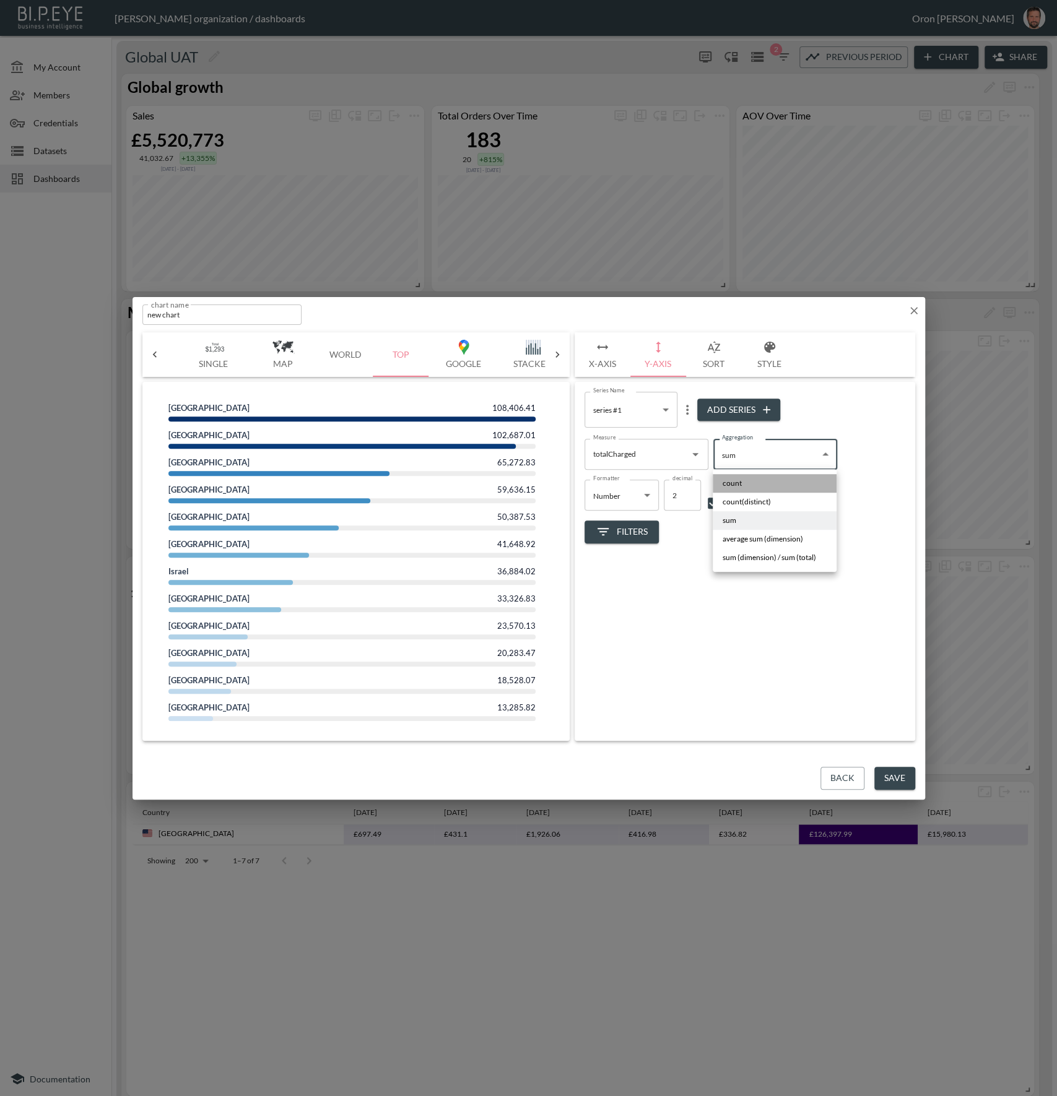
click at [761, 483] on li "count" at bounding box center [775, 483] width 124 height 19
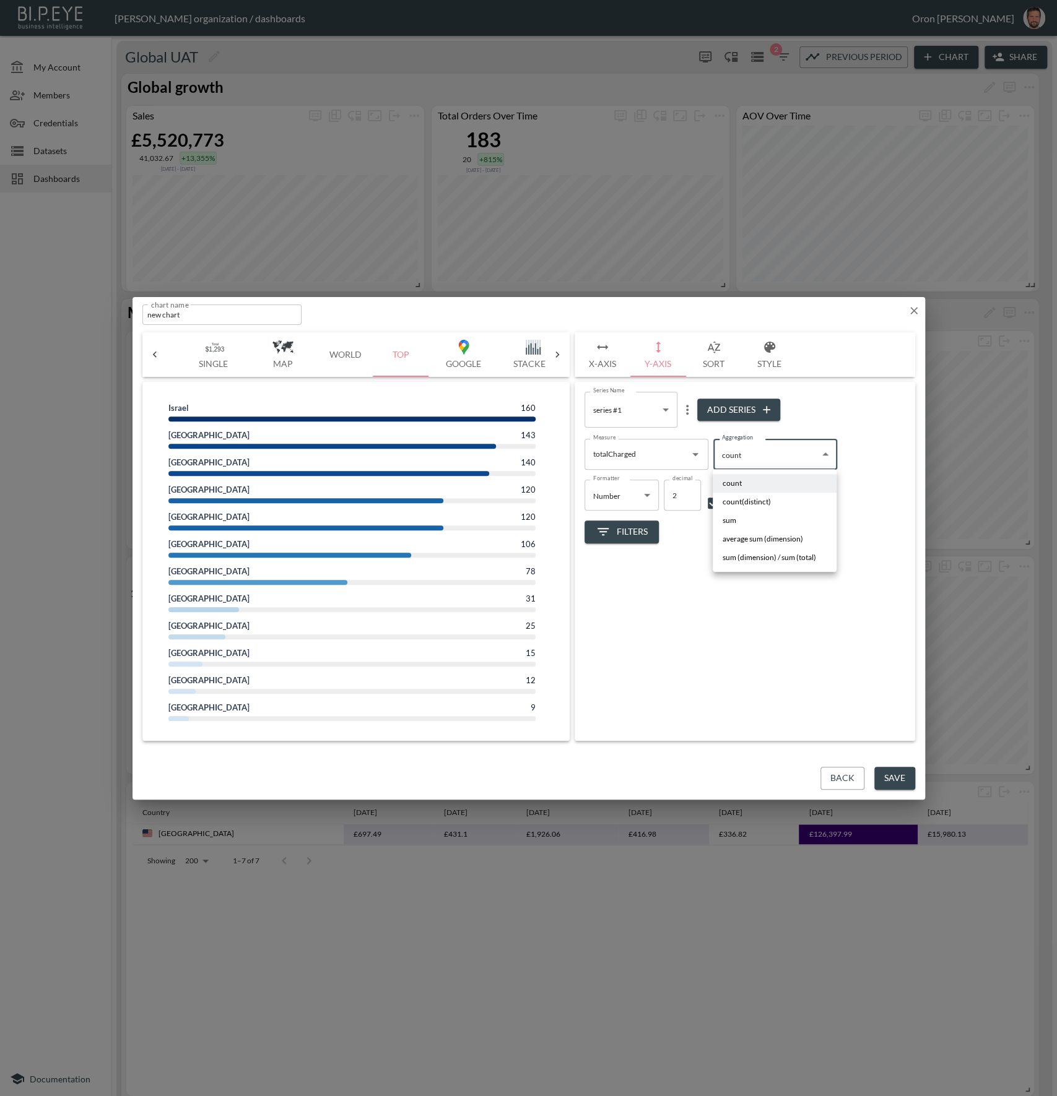
click at [762, 451] on body "BI.P.EYE, Interactive Analytics Dashboards - app [PERSON_NAME] organization / d…" at bounding box center [528, 548] width 1057 height 1096
click at [748, 513] on li "sum" at bounding box center [775, 520] width 124 height 19
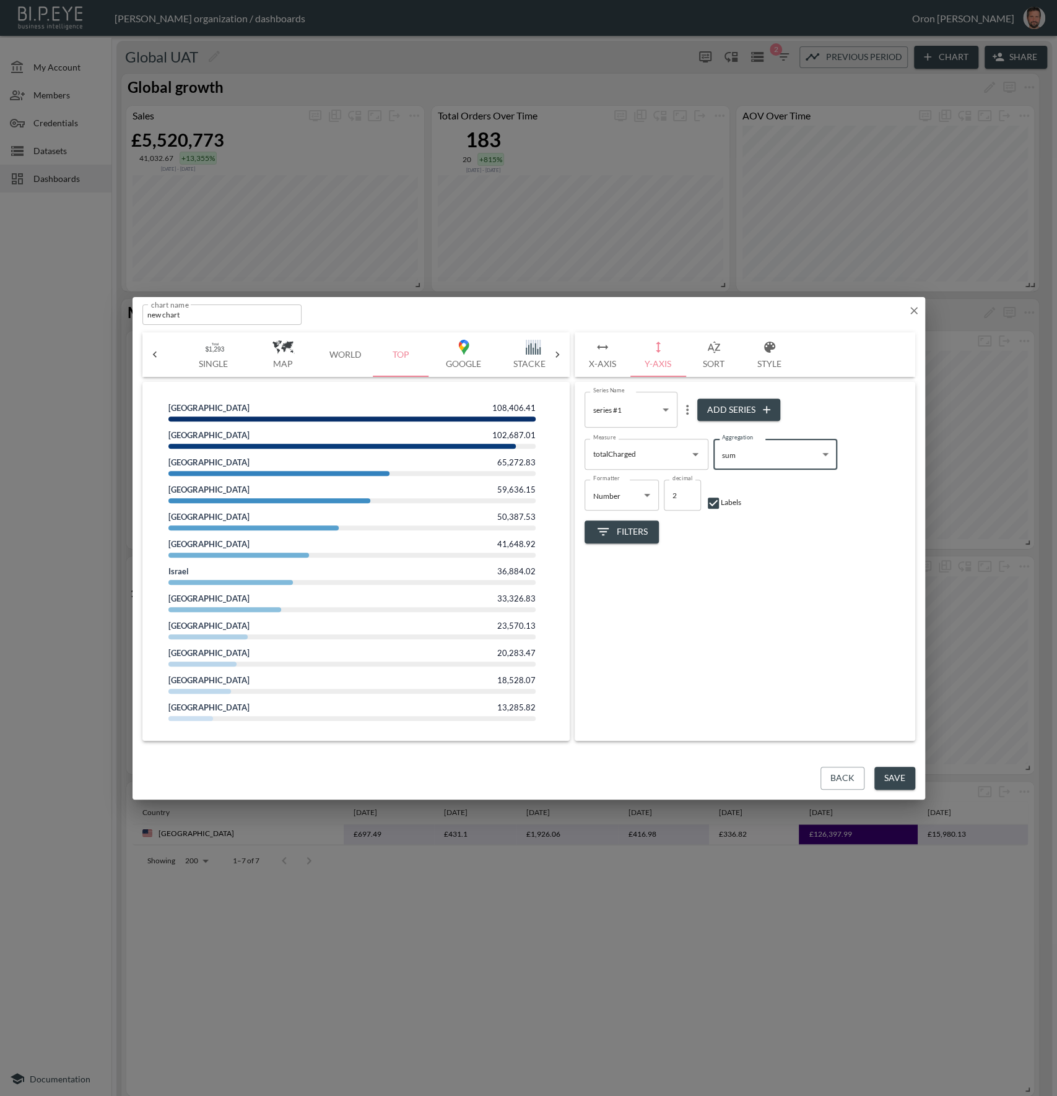
click at [749, 451] on body "BI.P.EYE, Interactive Analytics Dashboards - app [PERSON_NAME] organization / d…" at bounding box center [528, 548] width 1057 height 1096
click at [746, 480] on li "count" at bounding box center [775, 483] width 124 height 19
type input "count"
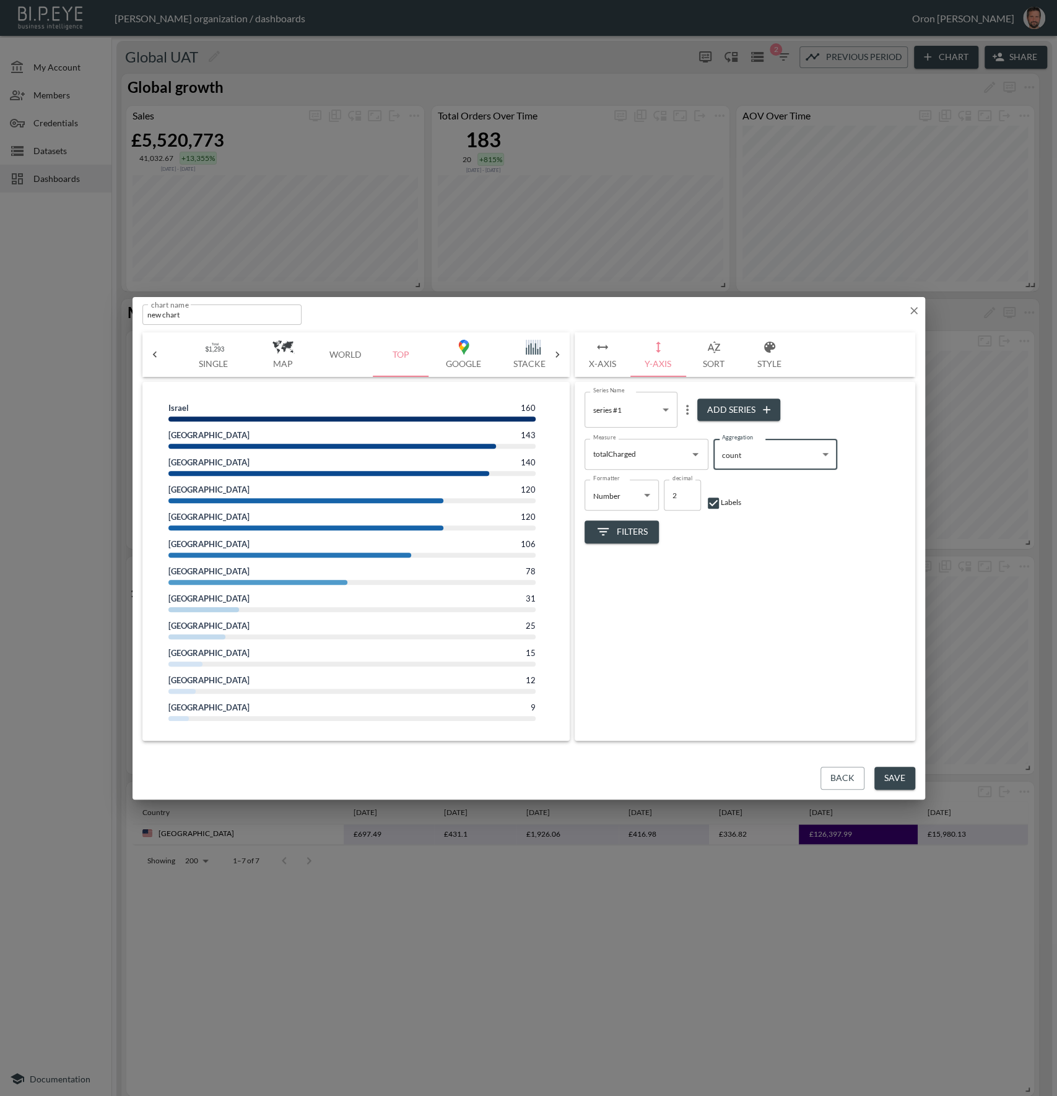
click at [909, 311] on icon "button" at bounding box center [914, 311] width 12 height 12
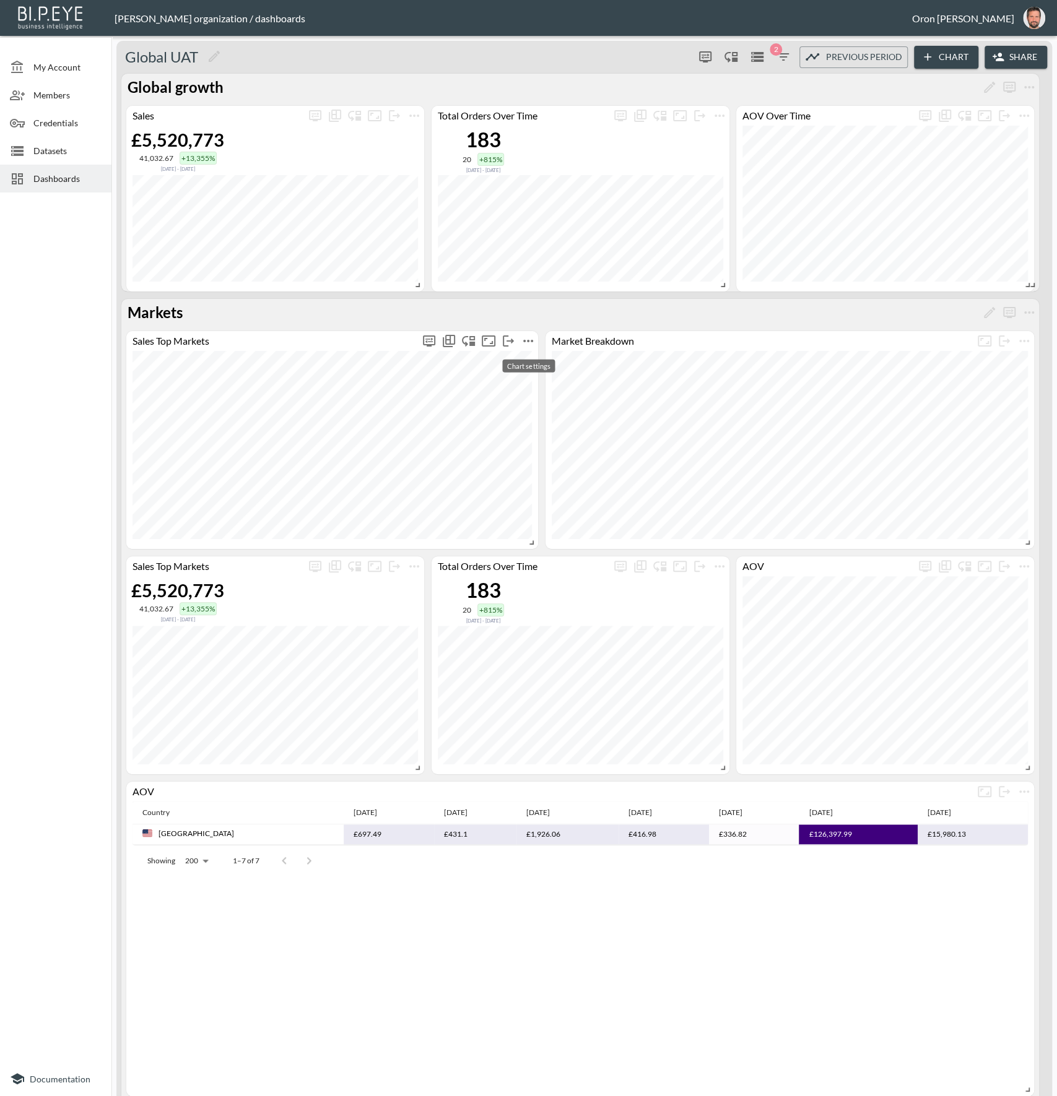
click at [526, 339] on icon "more" at bounding box center [528, 341] width 15 height 15
click at [521, 362] on p "Edit" at bounding box center [514, 365] width 17 height 15
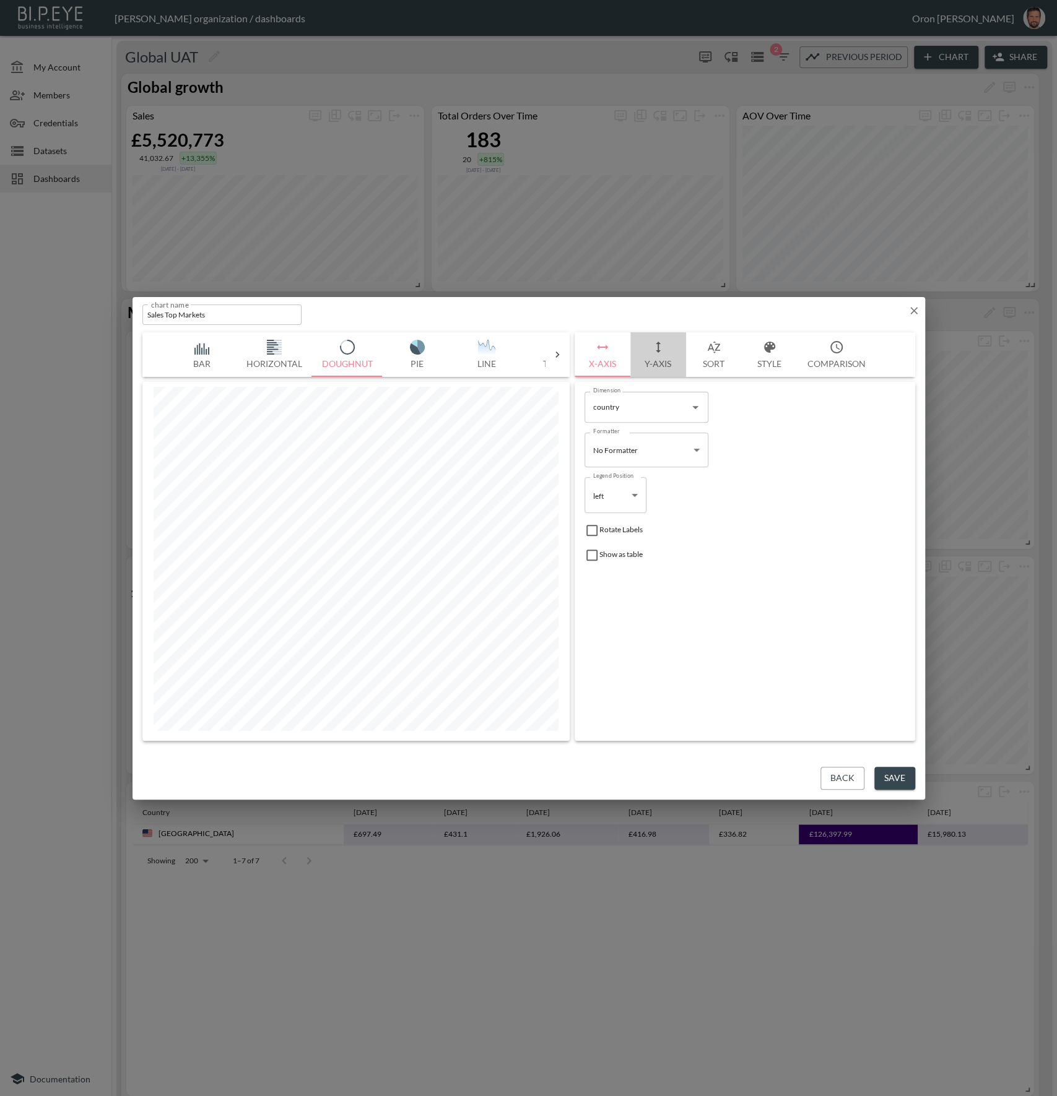
click at [660, 350] on icon "button" at bounding box center [658, 347] width 15 height 15
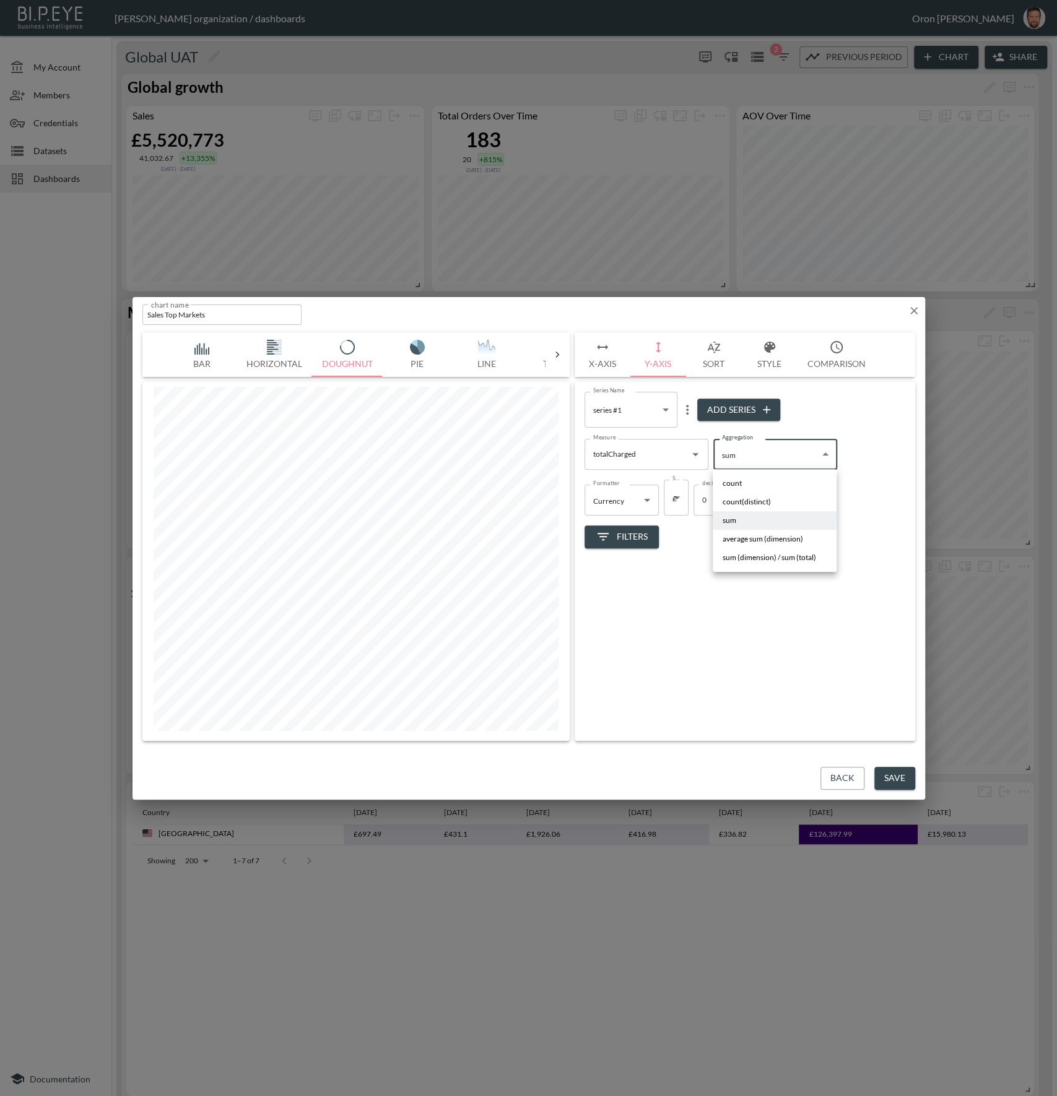
click at [776, 453] on body "BI.P.EYE, Interactive Analytics Dashboards - app [PERSON_NAME] organization / d…" at bounding box center [528, 548] width 1057 height 1096
click at [752, 483] on li "count" at bounding box center [775, 483] width 124 height 19
type input "count"
click at [848, 778] on button "Back" at bounding box center [842, 778] width 44 height 23
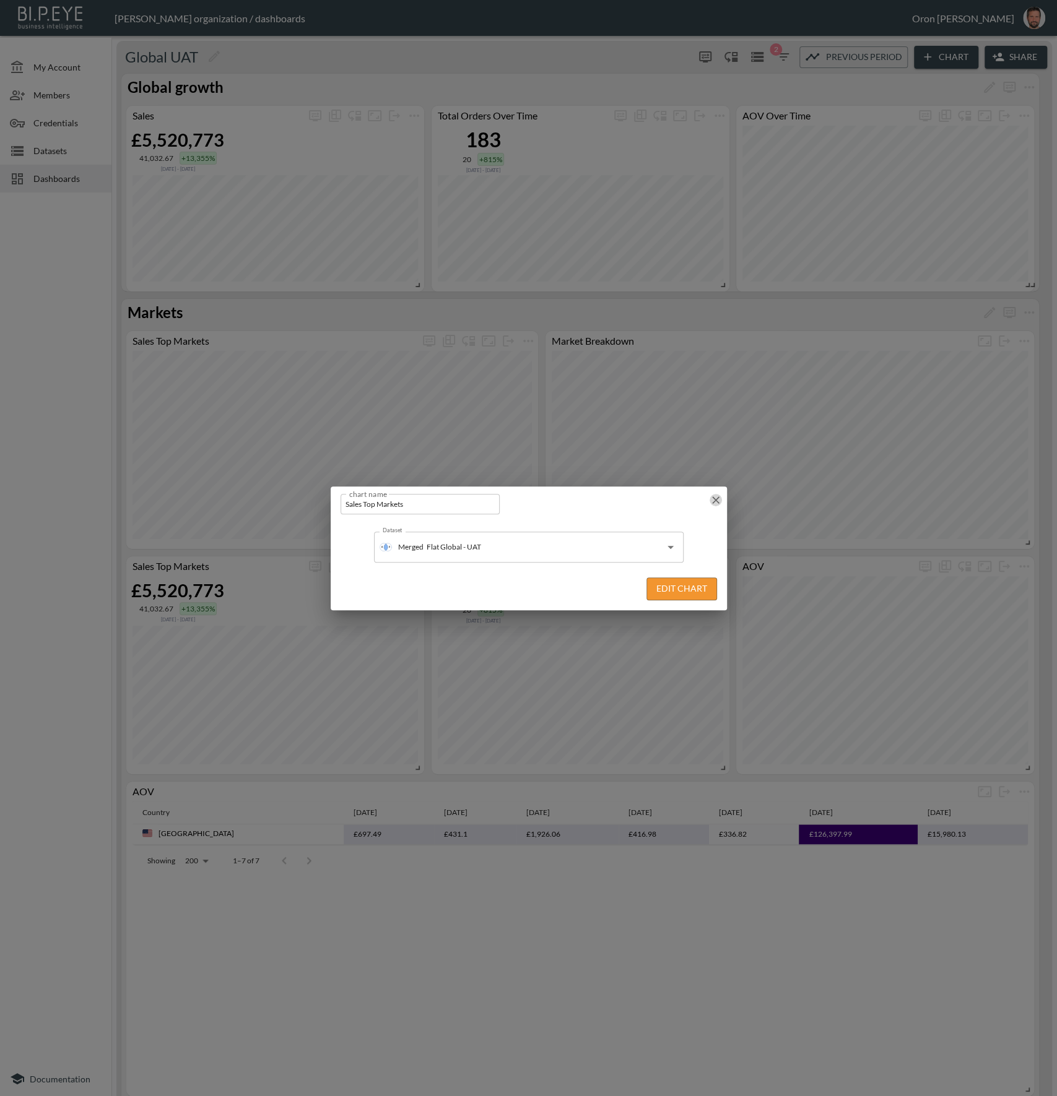
click at [718, 500] on icon "button" at bounding box center [715, 500] width 12 height 12
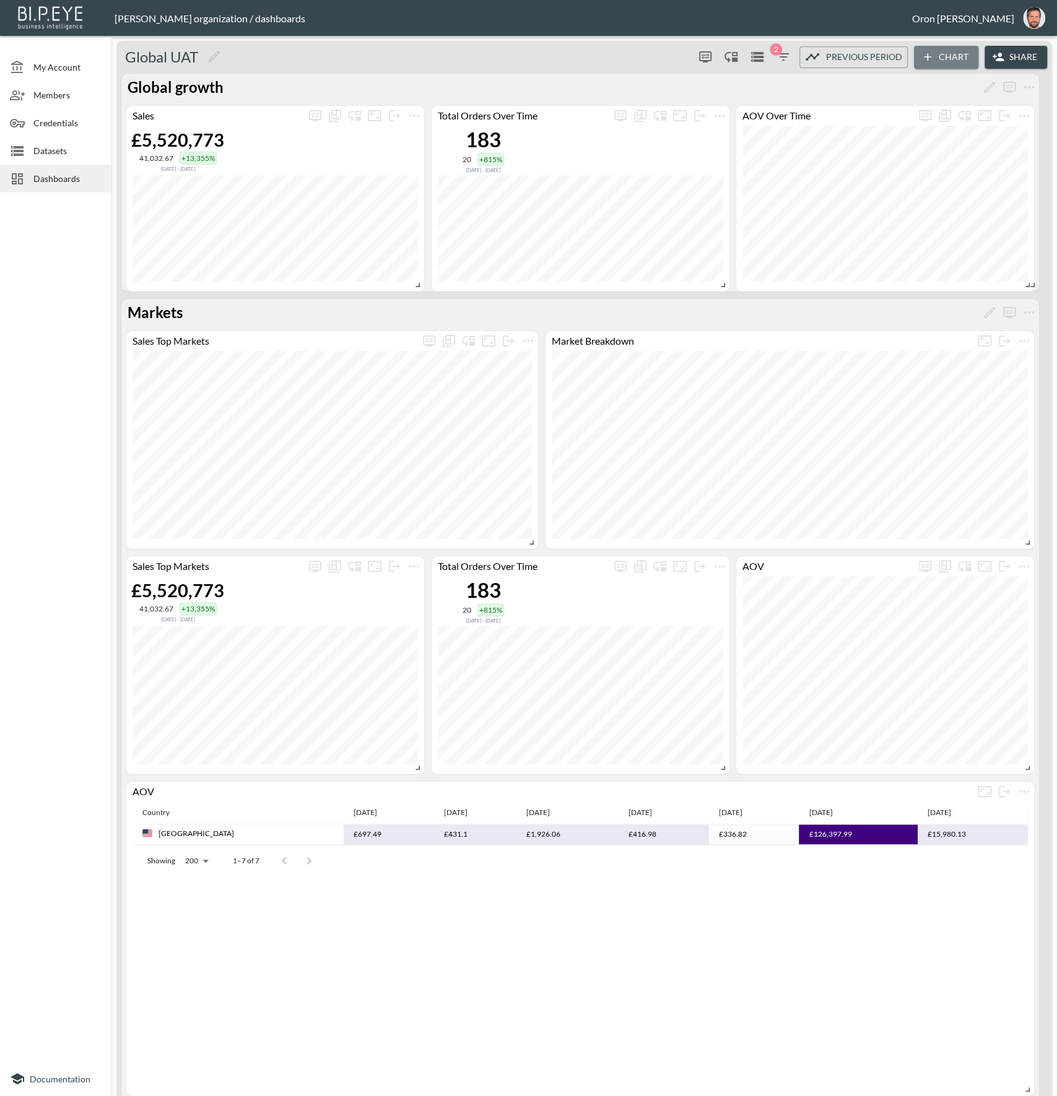
click at [926, 58] on icon "button" at bounding box center [927, 57] width 12 height 12
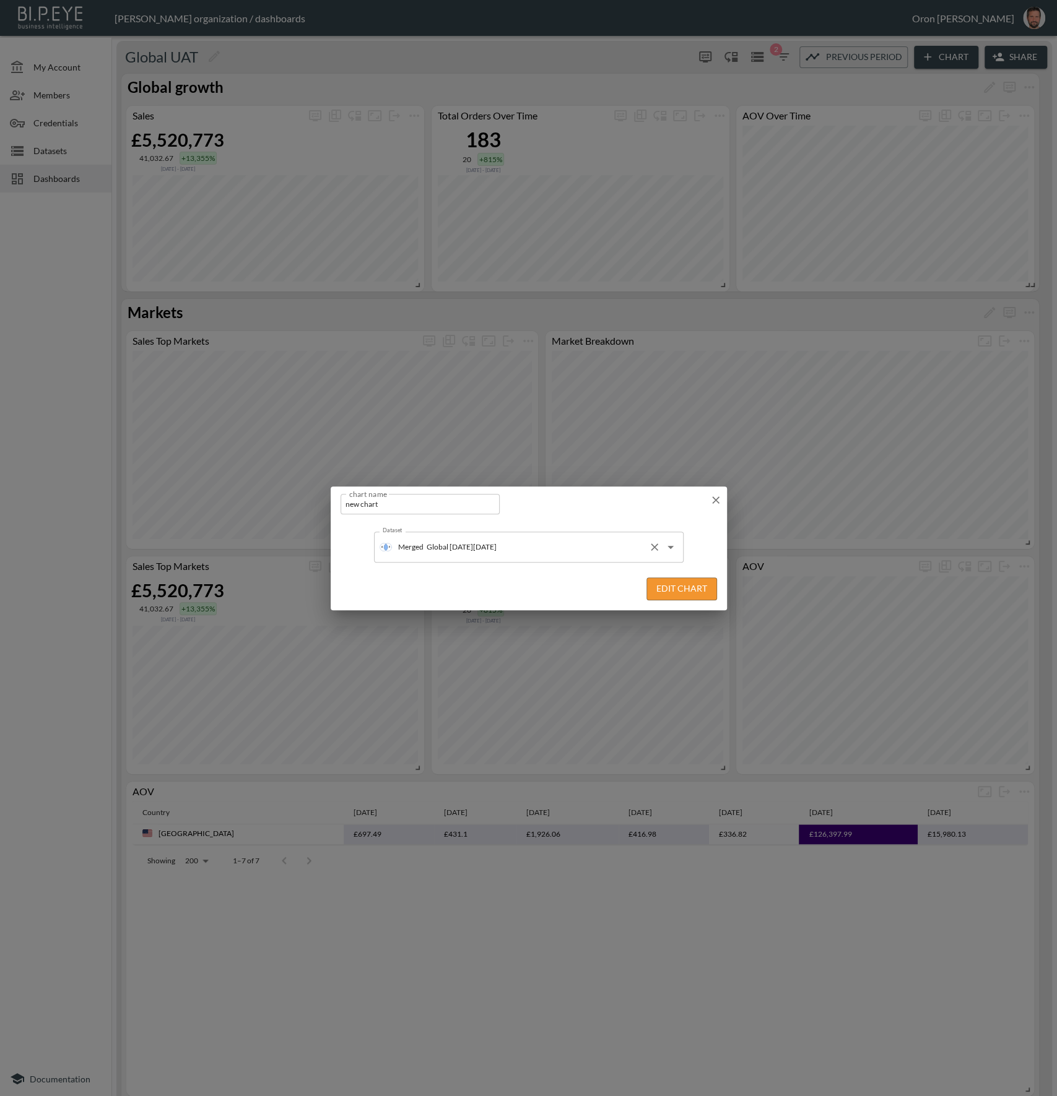
click at [527, 545] on input "Global [DATE][DATE]" at bounding box center [533, 547] width 220 height 20
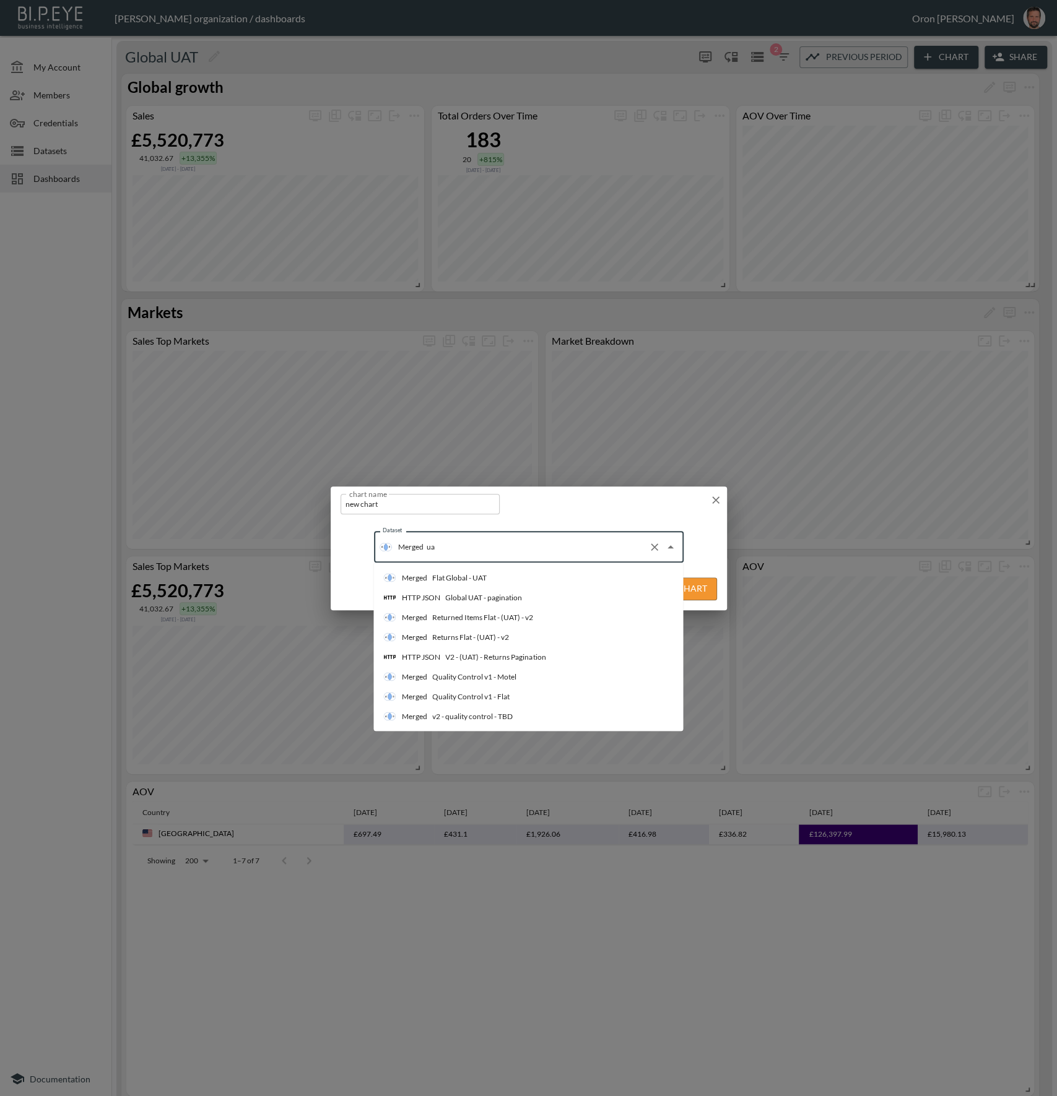
type input "uat"
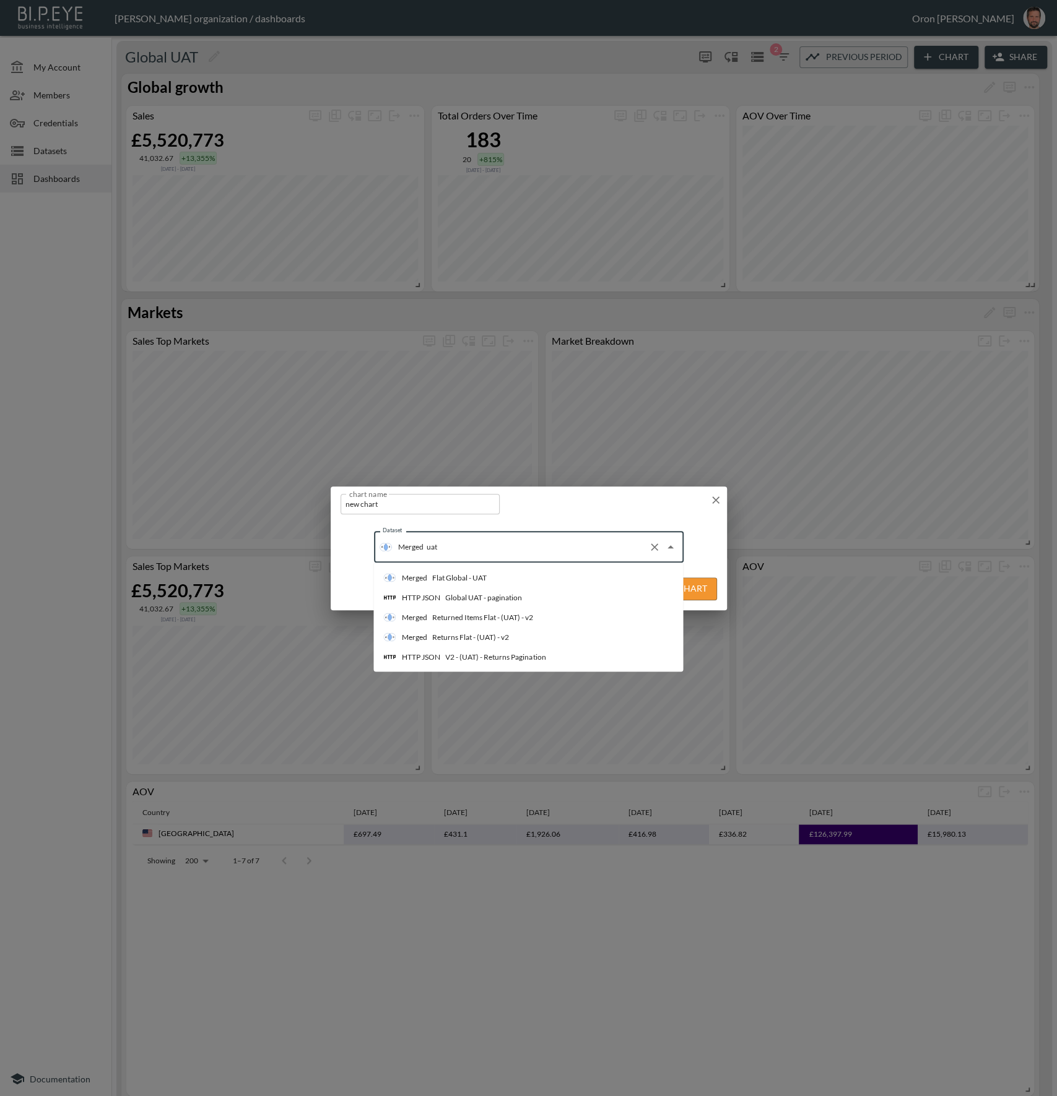
click at [488, 576] on li "Merged Flat Global - UAT" at bounding box center [528, 578] width 310 height 20
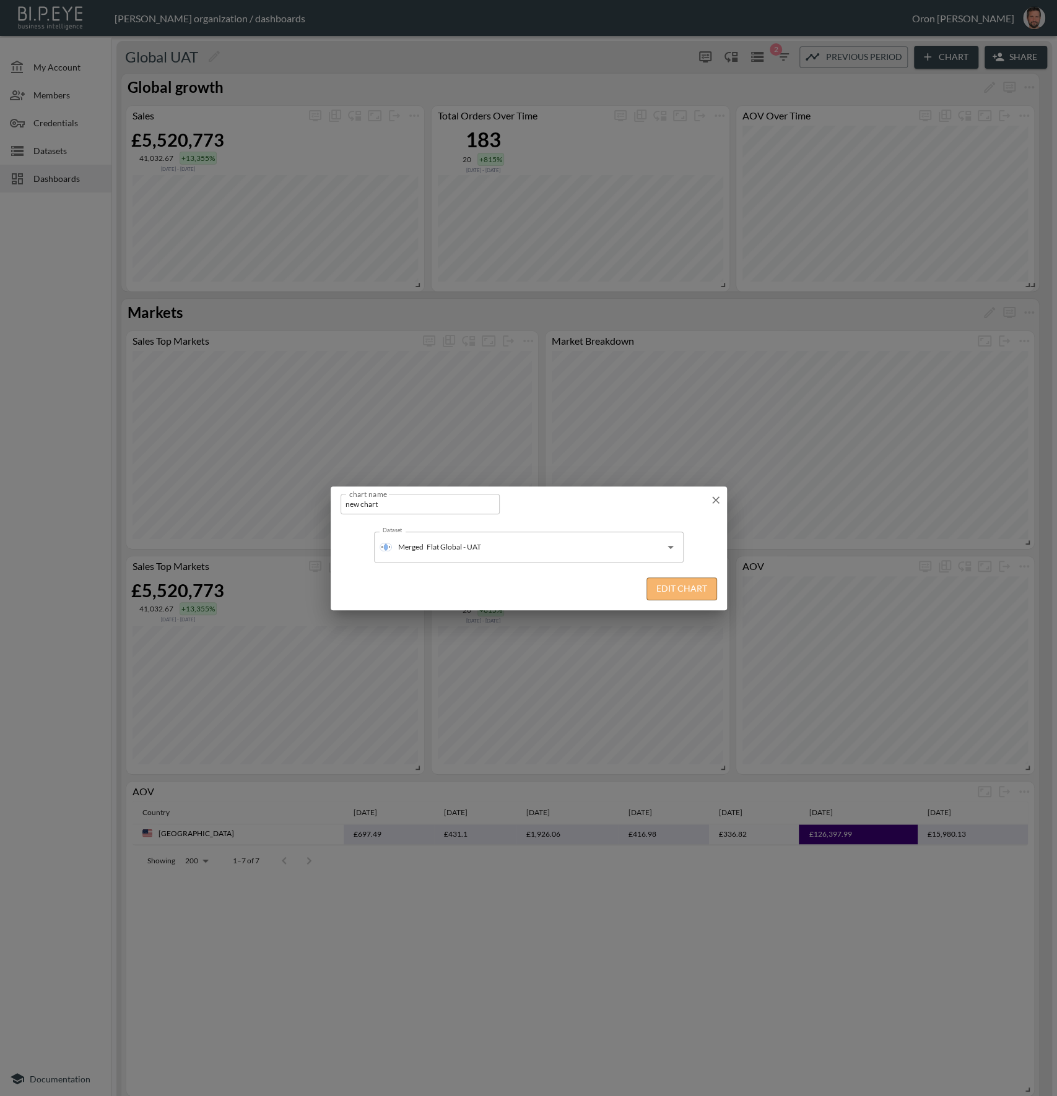
click at [663, 589] on button "Edit Chart" at bounding box center [681, 589] width 71 height 23
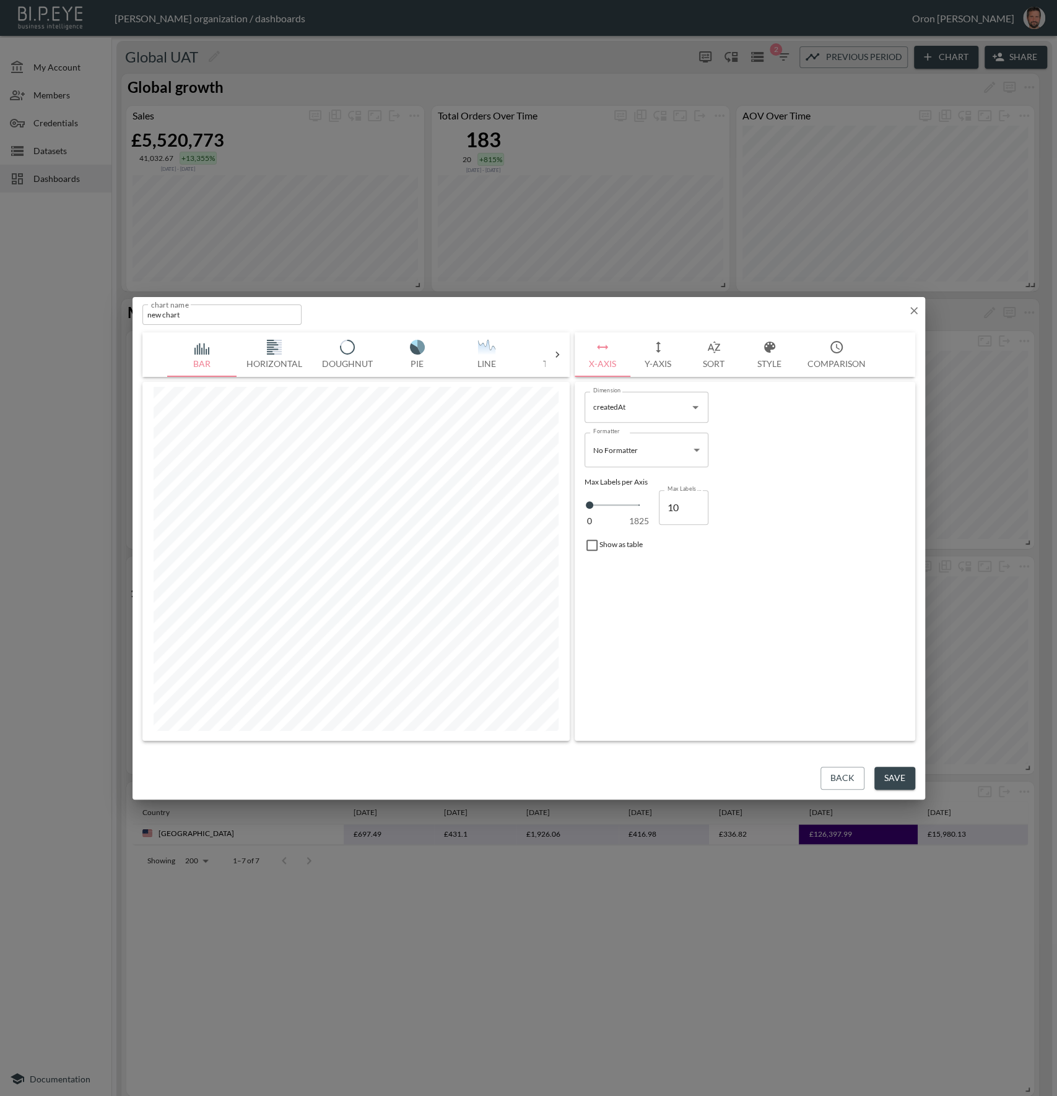
click at [357, 349] on img "button" at bounding box center [348, 347] width 50 height 15
click at [609, 401] on input "createdAt" at bounding box center [637, 407] width 94 height 20
click at [618, 433] on li "country" at bounding box center [646, 437] width 124 height 19
type input "country"
click at [651, 347] on icon "button" at bounding box center [658, 347] width 15 height 15
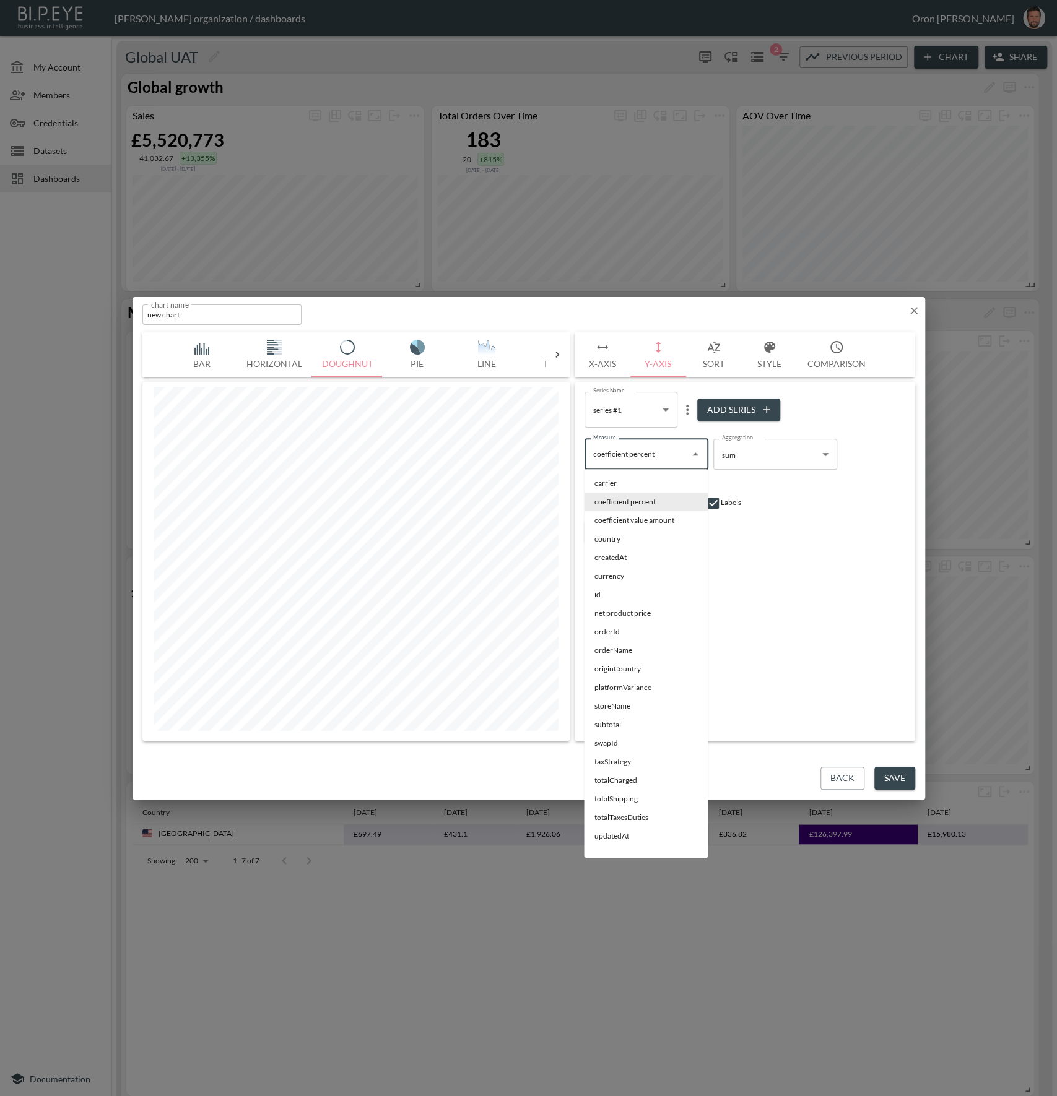
click at [632, 446] on input "coefficient percent" at bounding box center [637, 455] width 94 height 20
drag, startPoint x: 651, startPoint y: 783, endPoint x: 695, endPoint y: 662, distance: 128.7
click at [651, 783] on li "totalCharged" at bounding box center [646, 780] width 124 height 19
type input "totalCharged"
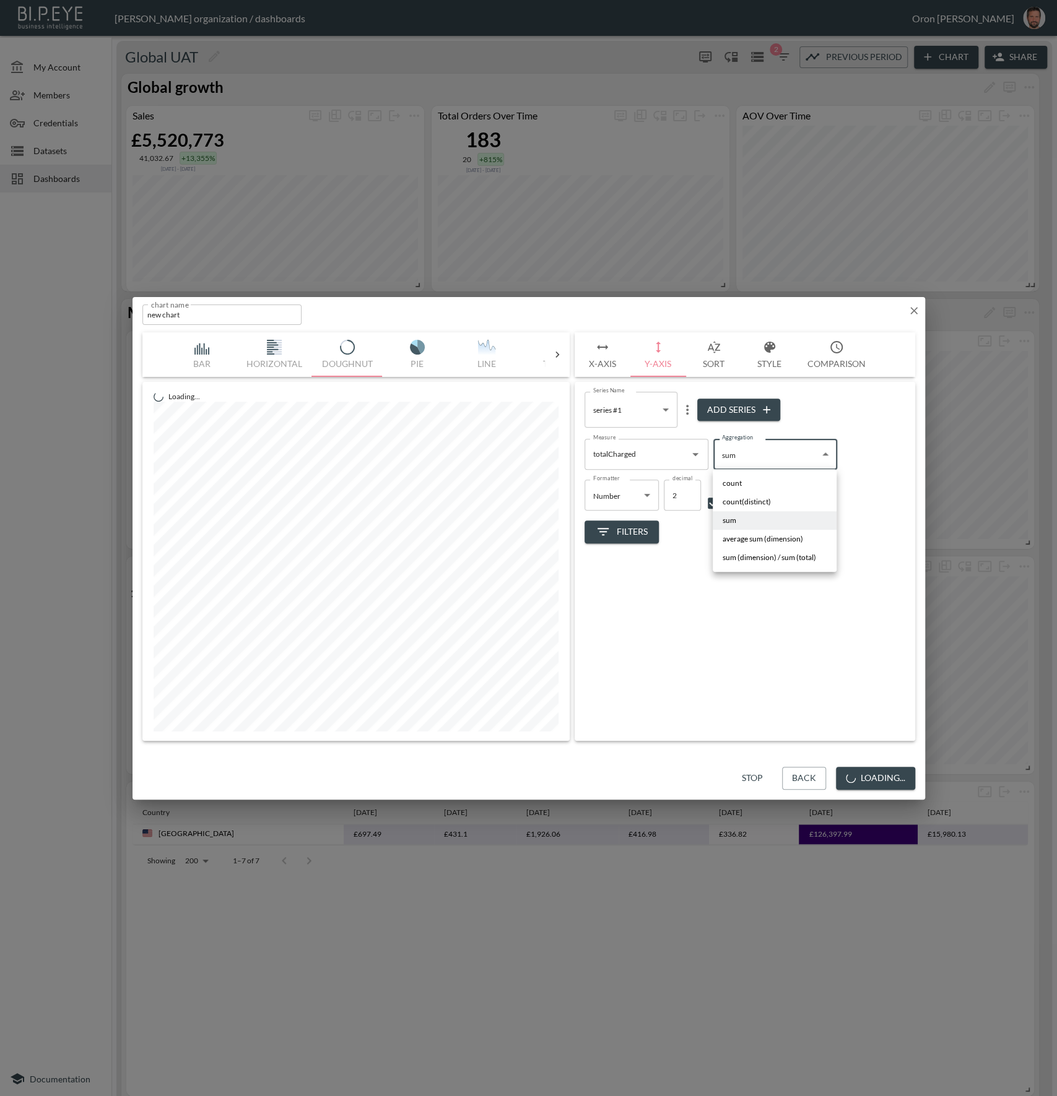
click at [735, 454] on body "BI.P.EYE, Interactive Analytics Dashboards - app [PERSON_NAME] organization / d…" at bounding box center [528, 548] width 1057 height 1096
click at [743, 483] on li "count" at bounding box center [775, 483] width 124 height 19
type input "count"
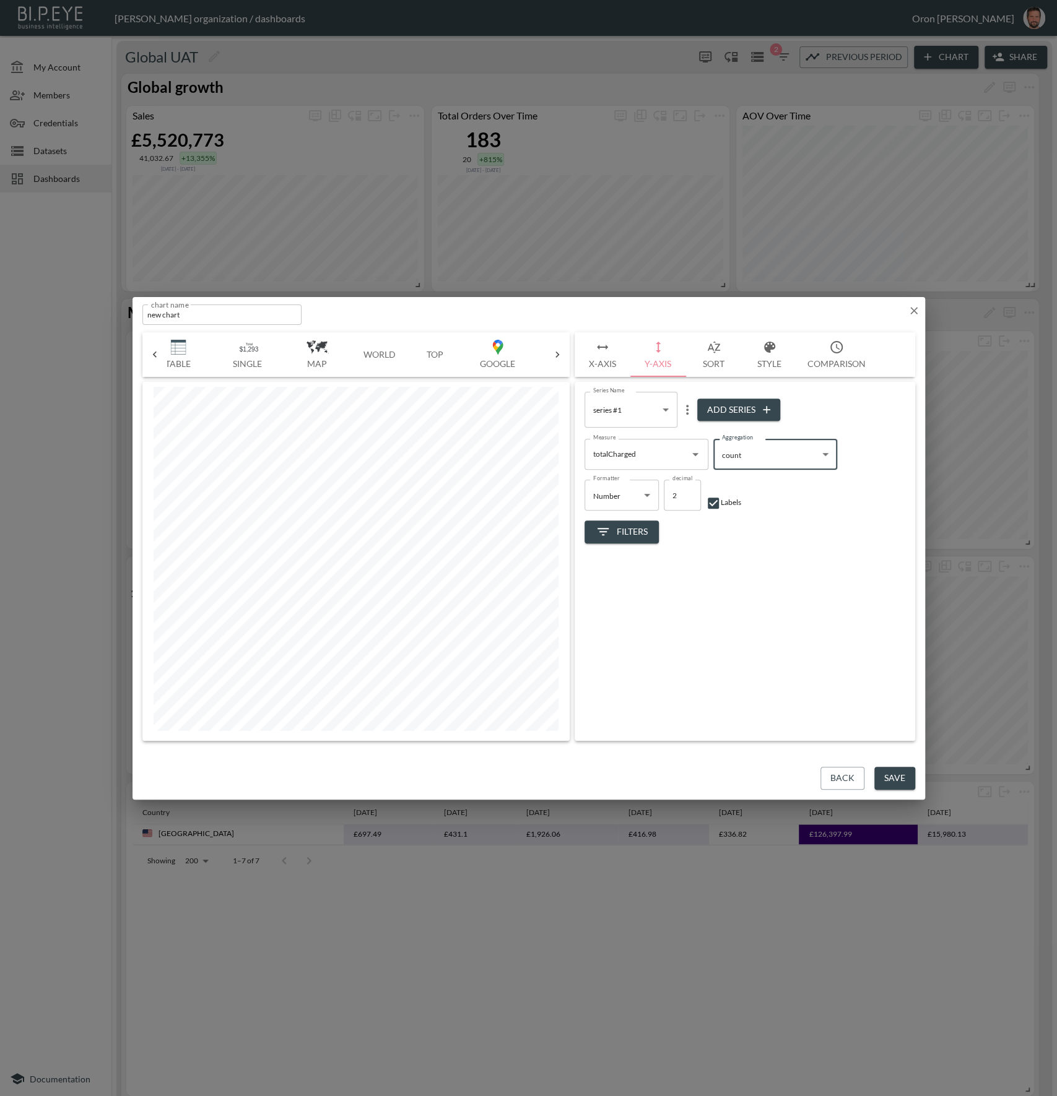
click at [443, 353] on button "Top" at bounding box center [435, 354] width 56 height 45
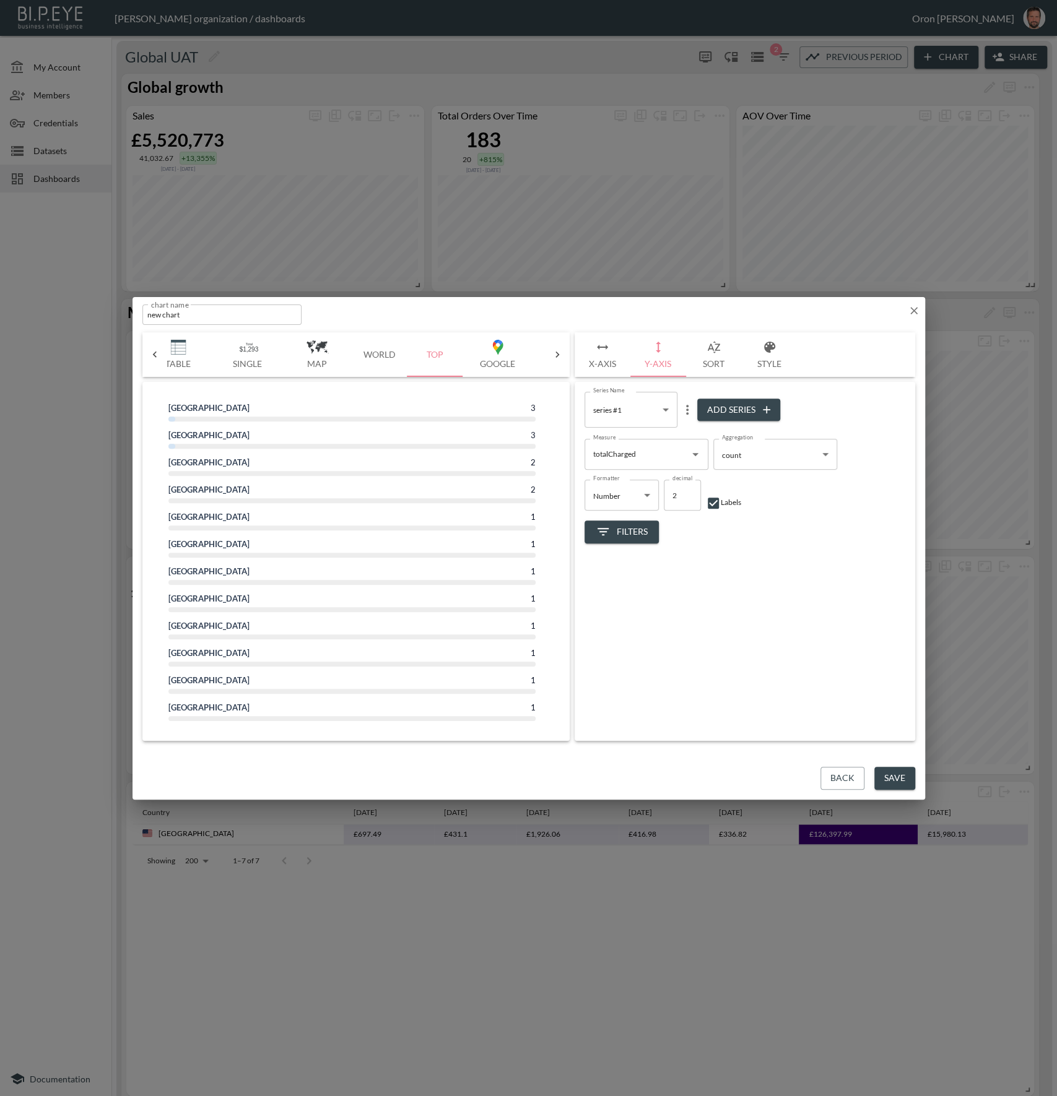
scroll to position [0, 0]
